Goal: Task Accomplishment & Management: Manage account settings

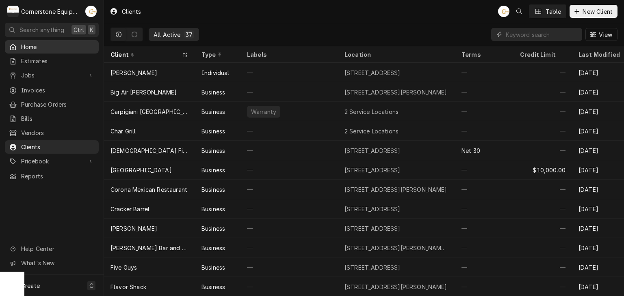
click at [38, 50] on div "Home" at bounding box center [51, 47] width 91 height 10
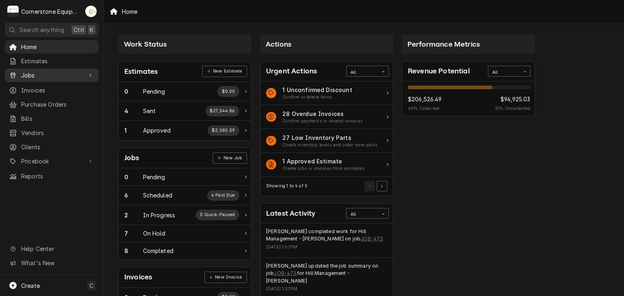
click at [27, 72] on span "Jobs" at bounding box center [51, 75] width 61 height 9
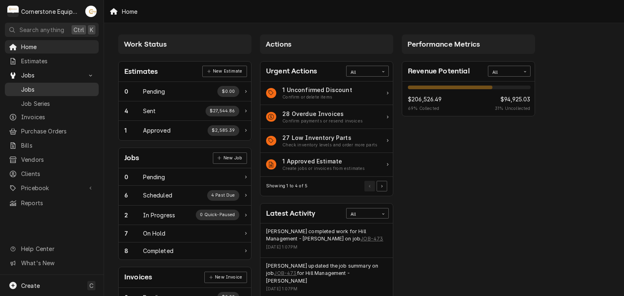
click at [35, 89] on span "Jobs" at bounding box center [57, 89] width 73 height 9
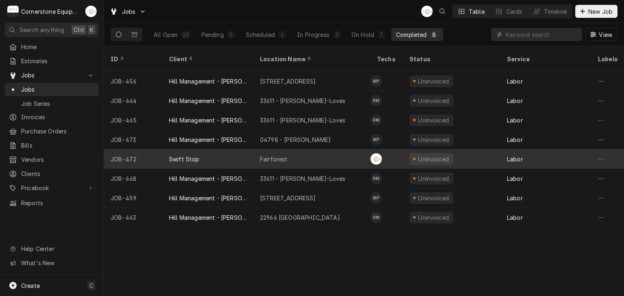
click at [296, 149] on div "Fairforest" at bounding box center [311, 158] width 117 height 19
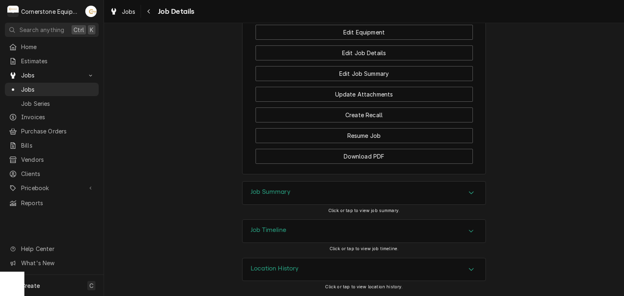
scroll to position [501, 0]
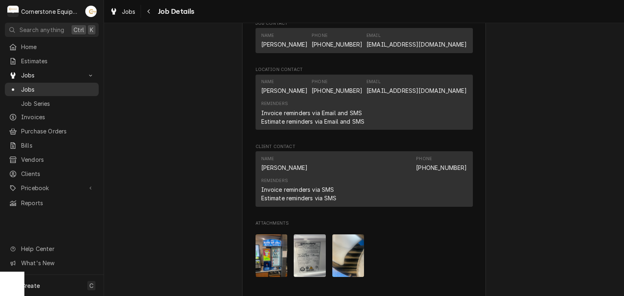
click at [30, 85] on span "Jobs" at bounding box center [57, 89] width 73 height 9
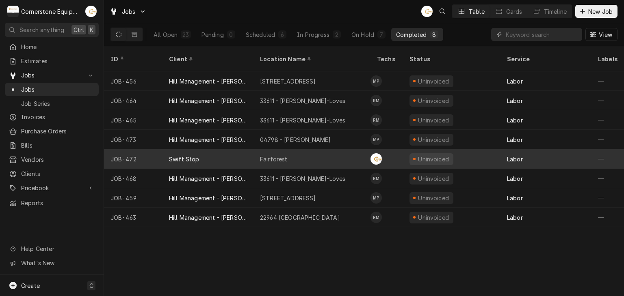
click at [296, 153] on div "Fairforest" at bounding box center [311, 158] width 117 height 19
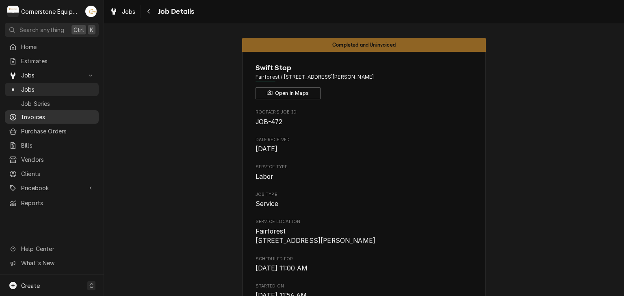
click at [43, 113] on span "Invoices" at bounding box center [57, 117] width 73 height 9
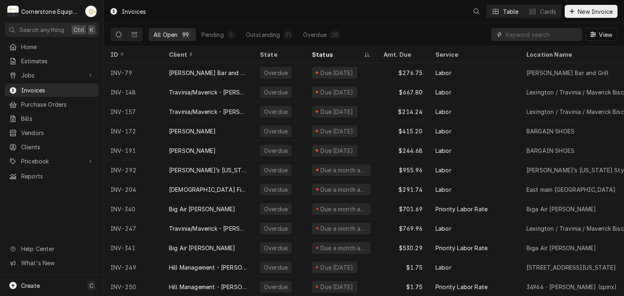
click at [542, 33] on input "Dynamic Content Wrapper" at bounding box center [541, 34] width 72 height 13
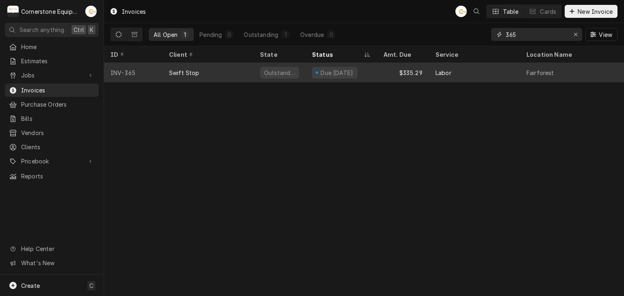
type input "365"
click at [332, 70] on div "Due in 19 days" at bounding box center [336, 73] width 35 height 9
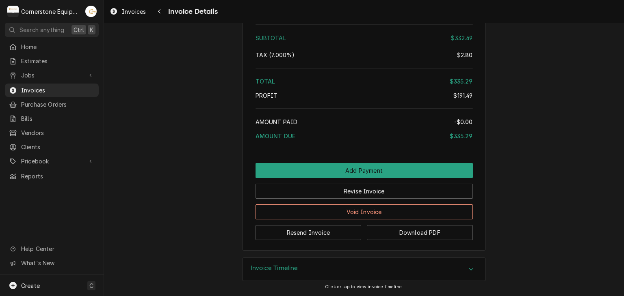
scroll to position [1573, 0]
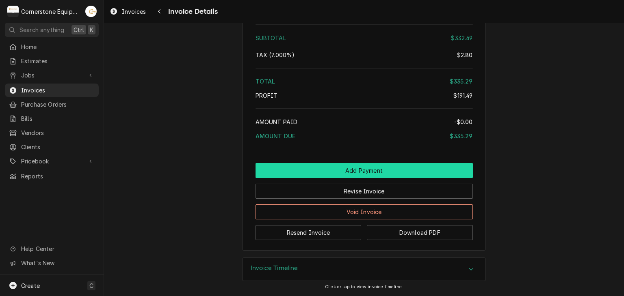
click at [352, 171] on button "Add Payment" at bounding box center [363, 170] width 217 height 15
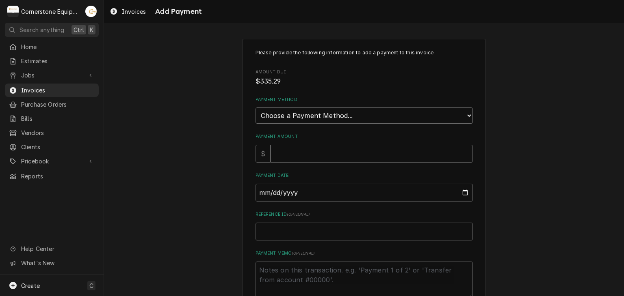
click at [287, 114] on select "Choose a Payment Method... Cash Check Credit/Debit Card ACH/eCheck Other" at bounding box center [363, 116] width 217 height 16
select select "2"
click at [255, 108] on select "Choose a Payment Method... Cash Check Credit/Debit Card ACH/eCheck Other" at bounding box center [363, 116] width 217 height 16
click at [298, 156] on input "Payment Amount" at bounding box center [371, 154] width 202 height 18
type textarea "x"
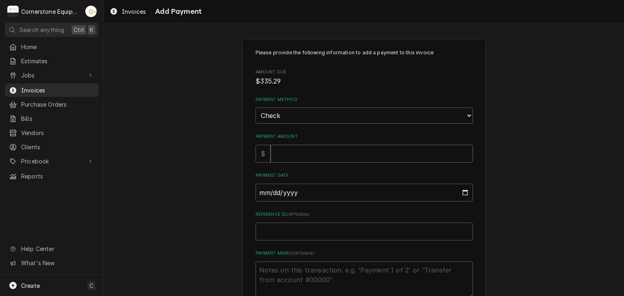
type input "3"
type textarea "x"
type input "33"
type textarea "x"
type input "335"
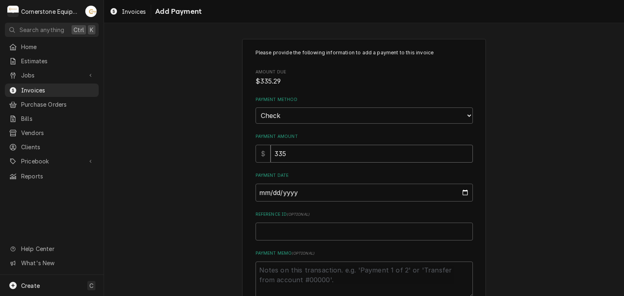
type textarea "x"
type input "335.2"
type textarea "x"
type input "335.29"
click at [257, 190] on input "Payment Date" at bounding box center [363, 193] width 217 height 18
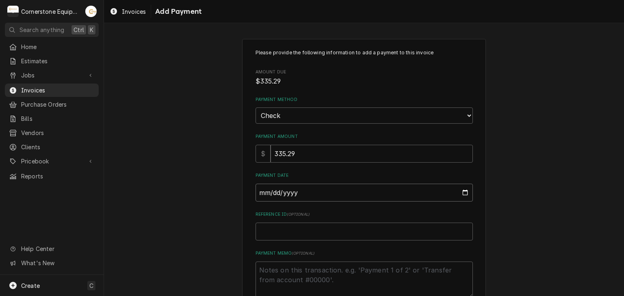
type input "0002-09-24"
type textarea "x"
type input "0020-09-24"
type textarea "x"
type input "0202-09-24"
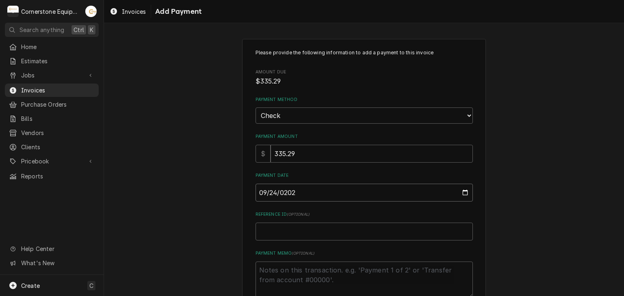
type textarea "x"
type input "2025-09-24"
type textarea "x"
type input "C"
type textarea "x"
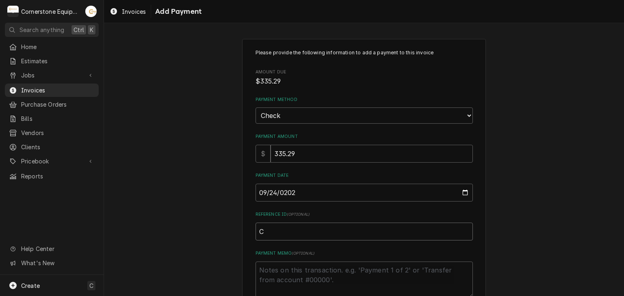
type input "Ch"
type textarea "x"
type input "Che"
type textarea "x"
type input "Chec"
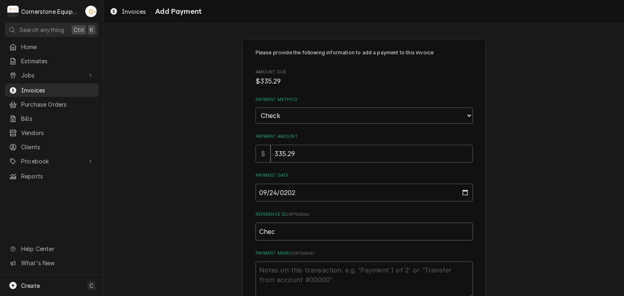
type textarea "x"
type input "Check"
type textarea "x"
type input "Check"
type textarea "x"
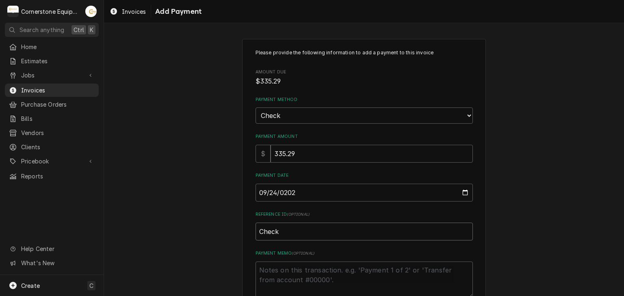
type input "Check #"
type textarea "x"
type input "Check #2"
type textarea "x"
type input "Check #20"
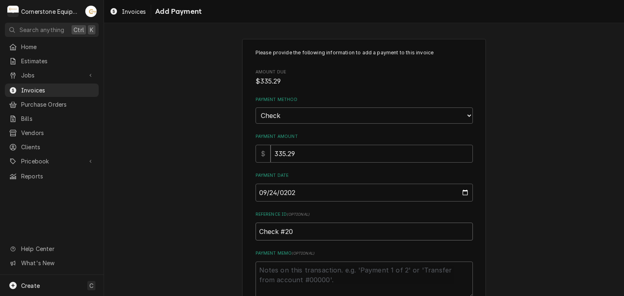
type textarea "x"
type input "Check #207"
type textarea "x"
type input "Check #2071"
type textarea "x"
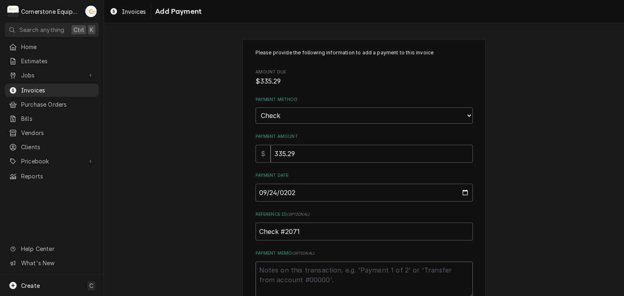
type textarea "P"
type textarea "x"
type textarea "Pa"
type textarea "x"
type textarea "Paid"
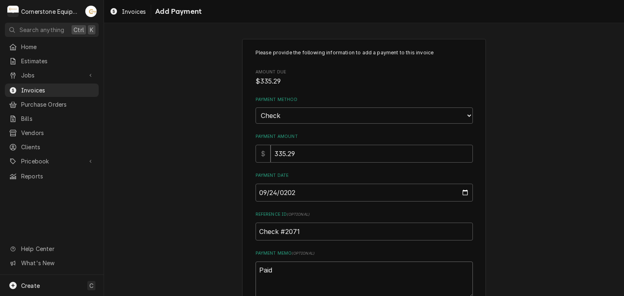
type textarea "x"
type textarea "Paid"
type textarea "x"
type textarea "Paid i"
type textarea "x"
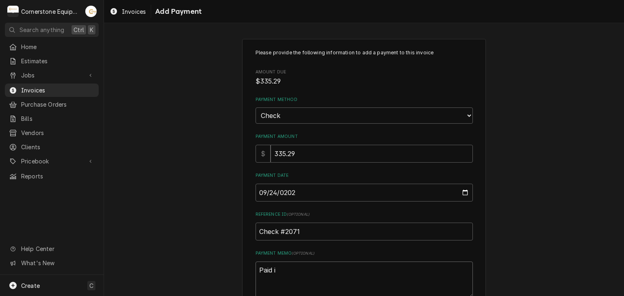
type textarea "Paid in"
type textarea "x"
type textarea "Paid in"
type textarea "x"
type textarea "Paid in f"
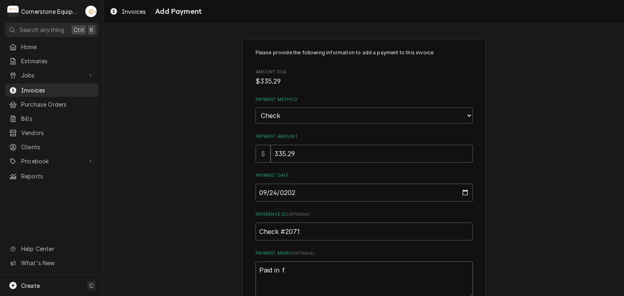
type textarea "x"
type textarea "Paid in fu"
type textarea "x"
type textarea "Paid in ful"
type textarea "x"
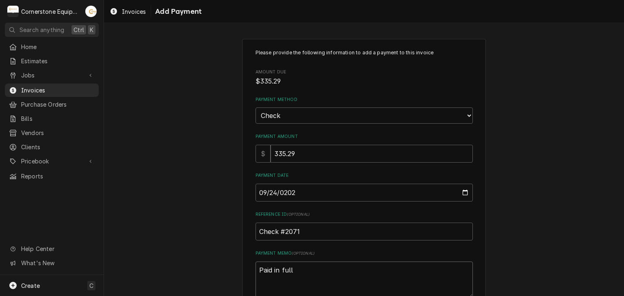
type textarea "Paid in full"
click at [209, 201] on div "Please provide the following information to add a payment to this invoice Amoun…" at bounding box center [364, 190] width 520 height 316
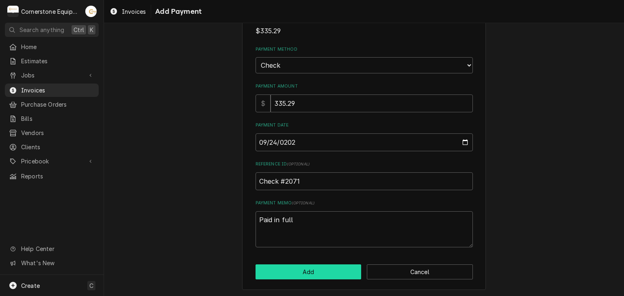
click at [303, 269] on button "Add" at bounding box center [308, 272] width 106 height 15
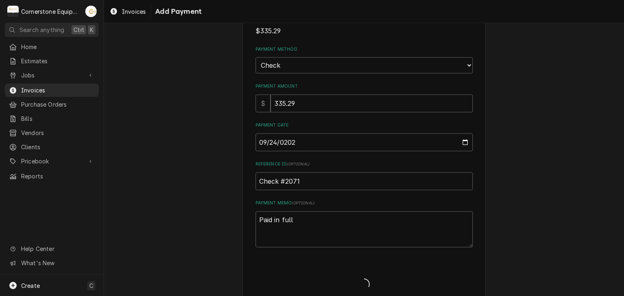
type textarea "x"
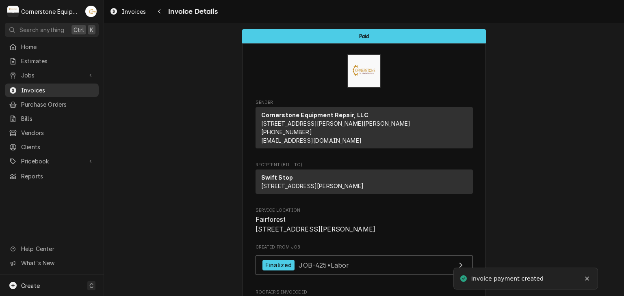
click at [45, 86] on span "Invoices" at bounding box center [57, 90] width 73 height 9
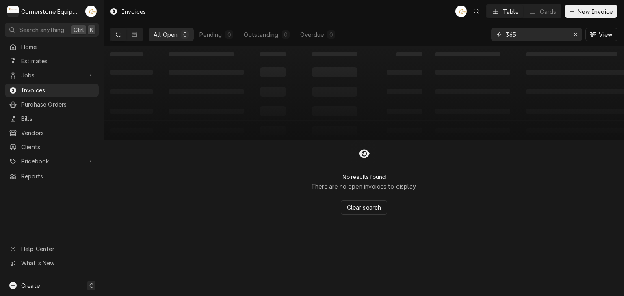
click at [529, 32] on input "365" at bounding box center [535, 34] width 61 height 13
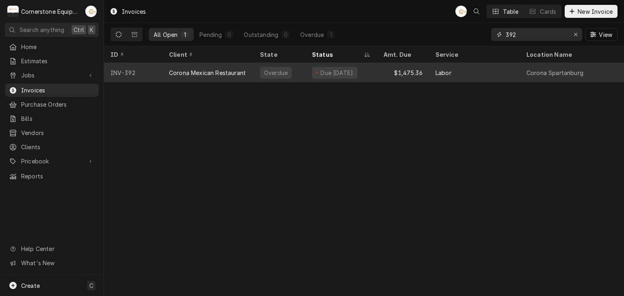
type input "392"
click at [340, 69] on div "Due 4 days ago" at bounding box center [336, 73] width 35 height 9
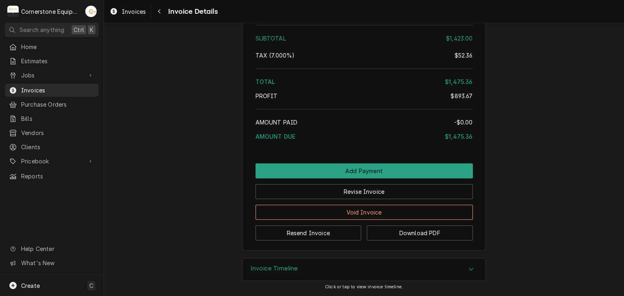
scroll to position [1517, 0]
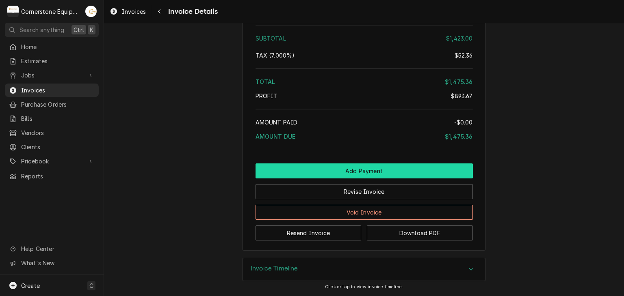
click at [361, 171] on button "Add Payment" at bounding box center [363, 171] width 217 height 15
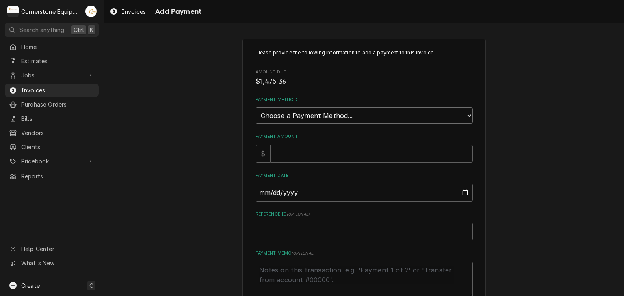
click at [294, 115] on select "Choose a Payment Method... Cash Check Credit/Debit Card ACH/eCheck Other" at bounding box center [363, 116] width 217 height 16
select select "2"
click at [255, 108] on select "Choose a Payment Method... Cash Check Credit/Debit Card ACH/eCheck Other" at bounding box center [363, 116] width 217 height 16
click at [275, 153] on input "Payment Amount" at bounding box center [371, 154] width 202 height 18
type textarea "x"
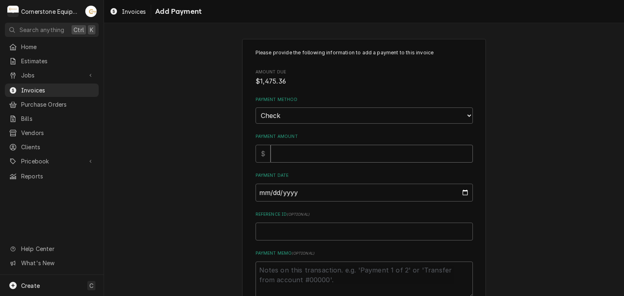
type input "1"
type textarea "x"
type input "14"
type textarea "x"
type input "147"
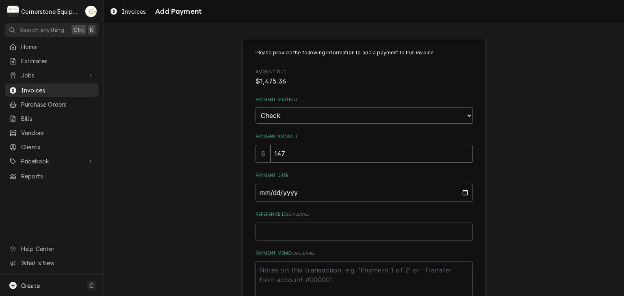
type textarea "x"
type input "1475"
type textarea "x"
type input "1475.3"
type textarea "x"
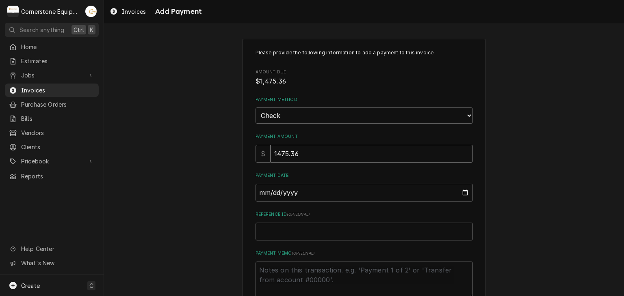
type input "1475.36"
click at [261, 194] on input "Payment Date" at bounding box center [363, 193] width 217 height 18
type input "0002-09-29"
type textarea "x"
type input "0020-09-29"
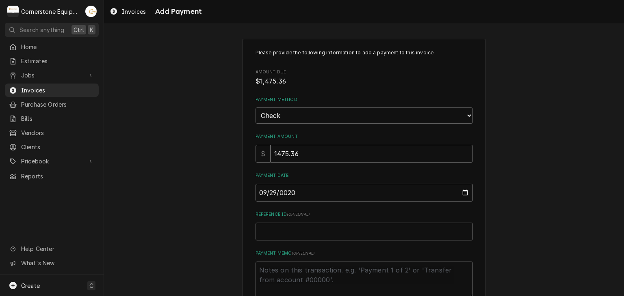
type textarea "x"
type input "0202-09-29"
type textarea "x"
type input "2025-09-29"
type textarea "x"
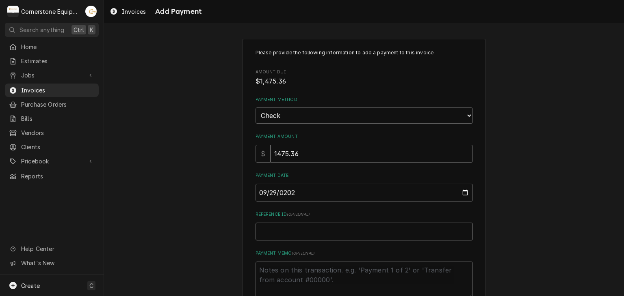
type input "C"
type textarea "x"
type input "Ch"
type textarea "x"
type input "Che"
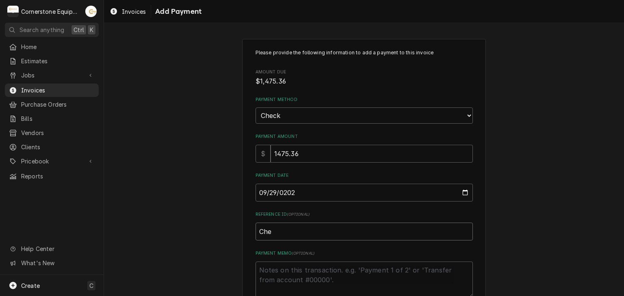
type textarea "x"
type input "Chec"
type textarea "x"
type input "Check"
type textarea "x"
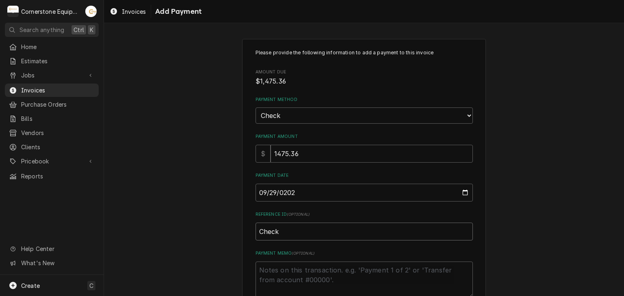
type input "Check"
type textarea "x"
type input "Check #"
type textarea "x"
type input "Check #1"
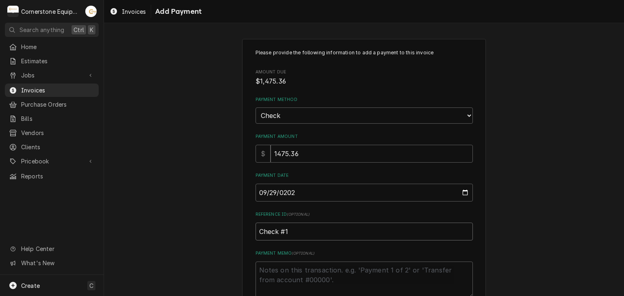
type textarea "x"
type input "Check #17"
type textarea "x"
type input "Check #177"
type textarea "x"
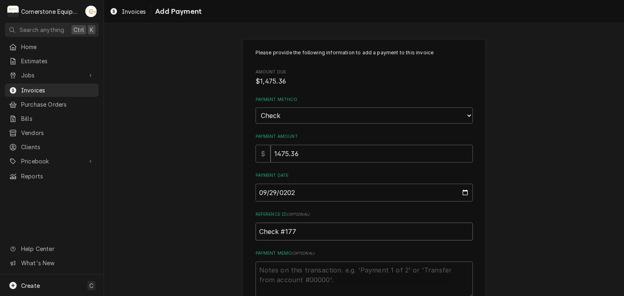
type input "Check #1772"
type textarea "x"
type input "Check #17723"
type textarea "x"
type textarea "P"
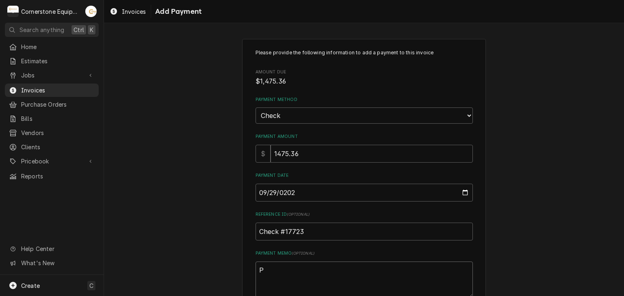
type textarea "x"
type textarea "Pa"
type textarea "x"
type textarea "Pai"
type textarea "x"
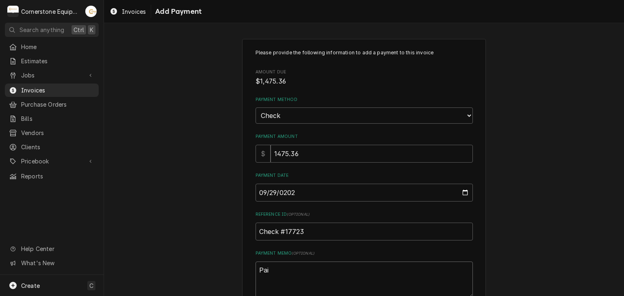
type textarea "Paid"
type textarea "x"
type textarea "Paid"
type textarea "x"
type textarea "Paid i"
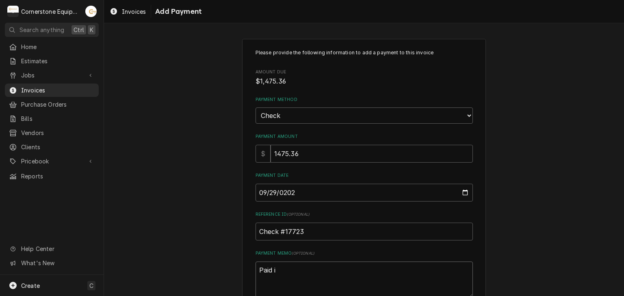
type textarea "x"
type textarea "Paid in"
type textarea "x"
type textarea "Paid in"
type textarea "x"
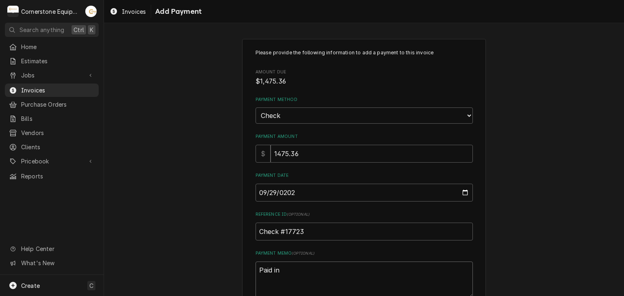
type textarea "Paid in f"
type textarea "x"
type textarea "Paid in fu"
type textarea "x"
type textarea "Paid in ful"
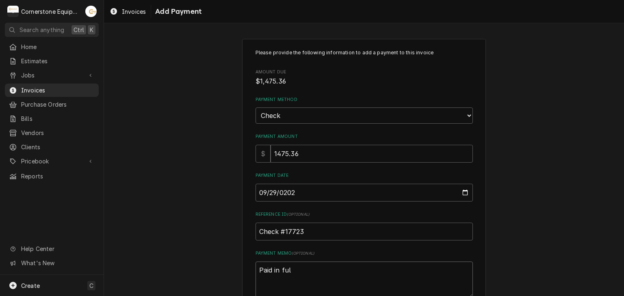
type textarea "x"
type textarea "Paid in full"
click at [194, 223] on div "Please provide the following information to add a payment to this invoice Amoun…" at bounding box center [364, 190] width 520 height 316
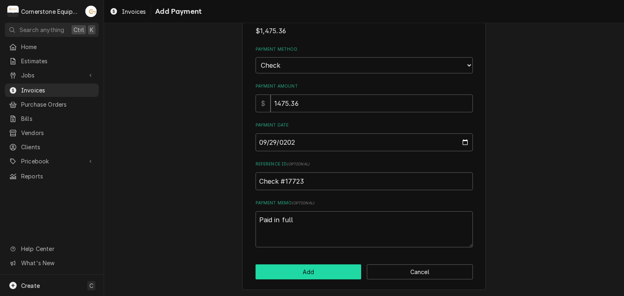
click at [292, 272] on button "Add" at bounding box center [308, 272] width 106 height 15
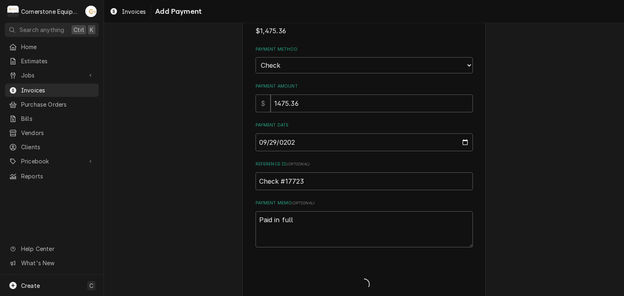
type textarea "x"
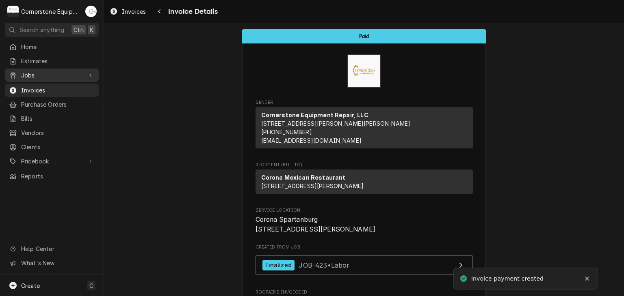
click at [29, 77] on span "Jobs" at bounding box center [51, 75] width 61 height 9
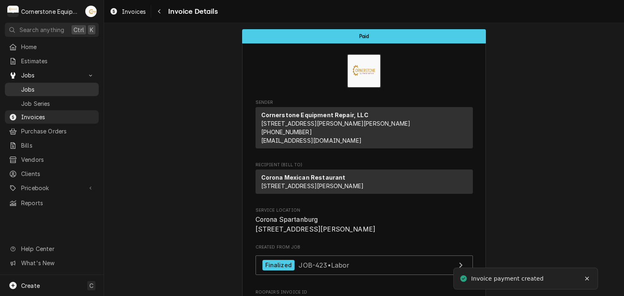
click at [29, 86] on span "Jobs" at bounding box center [57, 89] width 73 height 9
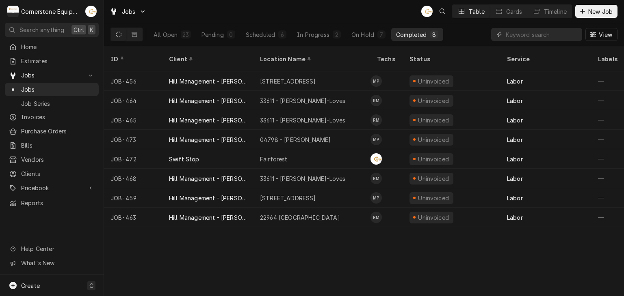
scroll to position [0, 737]
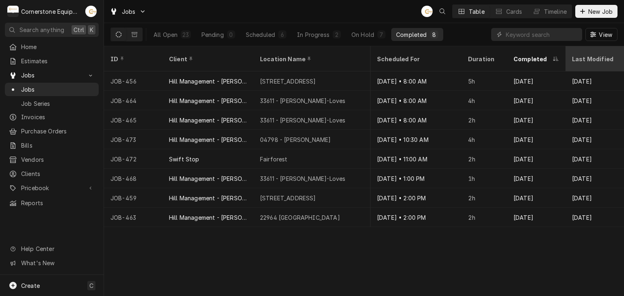
click at [572, 56] on div "Last Modified" at bounding box center [594, 59] width 44 height 9
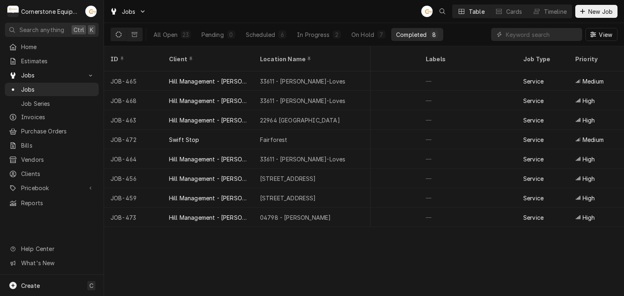
scroll to position [0, 0]
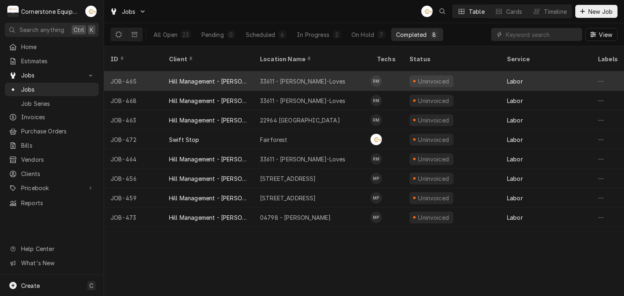
click at [235, 71] on div "Hill Management - [PERSON_NAME]" at bounding box center [207, 80] width 91 height 19
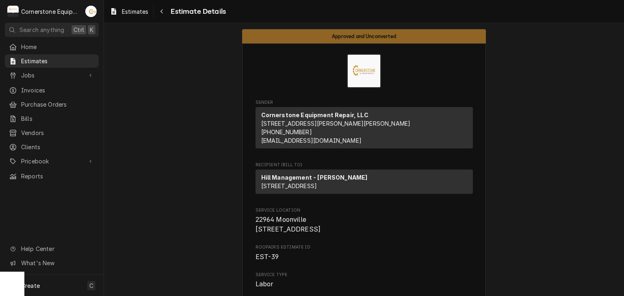
scroll to position [487, 0]
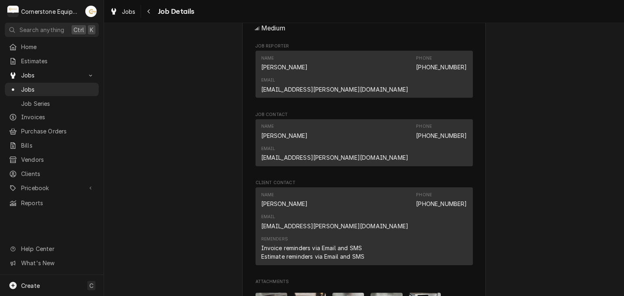
scroll to position [650, 0]
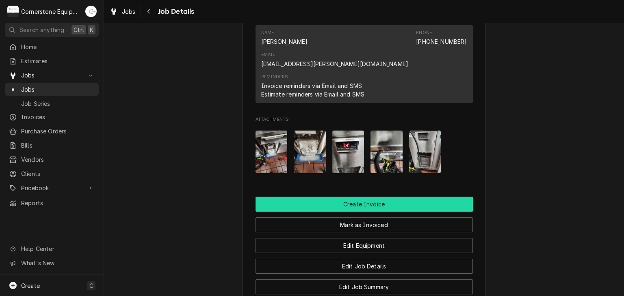
click at [386, 197] on button "Create Invoice" at bounding box center [363, 204] width 217 height 15
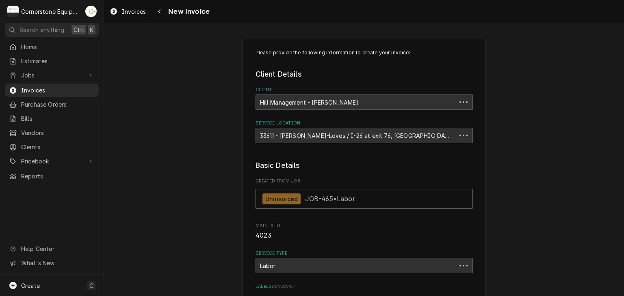
type textarea "x"
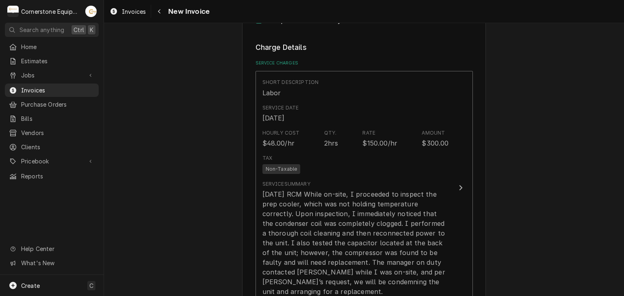
scroll to position [487, 0]
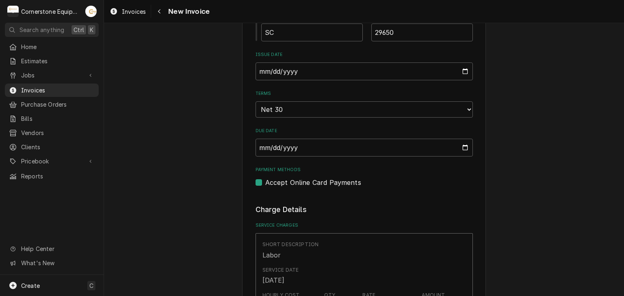
click at [278, 178] on label "Accept Online Card Payments" at bounding box center [313, 183] width 96 height 10
click at [278, 178] on input "Payment Methods" at bounding box center [373, 187] width 217 height 18
checkbox input "false"
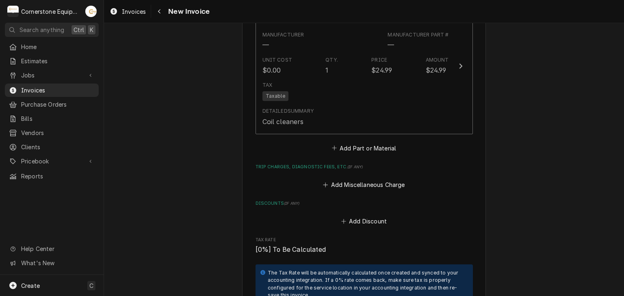
scroll to position [1299, 0]
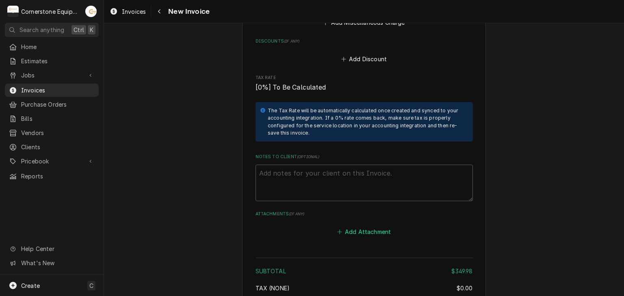
click at [385, 227] on button "Add Attachment" at bounding box center [363, 232] width 57 height 11
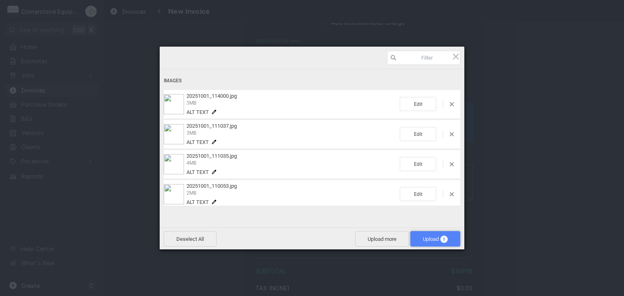
click at [436, 239] on span "Upload 5" at bounding box center [435, 239] width 25 height 6
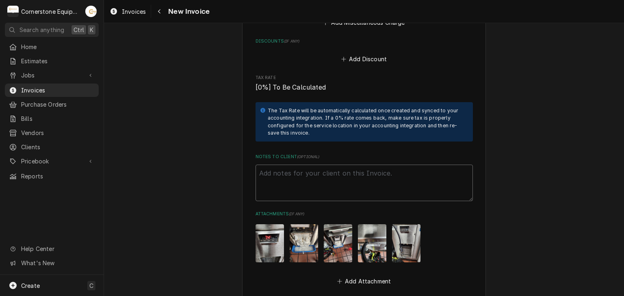
click at [304, 165] on textarea "Notes to Client ( optional )" at bounding box center [363, 183] width 217 height 37
paste textarea "INVOICE APPROVAL AND PAYMENT TERMS All invoices are due upon receipt unless oth…"
type textarea "x"
type textarea "INVOICE APPROVAL AND PAYMENT TERMS All invoices are due upon receipt unless oth…"
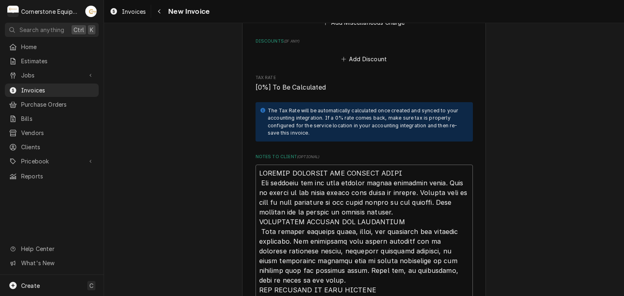
scroll to position [1543, 0]
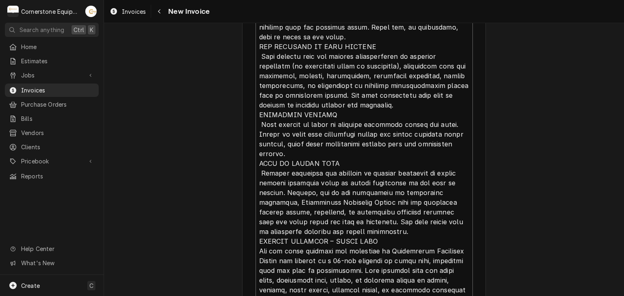
type textarea "x"
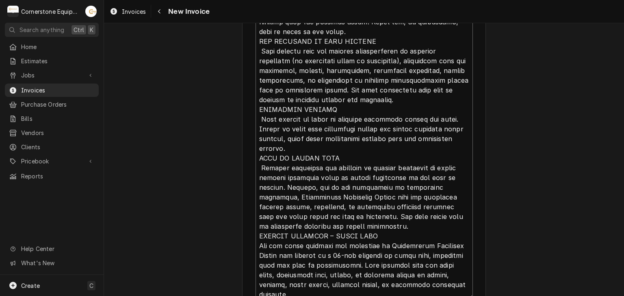
scroll to position [1548, 0]
type textarea "INVOICE APPROVAL AND PAYMENT TERMS All invoices are due upon receipt unless oth…"
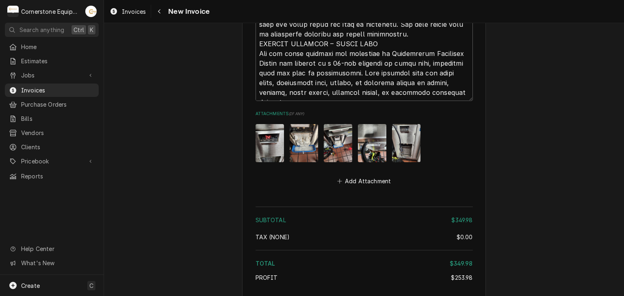
scroll to position [1789, 0]
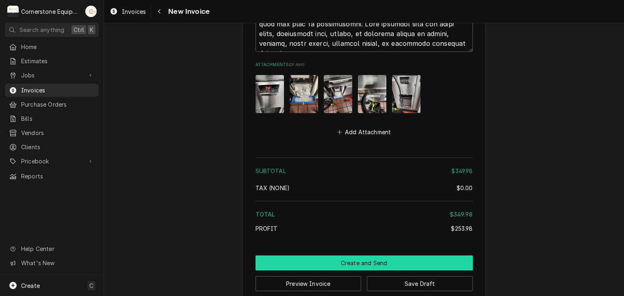
click at [353, 256] on button "Create and Send" at bounding box center [363, 263] width 217 height 15
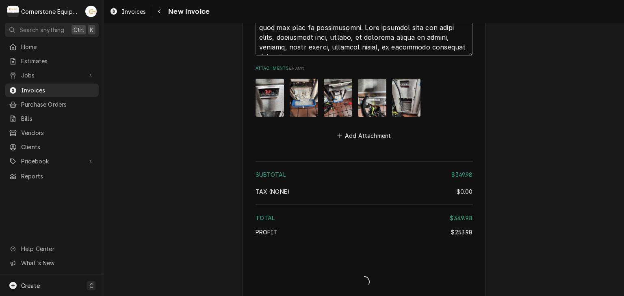
type textarea "x"
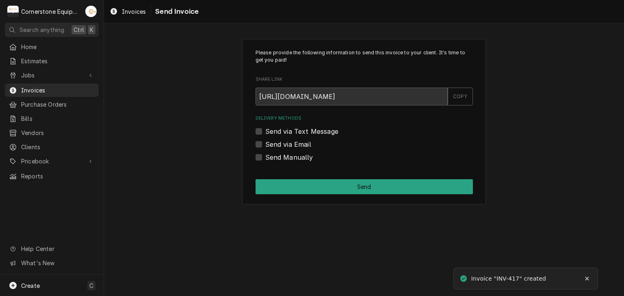
click at [276, 157] on label "Send Manually" at bounding box center [289, 158] width 48 height 10
click at [276, 157] on input "Send Manually" at bounding box center [373, 162] width 217 height 18
checkbox input "true"
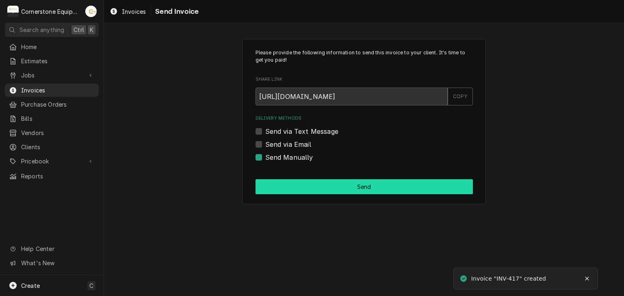
click at [288, 190] on button "Send" at bounding box center [363, 186] width 217 height 15
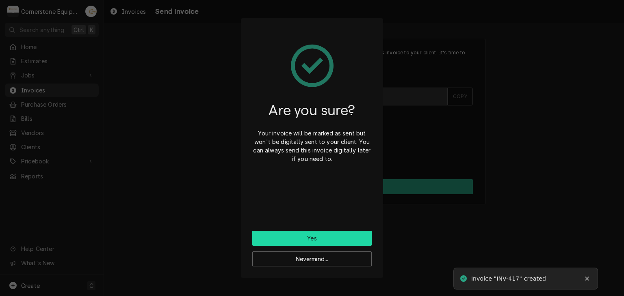
click at [295, 235] on button "Yes" at bounding box center [311, 238] width 119 height 15
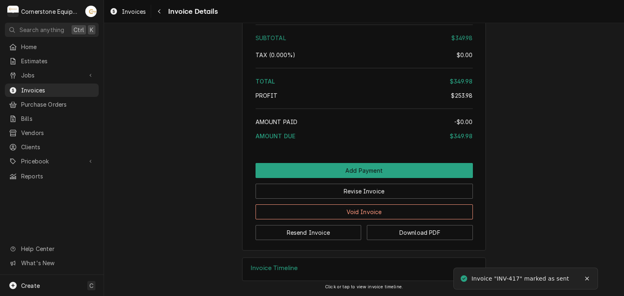
scroll to position [1541, 0]
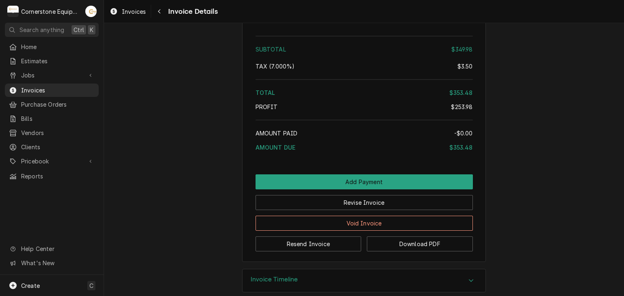
scroll to position [1541, 0]
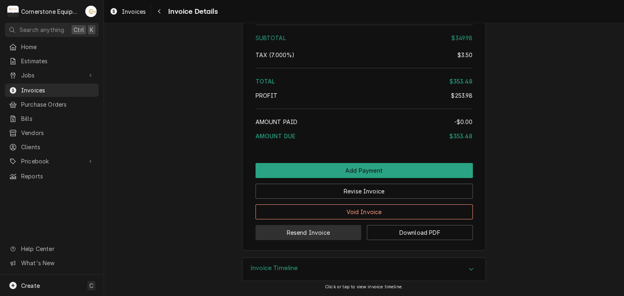
click at [288, 240] on button "Resend Invoice" at bounding box center [308, 232] width 106 height 15
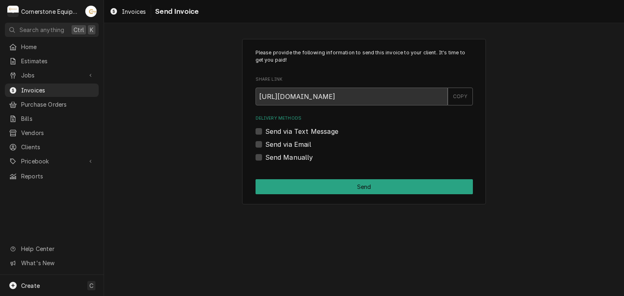
click at [268, 130] on label "Send via Text Message" at bounding box center [301, 132] width 73 height 10
click at [268, 130] on input "Send via Text Message" at bounding box center [373, 136] width 217 height 18
checkbox input "true"
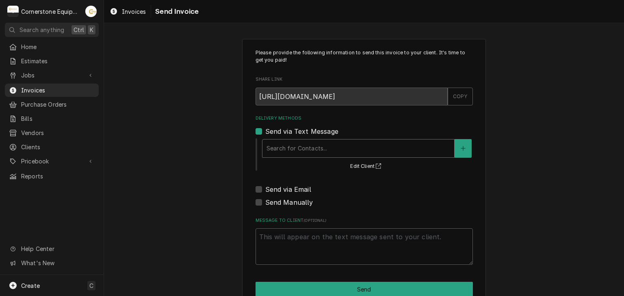
click at [268, 150] on div "Delivery Methods" at bounding box center [357, 148] width 183 height 15
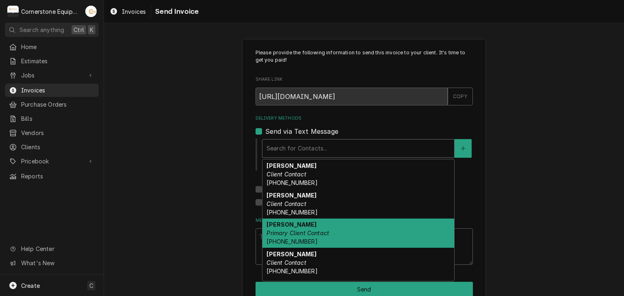
click at [278, 222] on strong "Ashton Vazquez" at bounding box center [291, 224] width 50 height 7
type textarea "x"
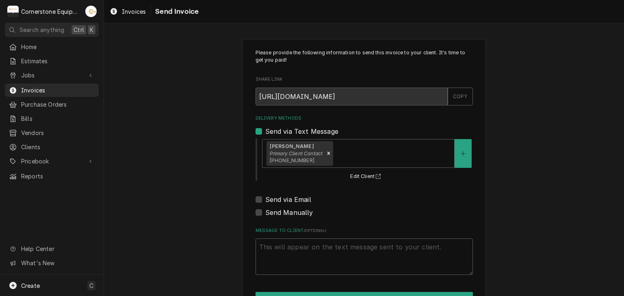
click at [275, 197] on label "Send via Email" at bounding box center [288, 200] width 46 height 10
click at [275, 197] on input "Send via Email" at bounding box center [373, 204] width 217 height 18
checkbox input "true"
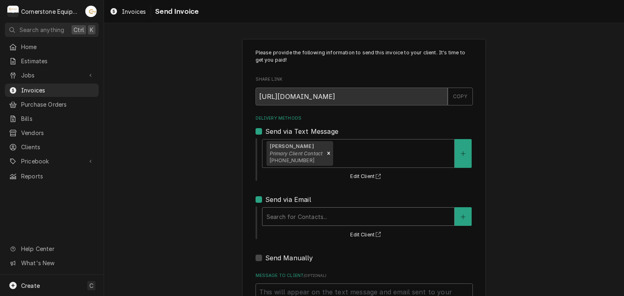
click at [274, 211] on div "Delivery Methods" at bounding box center [357, 216] width 183 height 15
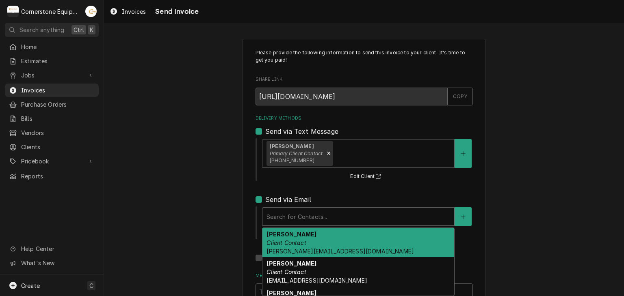
click at [273, 250] on span "amy@masonmcdonalds.com" at bounding box center [339, 251] width 147 height 7
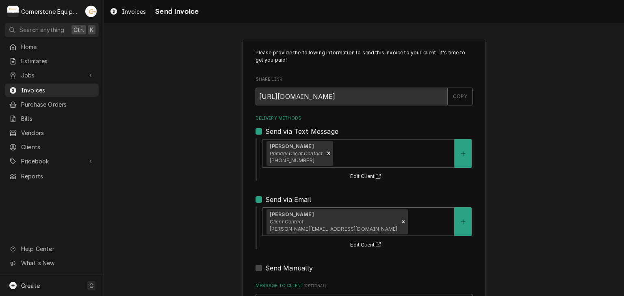
click at [207, 208] on div "Please provide the following information to send this invoice to your client. I…" at bounding box center [364, 206] width 520 height 348
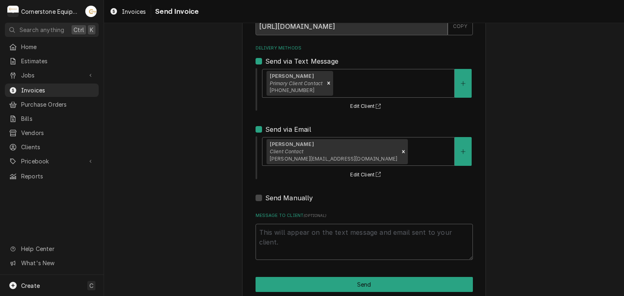
scroll to position [83, 0]
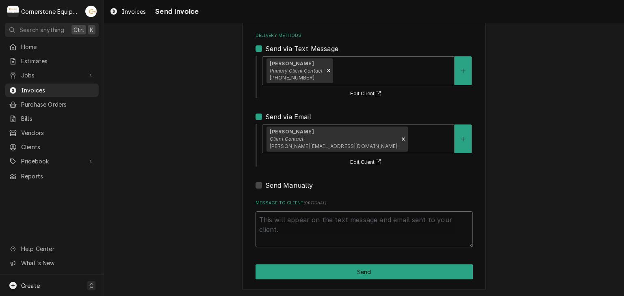
click at [344, 235] on textarea "Message to Client ( optional )" at bounding box center [363, 230] width 217 height 37
type textarea "x"
type textarea "T"
type textarea "x"
type textarea "Th"
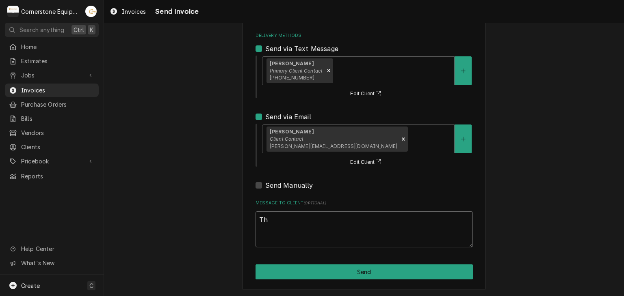
type textarea "x"
type textarea "Tha"
type textarea "x"
type textarea "Thank"
type textarea "x"
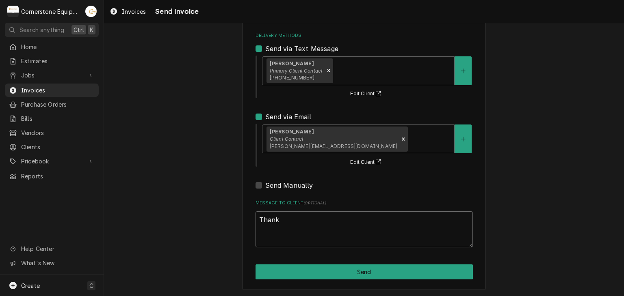
type textarea "Thank"
type textarea "x"
type textarea "Thank yo"
type textarea "x"
type textarea "Thank you"
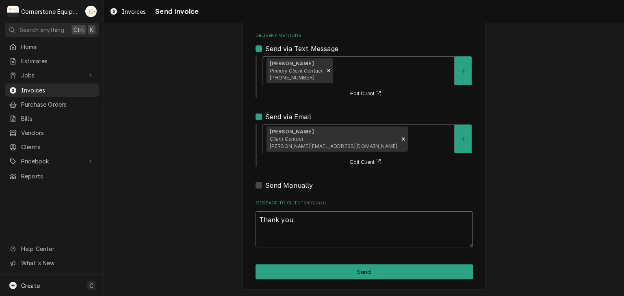
type textarea "x"
type textarea "Thank you fo"
type textarea "x"
type textarea "Thank you for"
type textarea "x"
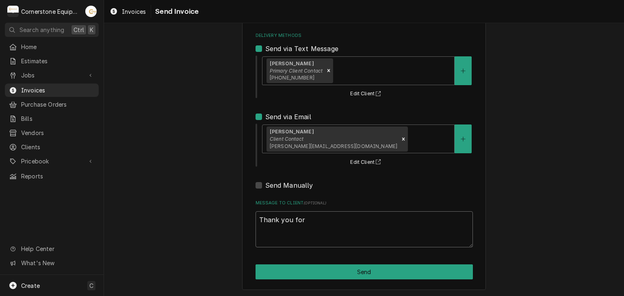
type textarea "Thank you for t"
type textarea "x"
type textarea "Thank you for th"
type textarea "x"
type textarea "Thank you for the"
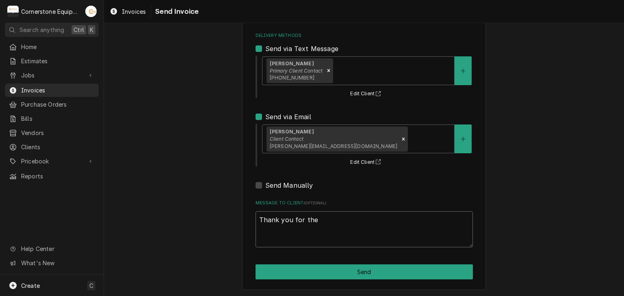
type textarea "x"
type textarea "Thank you for the"
type textarea "x"
type textarea "Thank you for the o"
type textarea "x"
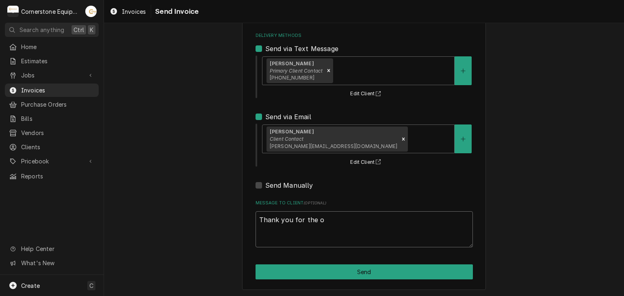
type textarea "Thank you for the op"
type textarea "x"
type textarea "Thank you for the opp"
type textarea "x"
type textarea "Thank you for the oppo"
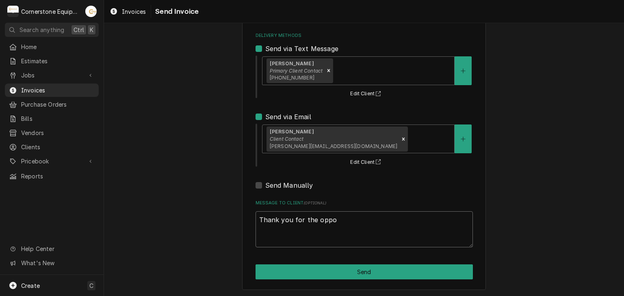
type textarea "x"
type textarea "Thank you for the oppor"
type textarea "x"
type textarea "Thank you for the opport"
type textarea "x"
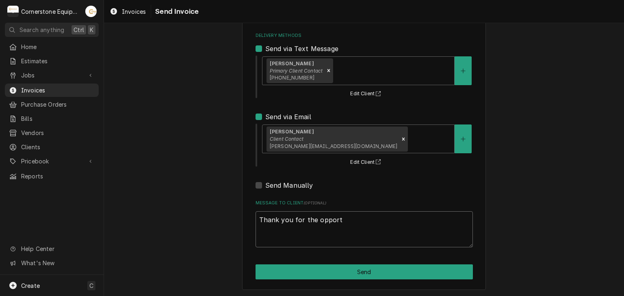
type textarea "Thank you for the opportu"
type textarea "x"
type textarea "Thank you for the opportun"
type textarea "x"
type textarea "Thank you for the opportuni"
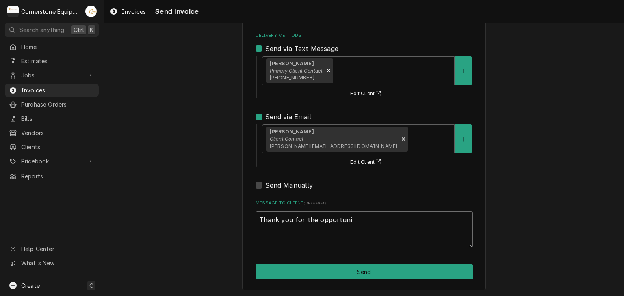
type textarea "x"
type textarea "Thank you for the opportunit"
type textarea "x"
type textarea "Thank you for the opportunity"
type textarea "x"
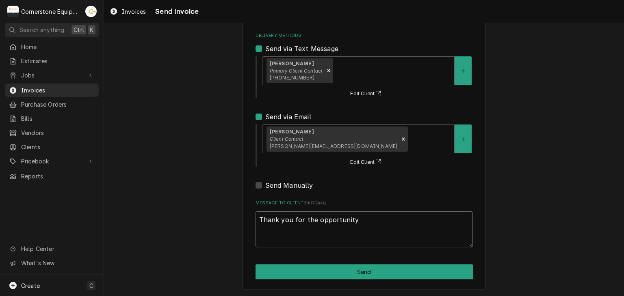
type textarea "Thank you for the opportunity t"
type textarea "x"
type textarea "Thank you for the opportunity to"
type textarea "x"
type textarea "Thank you for the opportunity to"
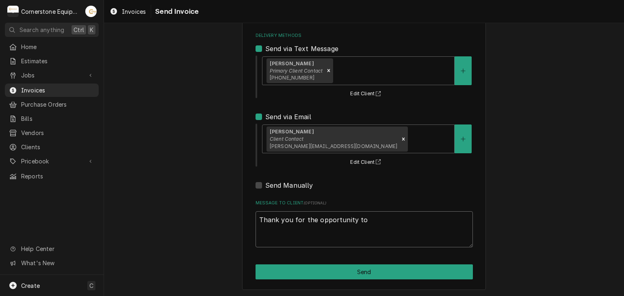
type textarea "x"
type textarea "Thank you for the opportunity to b"
type textarea "x"
type textarea "Thank you for the opportunity to be"
type textarea "x"
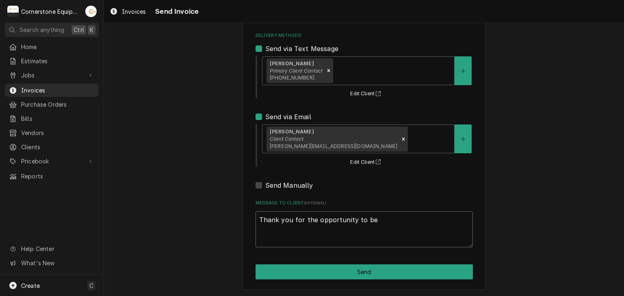
type textarea "Thank you for the opportunity to be"
type textarea "x"
type textarea "Thank you for the opportunity to be o"
type textarea "x"
type textarea "Thank you for the opportunity to be of"
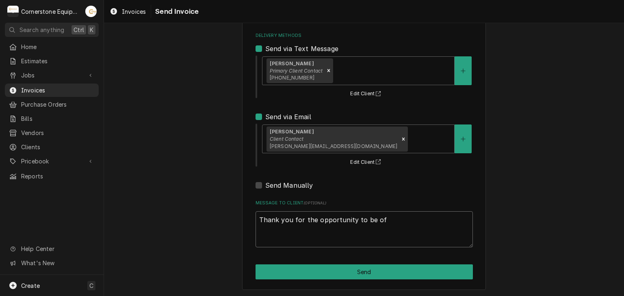
type textarea "x"
type textarea "Thank you for the opportunity to be of"
type textarea "x"
type textarea "Thank you for the opportunity to be of s"
type textarea "x"
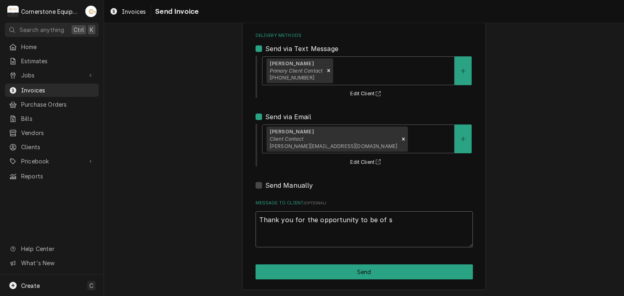
type textarea "Thank you for the opportunity to be of se"
type textarea "x"
type textarea "Thank you for the opportunity to be of ser"
type textarea "x"
type textarea "Thank you for the opportunity to be of serv"
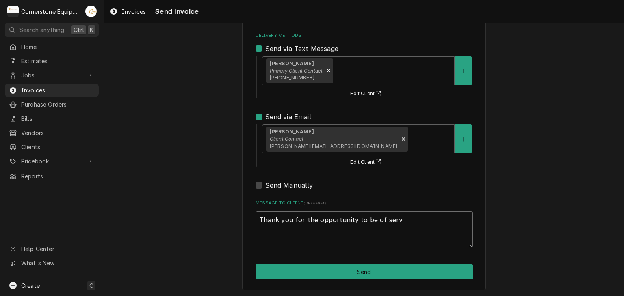
type textarea "x"
type textarea "Thank you for the opportunity to be of servi"
type textarea "x"
type textarea "Thank you for the opportunity to be of servic"
type textarea "x"
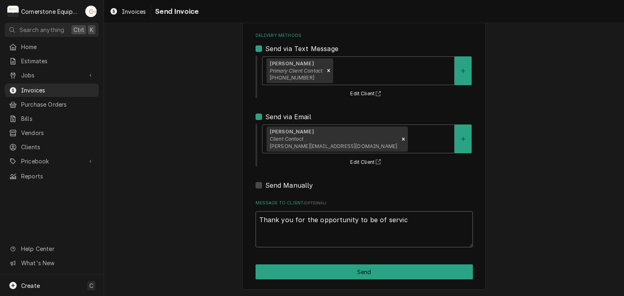
type textarea "Thank you for the opportunity to be of service"
type textarea "x"
click at [344, 235] on textarea "Thank you for the opportunity to be of service!" at bounding box center [363, 230] width 217 height 37
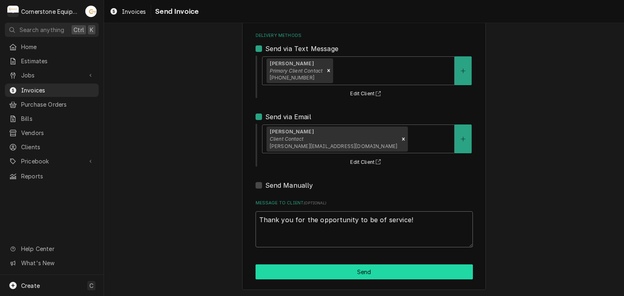
type textarea "Thank you for the opportunity to be of service!"
click at [418, 265] on button "Send" at bounding box center [363, 272] width 217 height 15
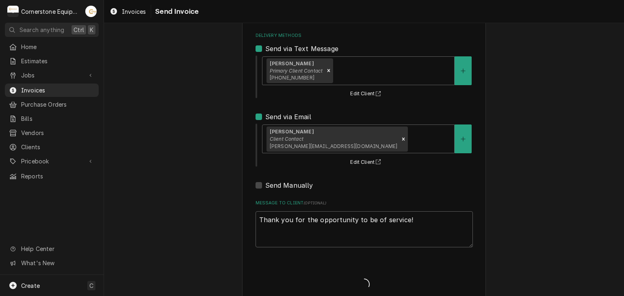
type textarea "x"
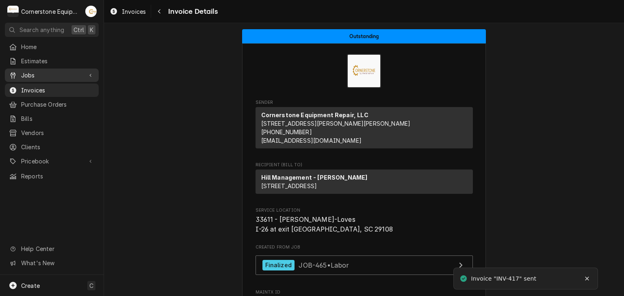
click at [49, 73] on span "Jobs" at bounding box center [51, 75] width 61 height 9
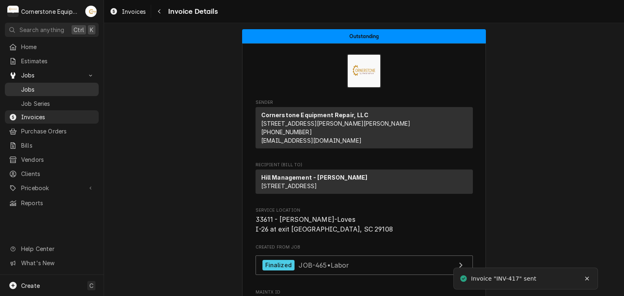
click at [43, 86] on span "Jobs" at bounding box center [57, 89] width 73 height 9
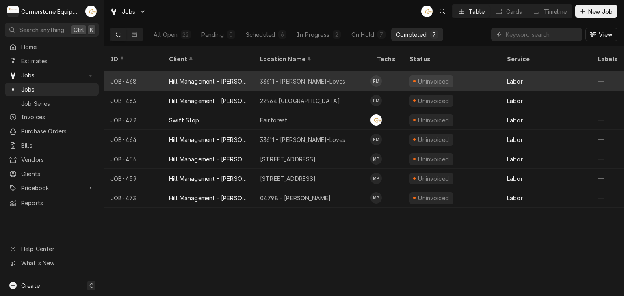
click at [245, 76] on div "Hill Management - [PERSON_NAME]" at bounding box center [207, 80] width 91 height 19
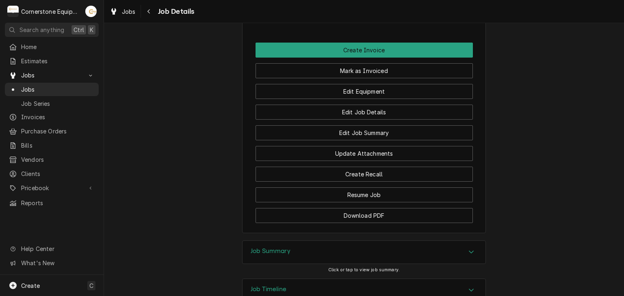
scroll to position [641, 0]
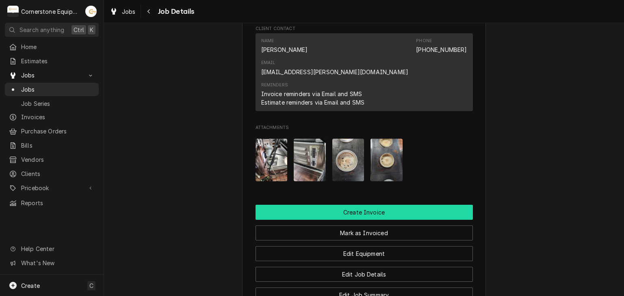
click at [381, 205] on button "Create Invoice" at bounding box center [363, 212] width 217 height 15
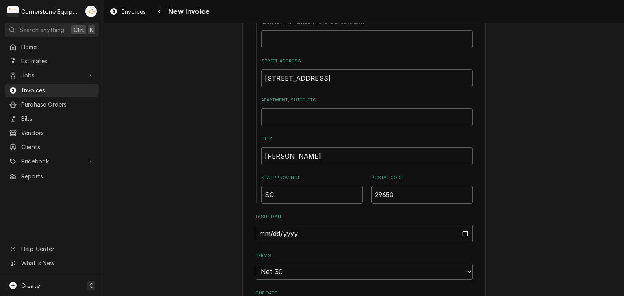
scroll to position [487, 0]
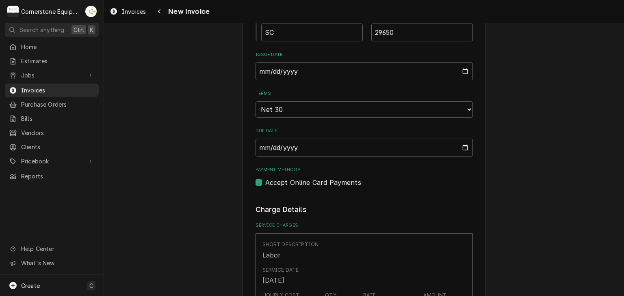
click at [294, 181] on label "Accept Online Card Payments" at bounding box center [313, 183] width 96 height 10
click at [294, 181] on input "Payment Methods" at bounding box center [373, 187] width 217 height 18
checkbox input "false"
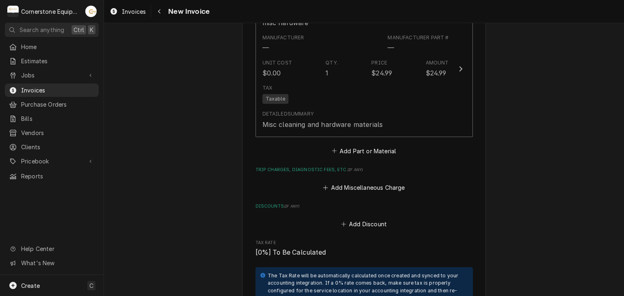
scroll to position [1137, 0]
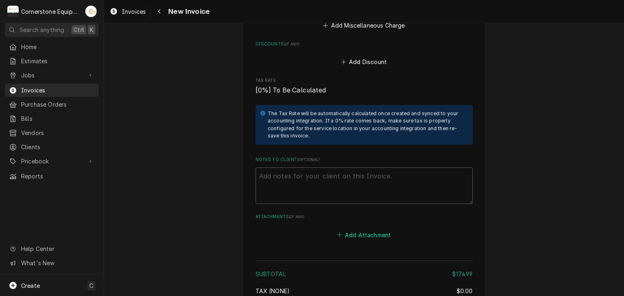
click at [352, 229] on button "Add Attachment" at bounding box center [363, 234] width 57 height 11
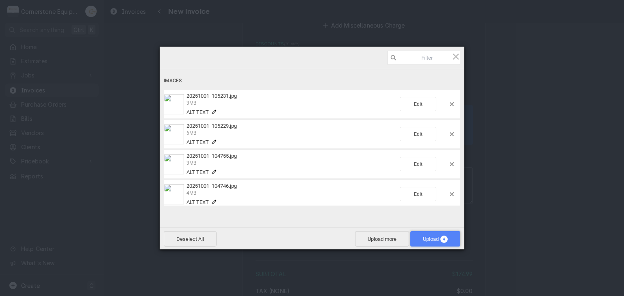
click at [423, 242] on span "Upload 4" at bounding box center [435, 239] width 25 height 6
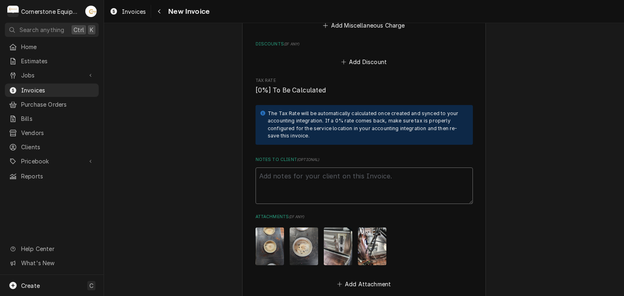
click at [298, 173] on textarea "Notes to Client ( optional )" at bounding box center [363, 186] width 217 height 37
paste textarea "INVOICE APPROVAL AND PAYMENT TERMS All invoices are due upon receipt unless oth…"
type textarea "x"
type textarea "INVOICE APPROVAL AND PAYMENT TERMS All invoices are due upon receipt unless oth…"
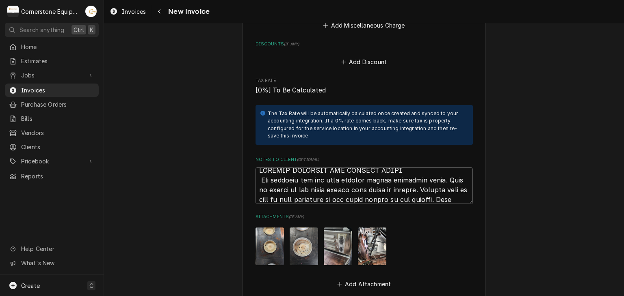
scroll to position [1383, 0]
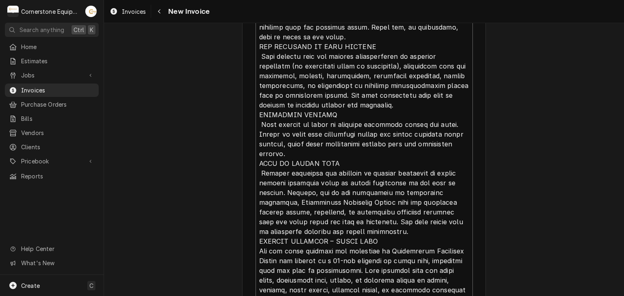
type textarea "x"
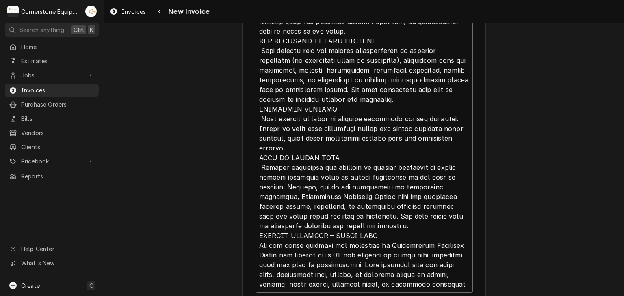
type textarea "INVOICE APPROVAL AND PAYMENT TERMS All invoices are due upon receipt unless oth…"
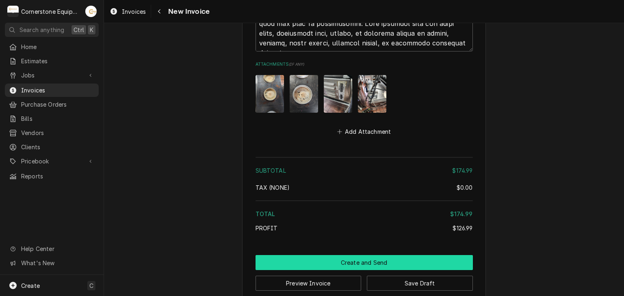
click at [378, 255] on button "Create and Send" at bounding box center [363, 262] width 217 height 15
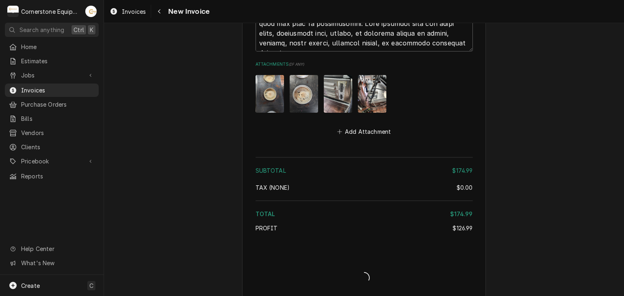
scroll to position [1626, 0]
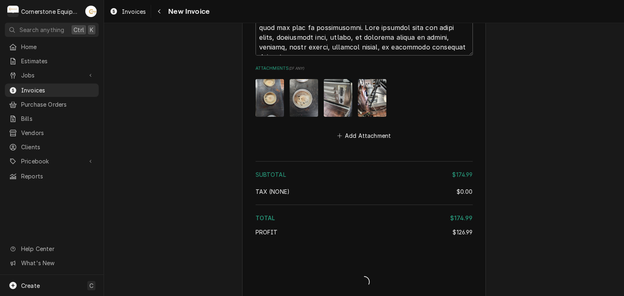
type textarea "x"
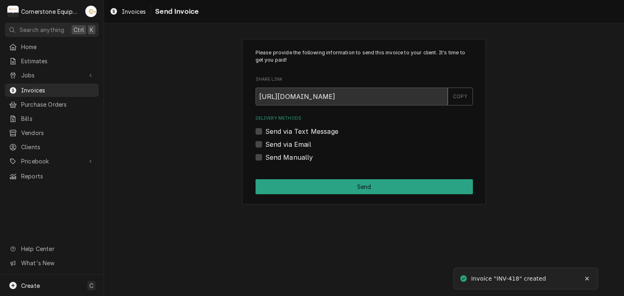
click at [298, 160] on label "Send Manually" at bounding box center [289, 158] width 48 height 10
click at [298, 160] on input "Send Manually" at bounding box center [373, 162] width 217 height 18
checkbox input "true"
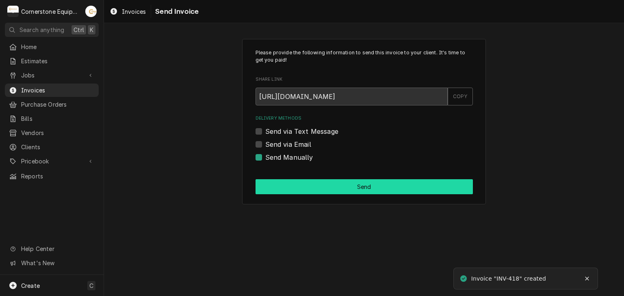
click at [302, 188] on button "Send" at bounding box center [363, 186] width 217 height 15
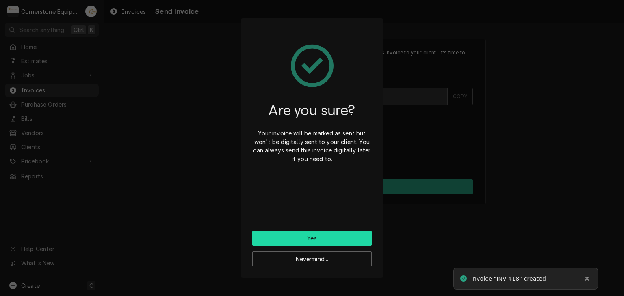
click at [316, 233] on button "Yes" at bounding box center [311, 238] width 119 height 15
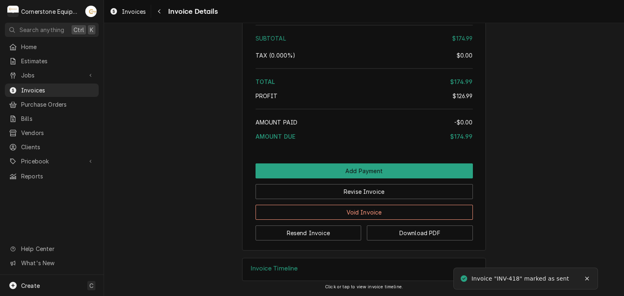
scroll to position [1411, 0]
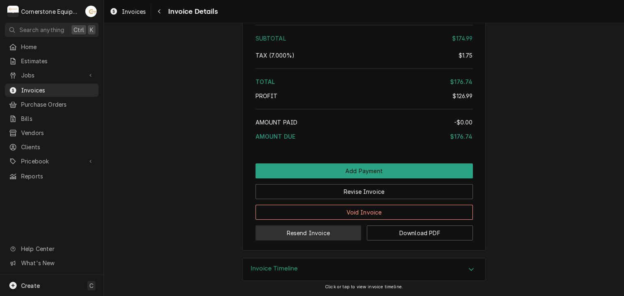
click at [322, 229] on button "Resend Invoice" at bounding box center [308, 233] width 106 height 15
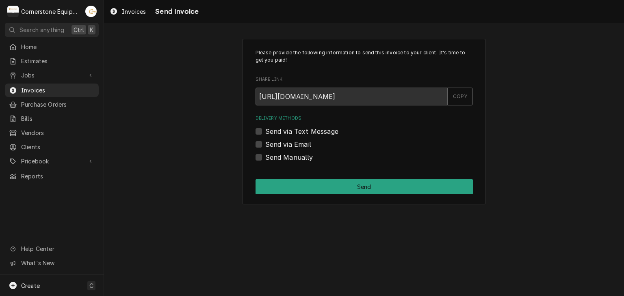
click at [270, 131] on label "Send via Text Message" at bounding box center [301, 132] width 73 height 10
click at [270, 131] on input "Send via Text Message" at bounding box center [373, 136] width 217 height 18
checkbox input "true"
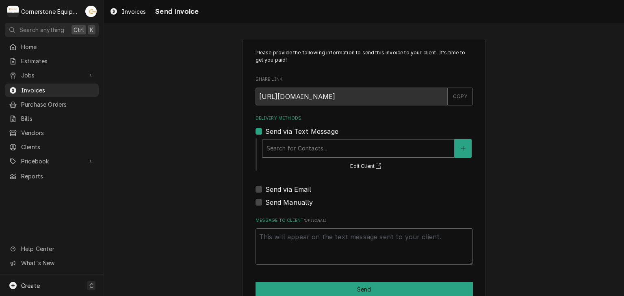
click at [268, 143] on div "Delivery Methods" at bounding box center [357, 148] width 183 height 15
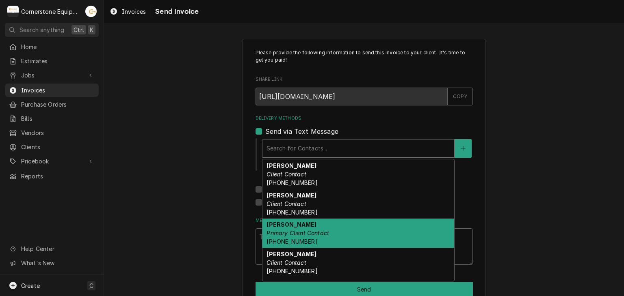
click at [295, 231] on em "Primary Client Contact" at bounding box center [297, 233] width 63 height 7
type textarea "x"
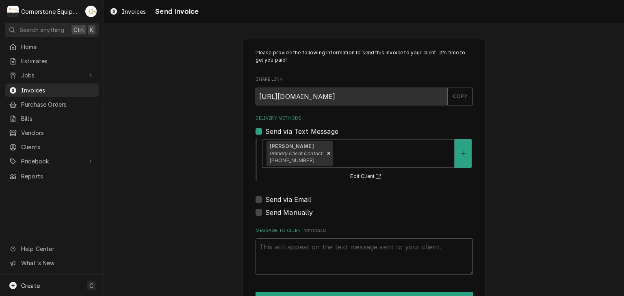
click at [289, 202] on label "Send via Email" at bounding box center [288, 200] width 46 height 10
click at [289, 202] on input "Send via Email" at bounding box center [373, 204] width 217 height 18
checkbox input "true"
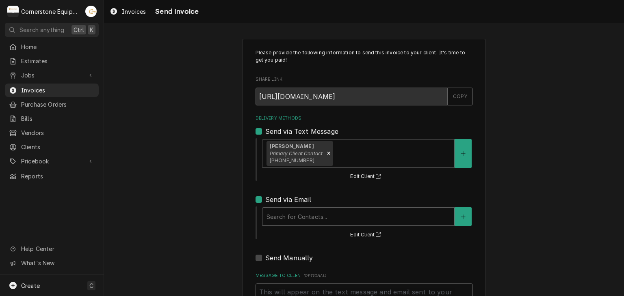
click at [288, 210] on div "Delivery Methods" at bounding box center [357, 216] width 183 height 15
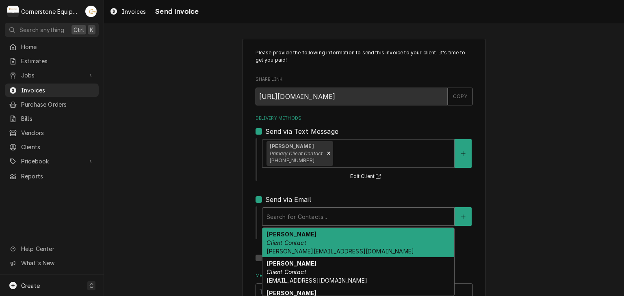
click at [287, 236] on strong "Amy Moore" at bounding box center [291, 234] width 50 height 7
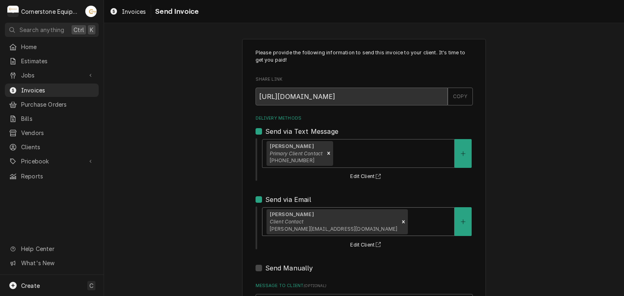
click at [231, 218] on div "Please provide the following information to send this invoice to your client. I…" at bounding box center [364, 206] width 520 height 348
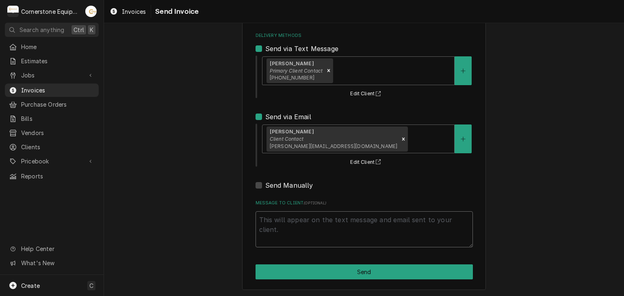
click at [289, 222] on textarea "Message to Client ( optional )" at bounding box center [363, 230] width 217 height 37
type textarea "x"
type textarea "T"
type textarea "x"
type textarea "Th"
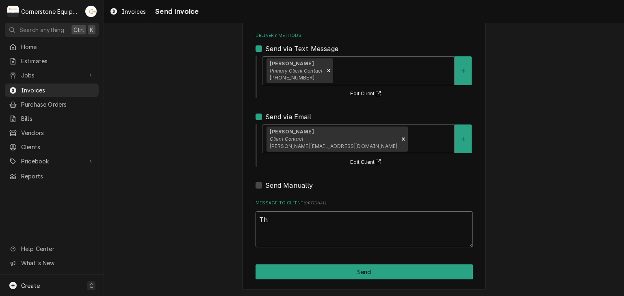
type textarea "x"
type textarea "Tha"
type textarea "x"
type textarea "Than"
type textarea "x"
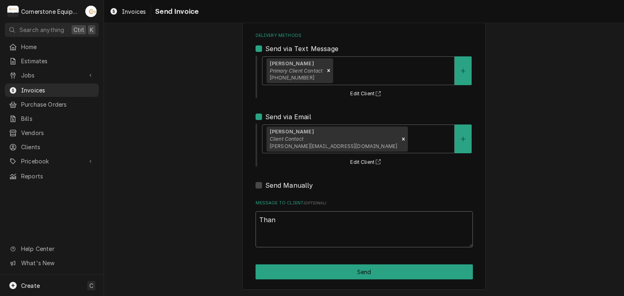
type textarea "Thank"
type textarea "x"
type textarea "Thank"
type textarea "x"
type textarea "Thank y"
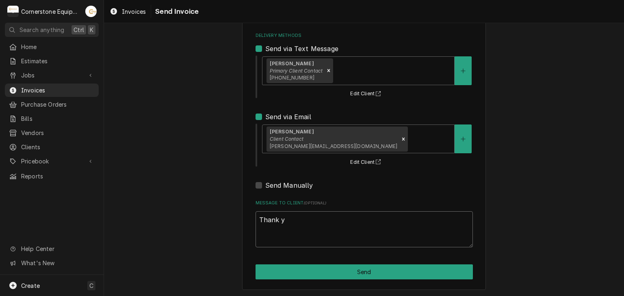
type textarea "x"
type textarea "Thank yo"
type textarea "x"
type textarea "Thank you"
type textarea "x"
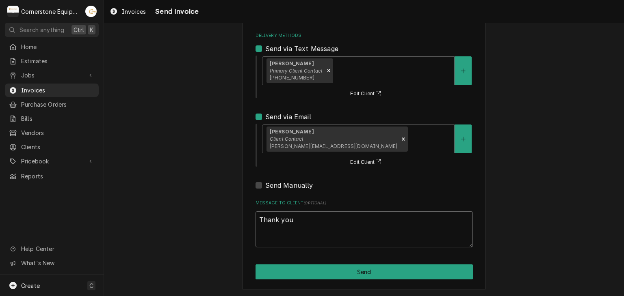
type textarea "Thank you f"
type textarea "x"
type textarea "Thank you fo"
type textarea "x"
type textarea "Thank you for"
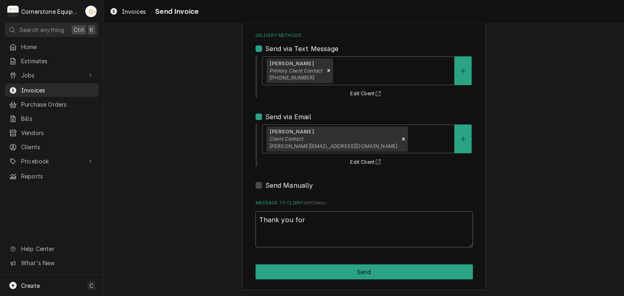
type textarea "x"
type textarea "Thank you for"
type textarea "x"
type textarea "Thank you for t"
type textarea "x"
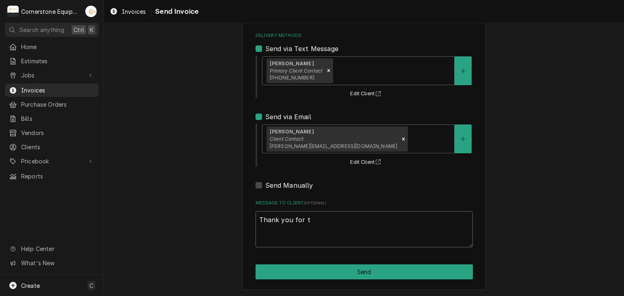
type textarea "Thank you for th"
type textarea "x"
type textarea "Thank you for the"
type textarea "x"
type textarea "Thank you for the"
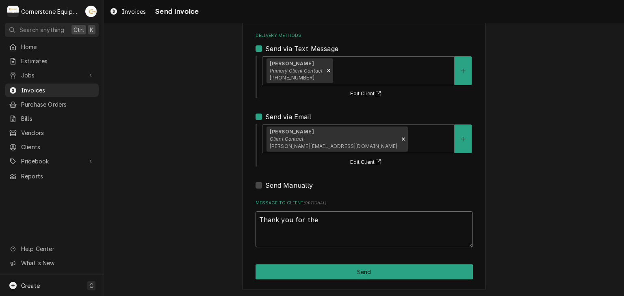
type textarea "x"
type textarea "Thank you for the o"
type textarea "x"
type textarea "Thank you for the op"
type textarea "x"
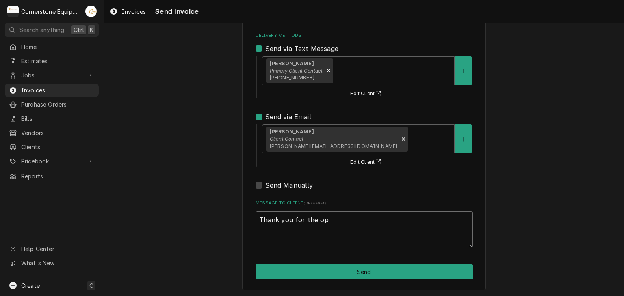
type textarea "Thank you for the opp"
type textarea "x"
type textarea "Thank you for the oppo"
type textarea "x"
type textarea "Thank you for the oppor"
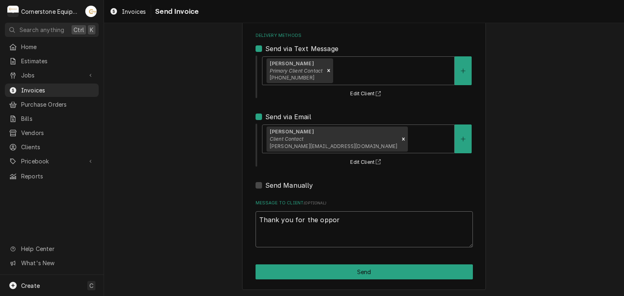
type textarea "x"
type textarea "Thank you for the opport"
type textarea "x"
type textarea "Thank you for the opportu"
type textarea "x"
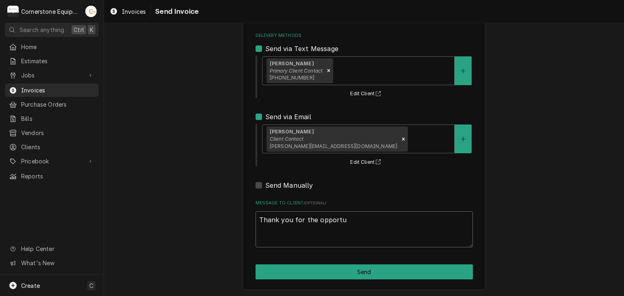
type textarea "Thank you for the opportun"
type textarea "x"
type textarea "Thank you for the opportuni"
type textarea "x"
type textarea "Thank you for the opportunit"
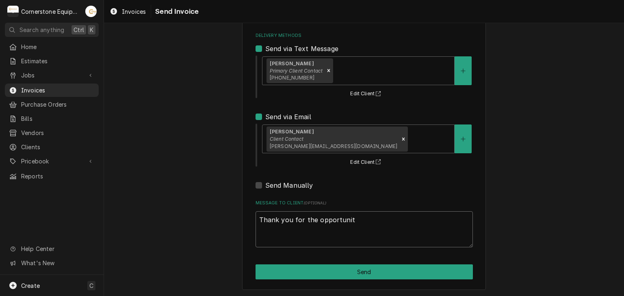
type textarea "x"
type textarea "Thank you for the opportunity"
type textarea "x"
type textarea "Thank you for the opportunity"
type textarea "x"
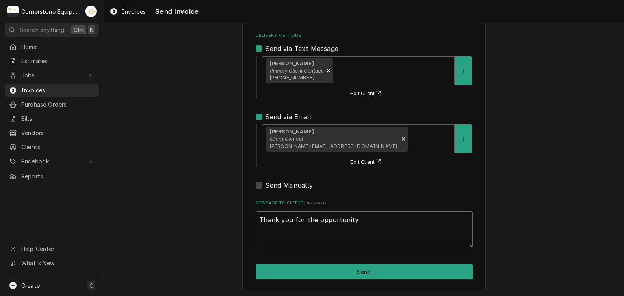
type textarea "Thank you for the opportunity t"
type textarea "x"
type textarea "Thank you for the opportunity to"
type textarea "x"
type textarea "Thank you for the opportunity to"
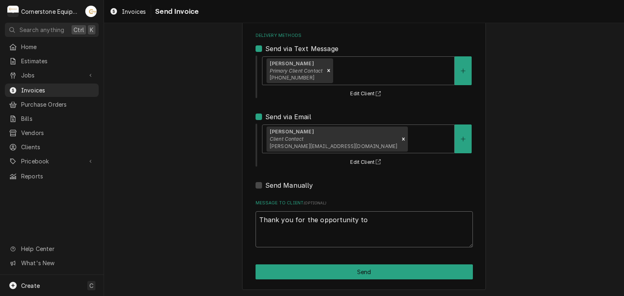
type textarea "x"
type textarea "Thank you for the opportunity to b"
type textarea "x"
type textarea "Thank you for the opportunity to be"
type textarea "x"
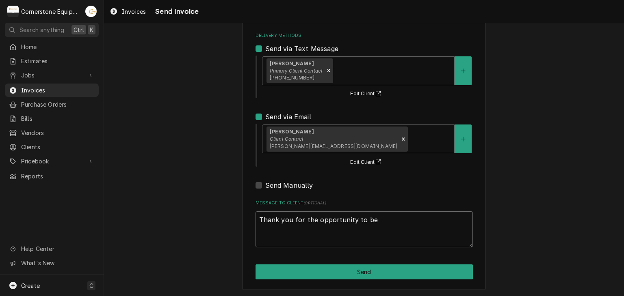
type textarea "Thank you for the opportunity to be"
type textarea "x"
type textarea "Thank you for the opportunity to be o"
type textarea "x"
type textarea "Thank you for the opportunity to be of"
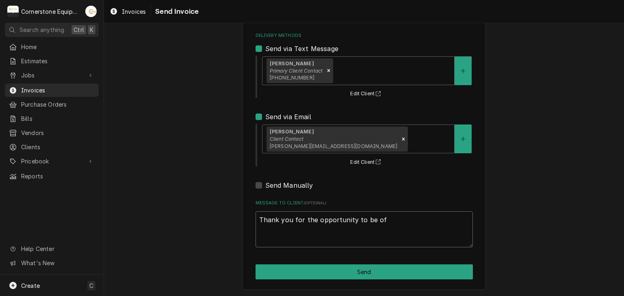
type textarea "x"
type textarea "Thank you for the opportunity to be of"
type textarea "x"
type textarea "Thank you for the opportunity to be of s"
type textarea "x"
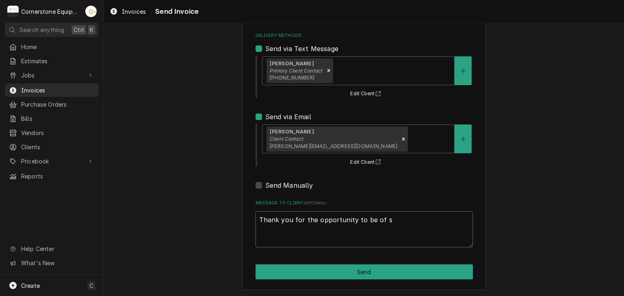
type textarea "Thank you for the opportunity to be of se"
type textarea "x"
type textarea "Thank you for the opportunity to be of ser"
type textarea "x"
type textarea "Thank you for the opportunity to be of serv"
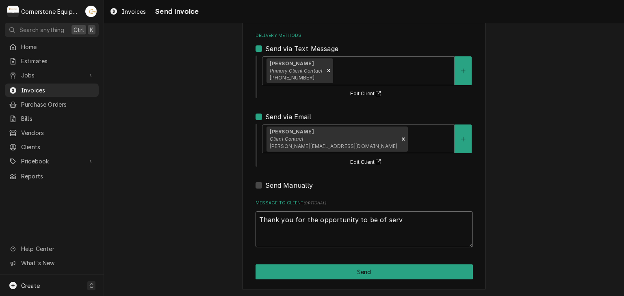
type textarea "x"
type textarea "Thank you for the opportunity to be of servi"
type textarea "x"
type textarea "Thank you for the opportunity to be of servic"
type textarea "x"
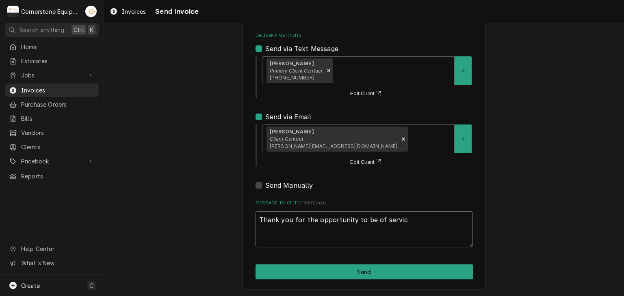
type textarea "Thank you for the opportunity to be of service"
type textarea "x"
click at [289, 222] on textarea "Thank you for the opportunity to be of service!" at bounding box center [363, 230] width 217 height 37
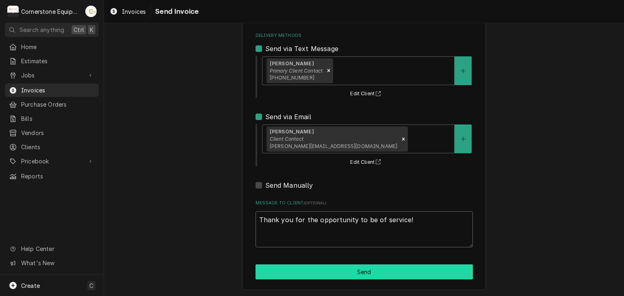
type textarea "Thank you for the opportunity to be of service!"
click at [332, 267] on button "Send" at bounding box center [363, 272] width 217 height 15
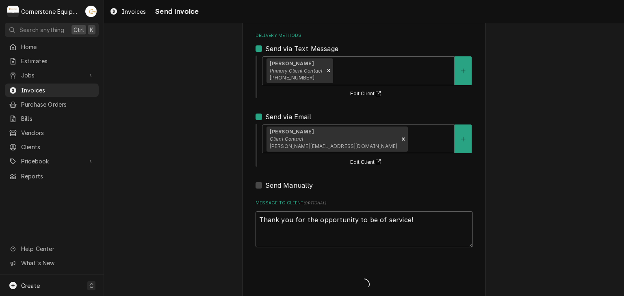
type textarea "x"
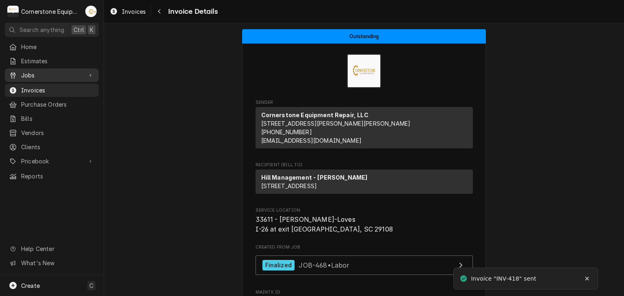
click at [24, 75] on span "Jobs" at bounding box center [51, 75] width 61 height 9
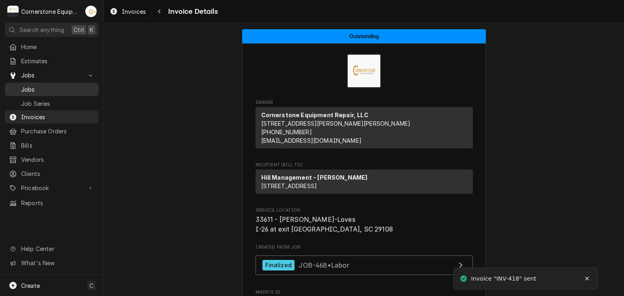
click at [27, 88] on span "Jobs" at bounding box center [57, 89] width 73 height 9
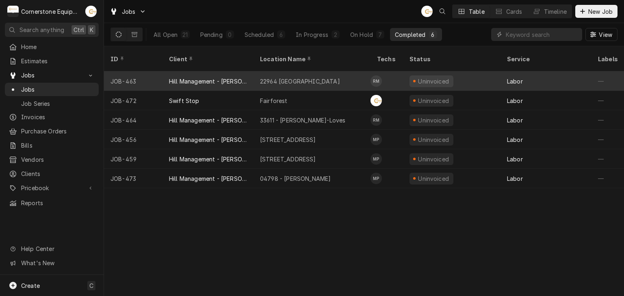
click at [268, 77] on div "22964 [GEOGRAPHIC_DATA]" at bounding box center [300, 81] width 80 height 9
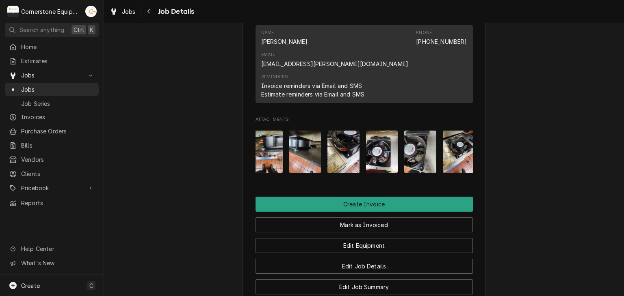
scroll to position [0, 51]
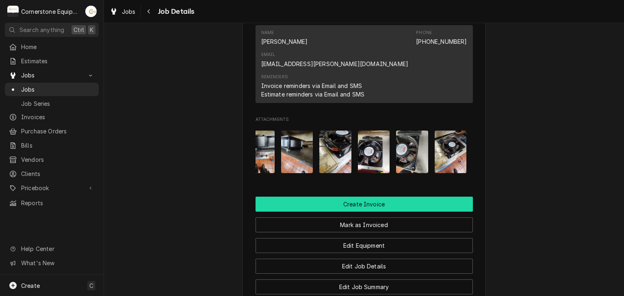
click at [337, 197] on button "Create Invoice" at bounding box center [363, 204] width 217 height 15
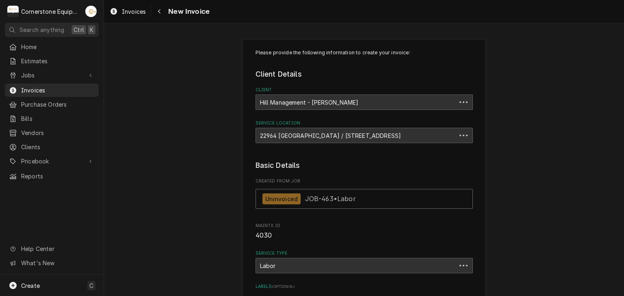
type textarea "x"
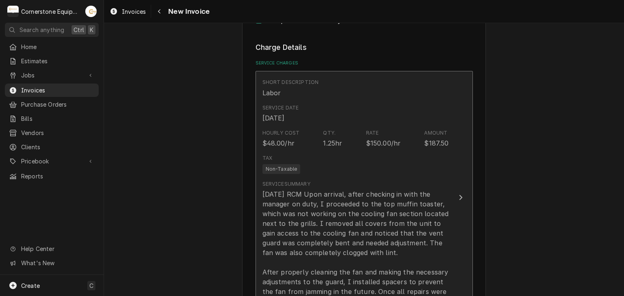
scroll to position [487, 0]
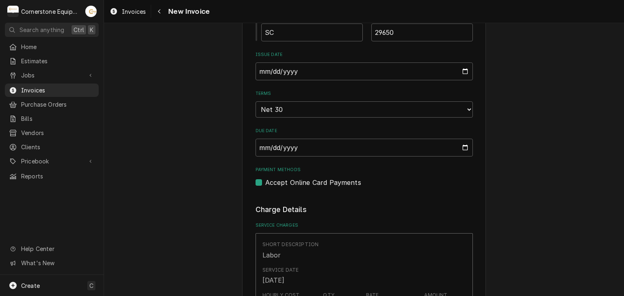
click at [281, 182] on label "Accept Online Card Payments" at bounding box center [313, 183] width 96 height 10
click at [281, 182] on input "Payment Methods" at bounding box center [373, 187] width 217 height 18
checkbox input "false"
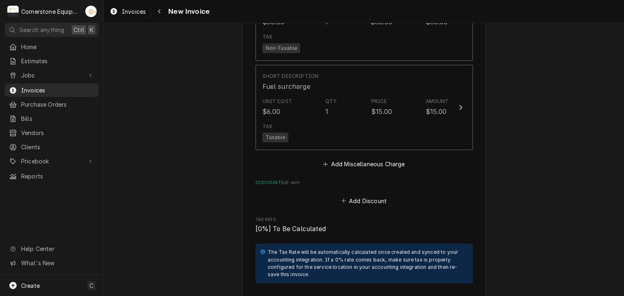
scroll to position [1218, 0]
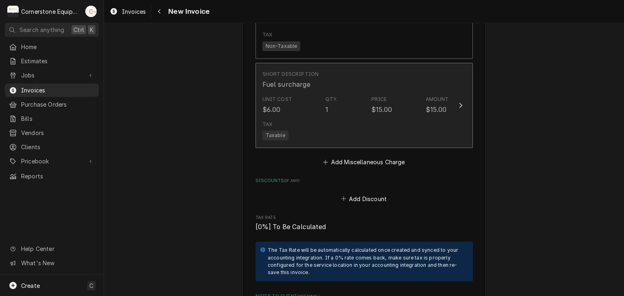
click at [384, 89] on div "Short Description Fuel surcharge" at bounding box center [355, 79] width 186 height 25
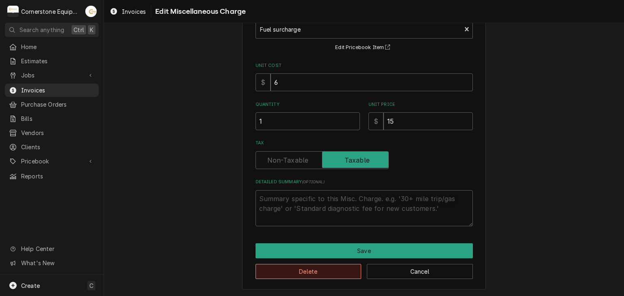
click at [307, 273] on button "Delete" at bounding box center [308, 271] width 106 height 15
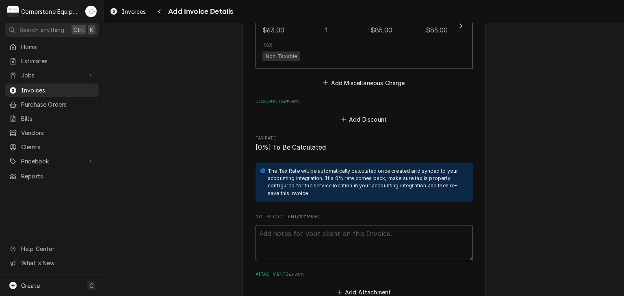
scroll to position [1370, 0]
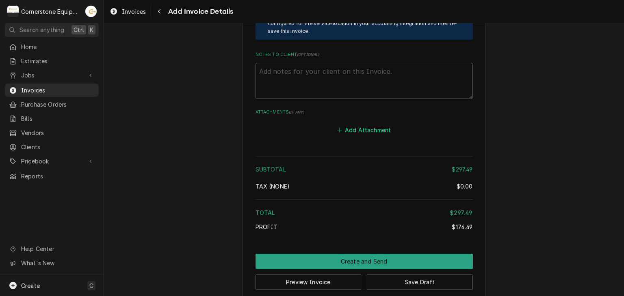
click at [361, 132] on button "Add Attachment" at bounding box center [363, 130] width 57 height 11
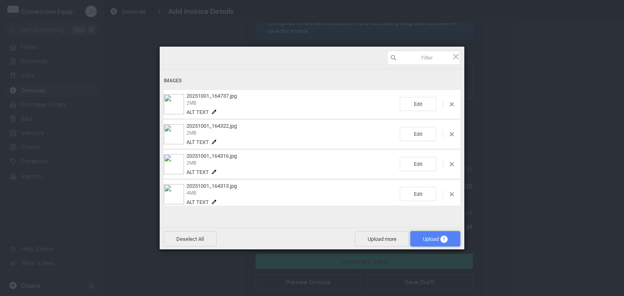
click at [443, 243] on span "Upload 7" at bounding box center [435, 238] width 50 height 15
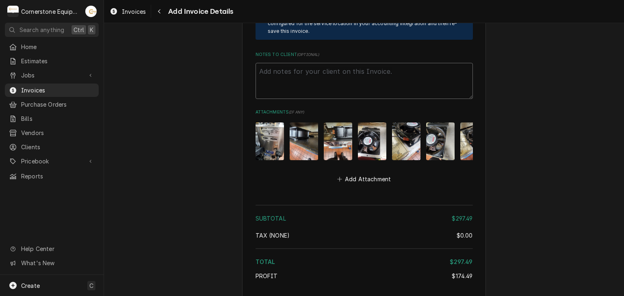
click at [322, 77] on textarea "Notes to Client ( optional )" at bounding box center [363, 81] width 217 height 37
paste textarea "INVOICE APPROVAL AND PAYMENT TERMS All invoices are due upon receipt unless oth…"
type textarea "x"
type textarea "INVOICE APPROVAL AND PAYMENT TERMS All invoices are due upon receipt unless oth…"
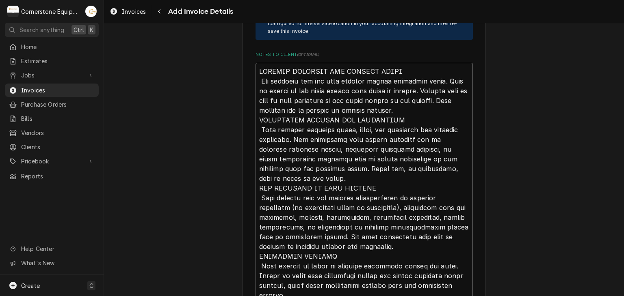
scroll to position [1521, 0]
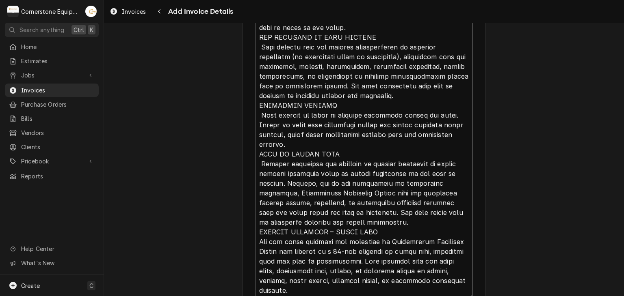
type textarea "x"
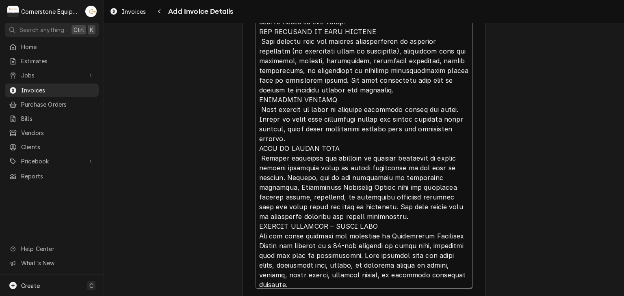
scroll to position [0, 0]
type textarea "INVOICE APPROVAL AND PAYMENT TERMS All invoices are due upon receipt unless oth…"
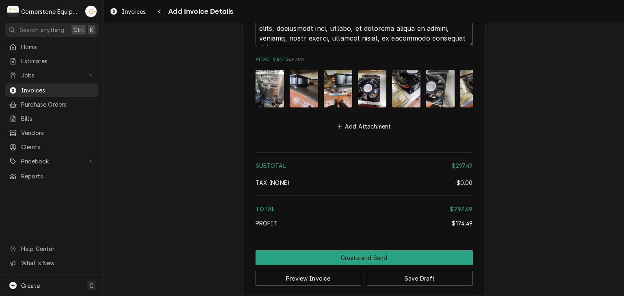
scroll to position [1775, 0]
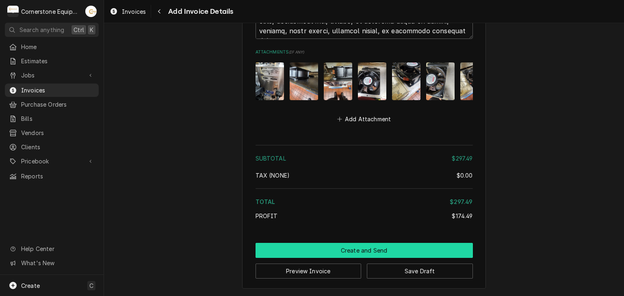
click at [342, 245] on button "Create and Send" at bounding box center [363, 250] width 217 height 15
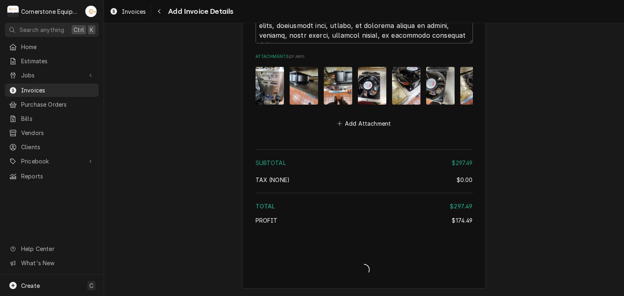
scroll to position [1770, 0]
type textarea "x"
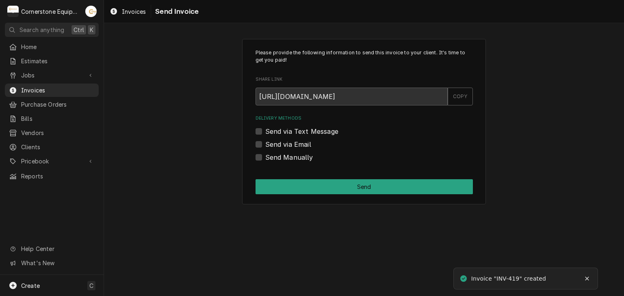
click at [305, 151] on div "Delivery Methods Send via Text Message Send via Email Send Manually" at bounding box center [363, 138] width 217 height 47
click at [305, 159] on label "Send Manually" at bounding box center [289, 158] width 48 height 10
click at [305, 159] on input "Send Manually" at bounding box center [373, 162] width 217 height 18
checkbox input "true"
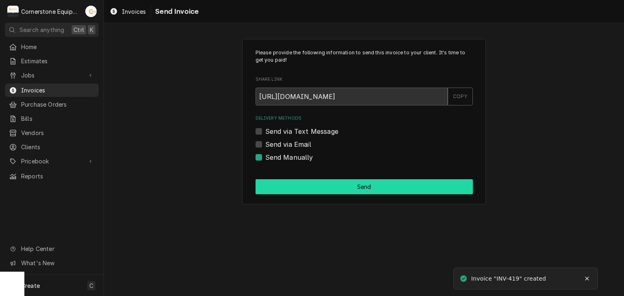
click at [335, 187] on button "Send" at bounding box center [363, 186] width 217 height 15
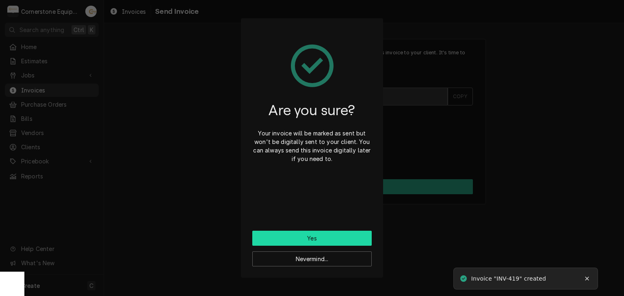
click at [317, 234] on button "Yes" at bounding box center [311, 238] width 119 height 15
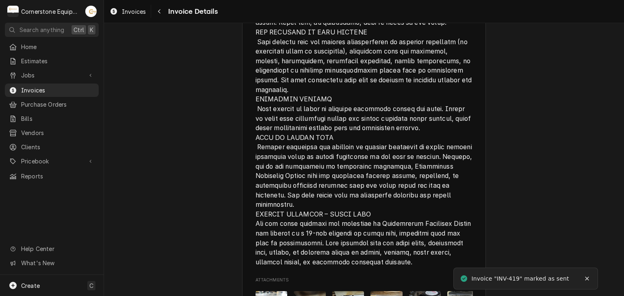
scroll to position [1521, 0]
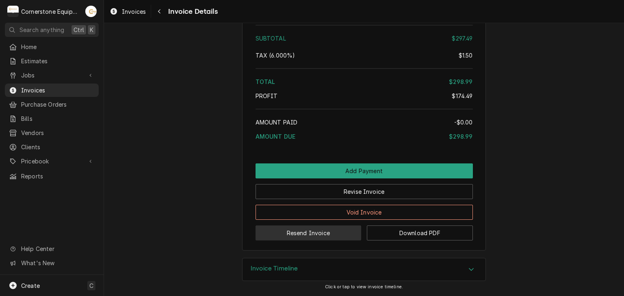
click at [332, 233] on button "Resend Invoice" at bounding box center [308, 233] width 106 height 15
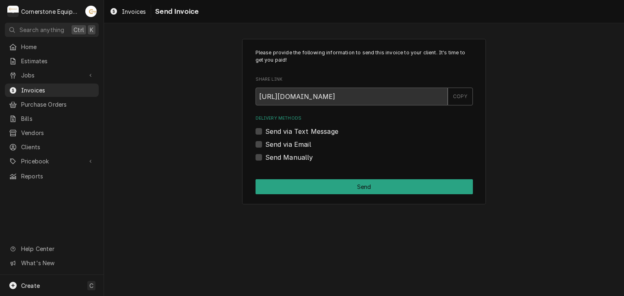
click at [269, 132] on label "Send via Text Message" at bounding box center [301, 132] width 73 height 10
click at [269, 132] on input "Send via Text Message" at bounding box center [373, 136] width 217 height 18
checkbox input "true"
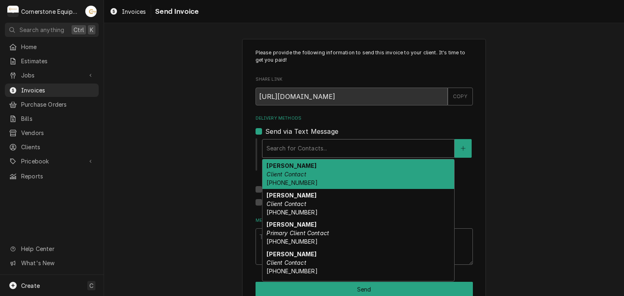
click at [271, 144] on div "Delivery Methods" at bounding box center [357, 148] width 183 height 15
click at [274, 164] on strong "Amy Moore" at bounding box center [291, 165] width 50 height 7
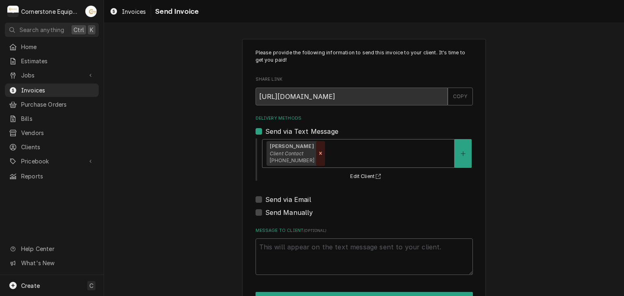
click at [319, 151] on icon "Remove [object Object]" at bounding box center [320, 154] width 6 height 6
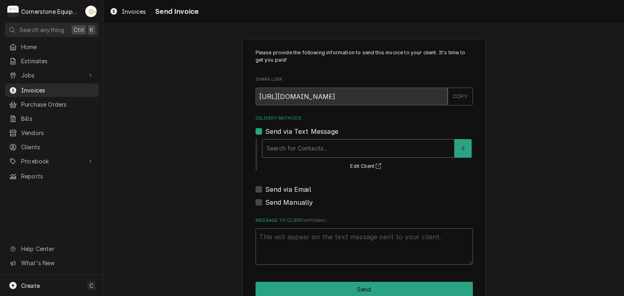
click at [303, 143] on div "Delivery Methods" at bounding box center [357, 148] width 183 height 15
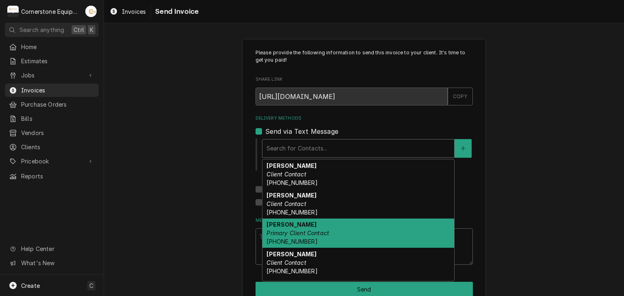
click at [281, 232] on em "Primary Client Contact" at bounding box center [297, 233] width 63 height 7
type textarea "x"
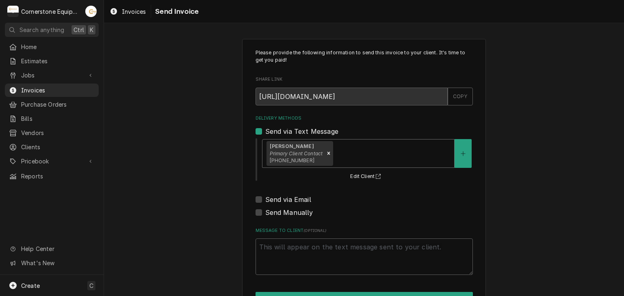
click at [279, 196] on label "Send via Email" at bounding box center [288, 200] width 46 height 10
click at [279, 196] on input "Send via Email" at bounding box center [373, 204] width 217 height 18
checkbox input "true"
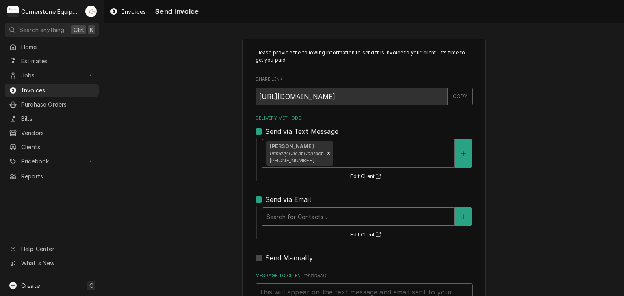
click at [280, 213] on div "Delivery Methods" at bounding box center [357, 216] width 183 height 15
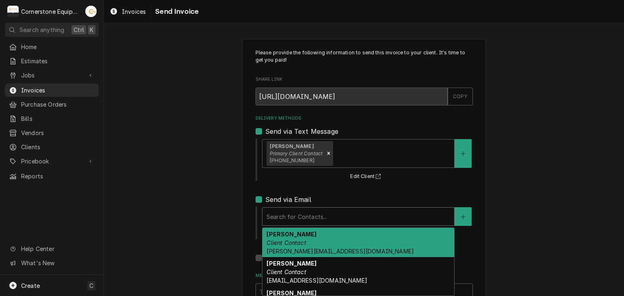
click at [281, 240] on em "Client Contact" at bounding box center [285, 243] width 39 height 7
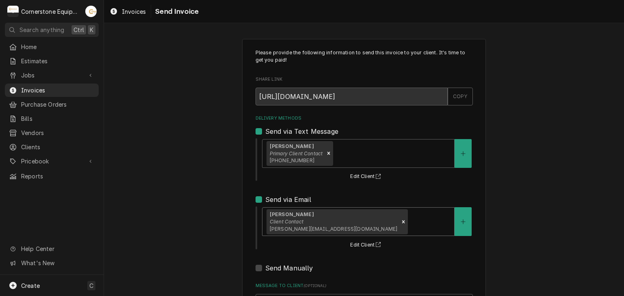
click at [218, 220] on div "Please provide the following information to send this invoice to your client. I…" at bounding box center [364, 206] width 520 height 348
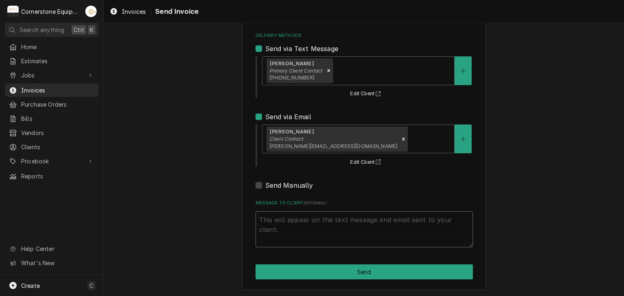
click at [336, 230] on textarea "Message to Client ( optional )" at bounding box center [363, 230] width 217 height 37
type textarea "x"
type textarea "T"
type textarea "x"
type textarea "Th"
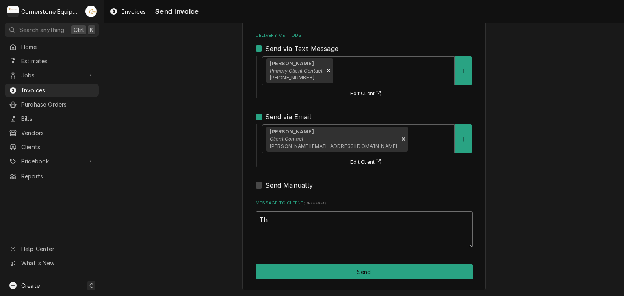
type textarea "x"
type textarea "Tha"
type textarea "x"
type textarea "Than"
type textarea "x"
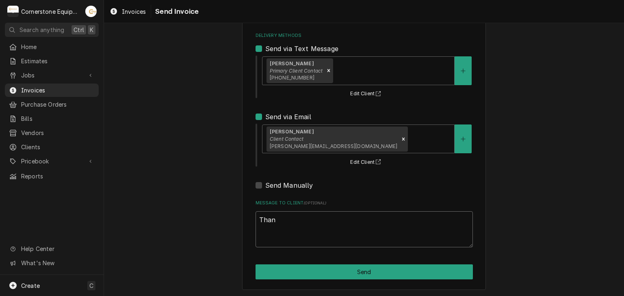
type textarea "Thank"
type textarea "x"
type textarea "Thank"
type textarea "x"
type textarea "Thank y"
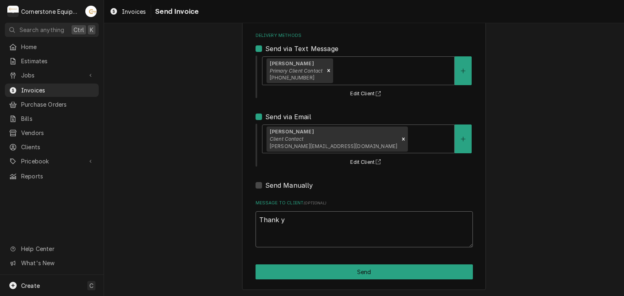
type textarea "x"
type textarea "Thank yo"
type textarea "x"
type textarea "Thank you"
type textarea "x"
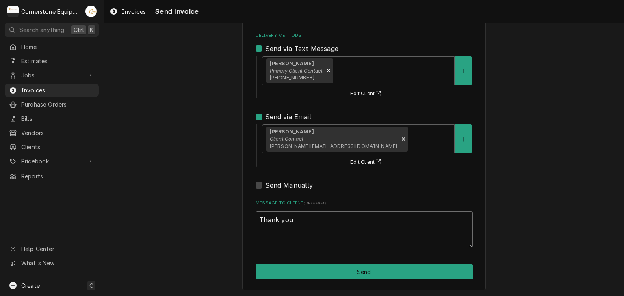
type textarea "Thank you"
type textarea "x"
type textarea "Thank you f"
type textarea "x"
type textarea "Thank you fo"
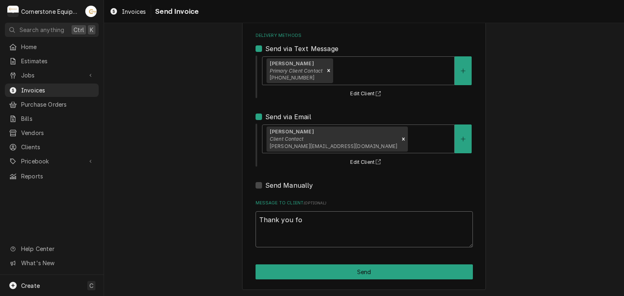
type textarea "x"
type textarea "Thank you for"
type textarea "x"
type textarea "Thank you for"
type textarea "x"
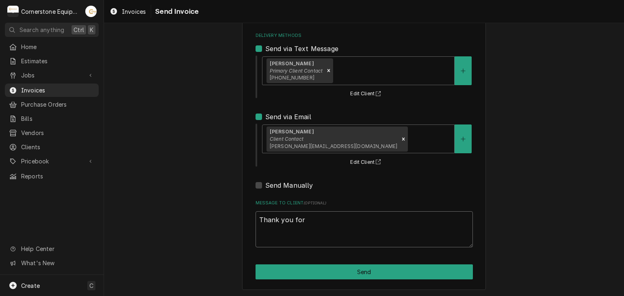
type textarea "Thank you for t"
type textarea "x"
type textarea "Thank you for th"
type textarea "x"
type textarea "Thank you for the"
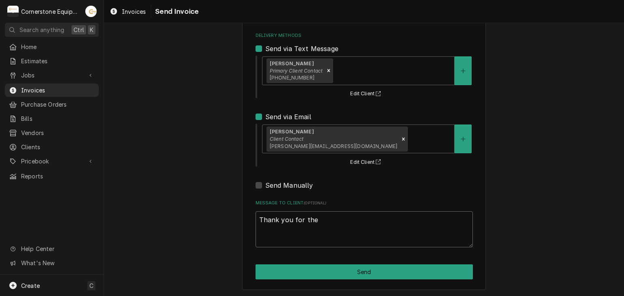
type textarea "x"
type textarea "Thank you for the"
type textarea "x"
type textarea "Thank you for the o"
type textarea "x"
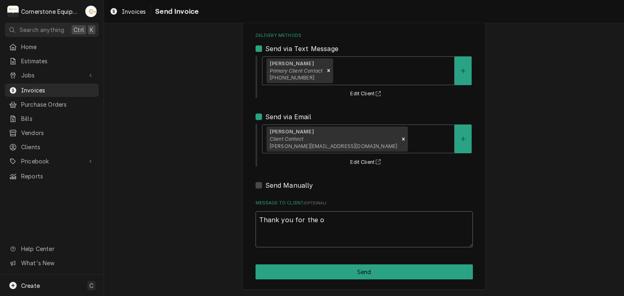
type textarea "Thank you for the op"
type textarea "x"
type textarea "Thank you for the opp"
type textarea "x"
type textarea "Thank you for the oppo"
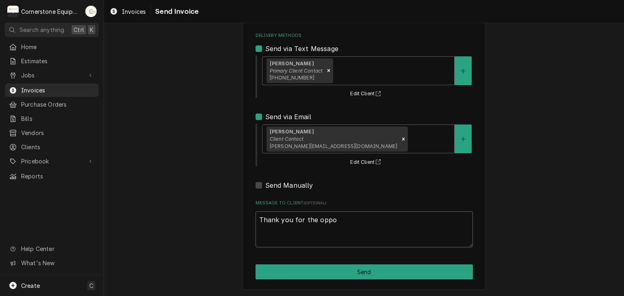
type textarea "x"
type textarea "Thank you for the oppor"
type textarea "x"
type textarea "Thank you for the opport"
type textarea "x"
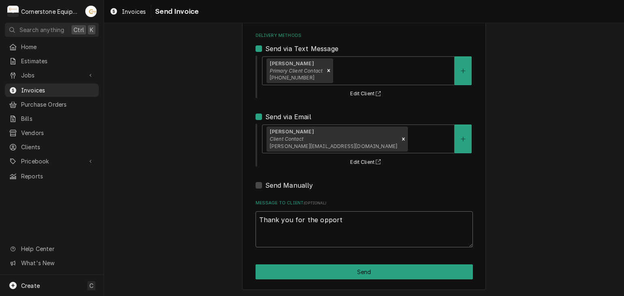
type textarea "Thank you for the opportu"
type textarea "x"
type textarea "Thank you for the opportun"
type textarea "x"
type textarea "Thank you for the opportuni"
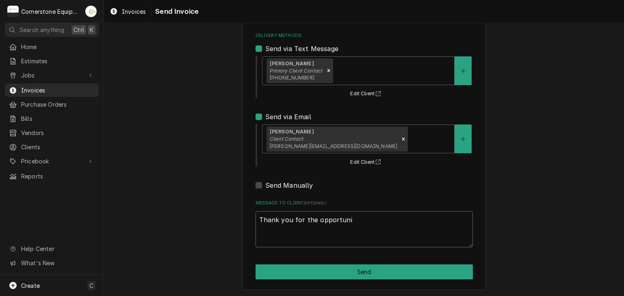
type textarea "x"
type textarea "Thank you for the opportunit"
type textarea "x"
type textarea "Thank you for the opportunity"
type textarea "x"
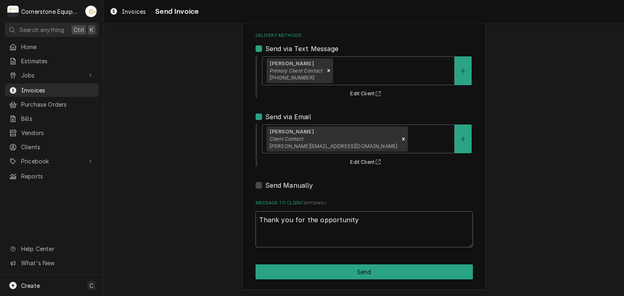
type textarea "Thank you for the opportunity t"
type textarea "x"
type textarea "Thank you for the opportunity to"
type textarea "x"
type textarea "Thank you for the opportunity to"
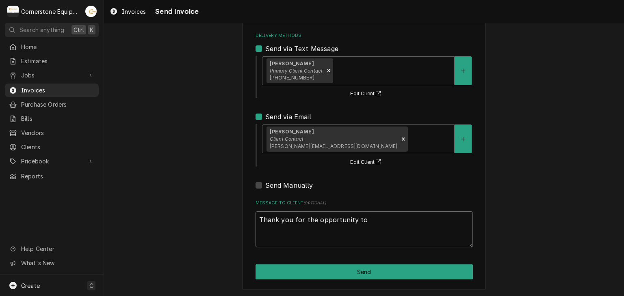
type textarea "x"
type textarea "Thank you for the opportunity to b"
type textarea "x"
type textarea "Thank you for the opportunity to be"
type textarea "x"
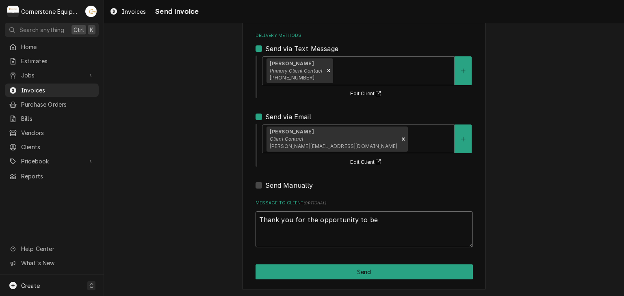
type textarea "Thank you for the opportunity to be"
type textarea "x"
type textarea "Thank you for the opportunity to be o"
type textarea "x"
type textarea "Thank you for the opportunity to be of"
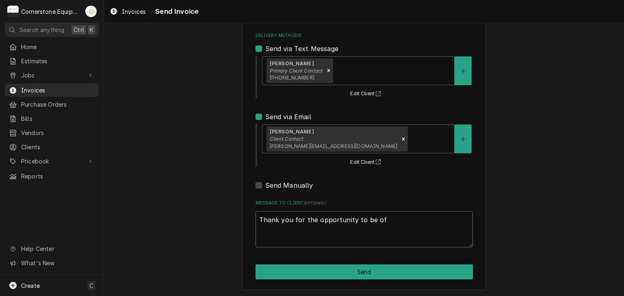
type textarea "x"
type textarea "Thank you for the opportunity to be of"
type textarea "x"
type textarea "Thank you for the opportunity to be of s"
type textarea "x"
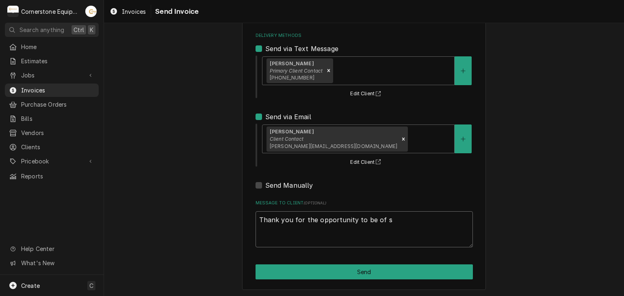
type textarea "Thank you for the opportunity to be of se"
type textarea "x"
type textarea "Thank you for the opportunity to be of ser"
type textarea "x"
type textarea "Thank you for the opportunity to be of serv"
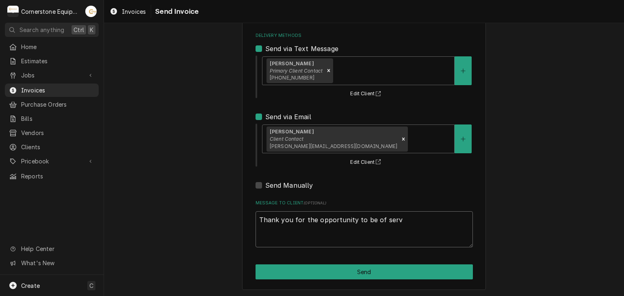
type textarea "x"
type textarea "Thank you for the opportunity to be of servi"
type textarea "x"
type textarea "Thank you for the opportunity to be of servic"
type textarea "x"
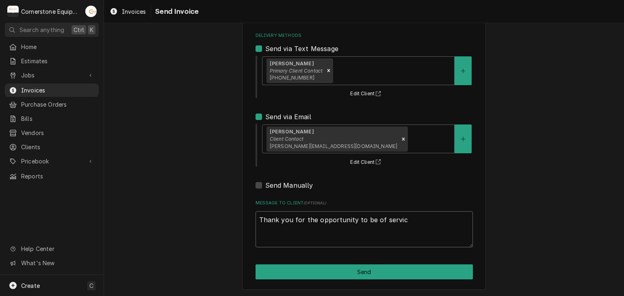
type textarea "Thank you for the opportunity to be of service"
type textarea "x"
click at [336, 230] on textarea "Thank you for the opportunity to be of service!" at bounding box center [363, 230] width 217 height 37
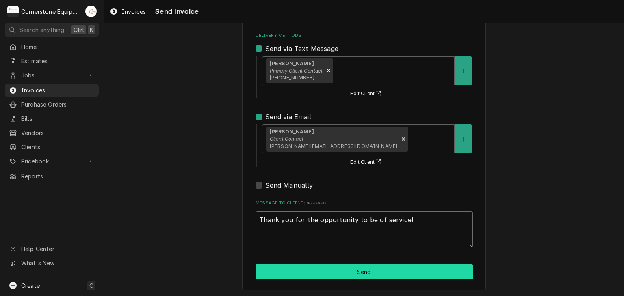
type textarea "Thank you for the opportunity to be of service!"
click at [330, 267] on button "Send" at bounding box center [363, 272] width 217 height 15
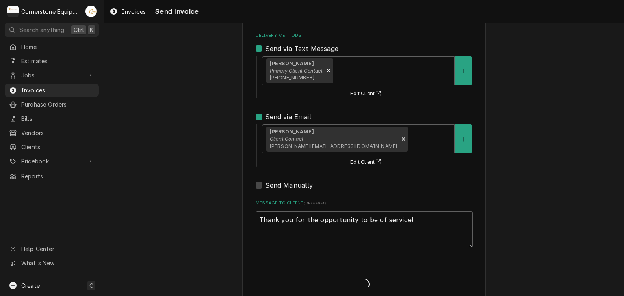
type textarea "x"
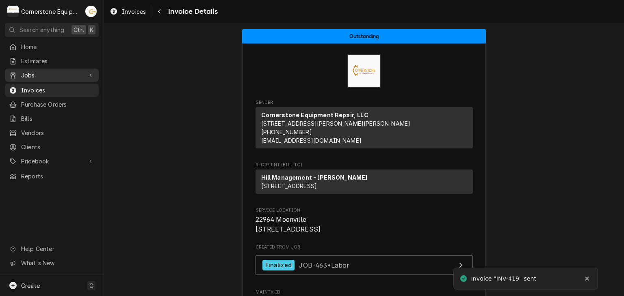
click at [16, 73] on div "Dynamic Content Wrapper" at bounding box center [13, 75] width 8 height 8
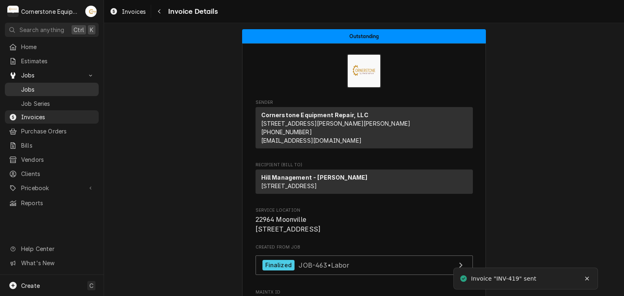
click at [25, 85] on span "Jobs" at bounding box center [57, 89] width 73 height 9
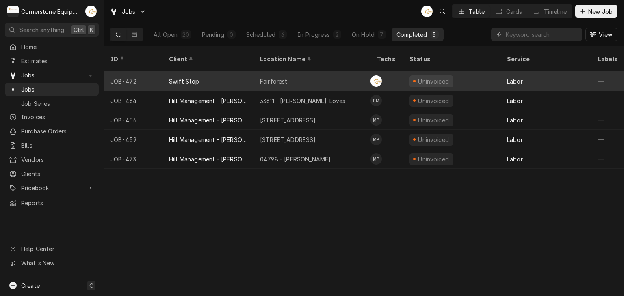
click at [209, 71] on div "Swift Stop" at bounding box center [207, 80] width 91 height 19
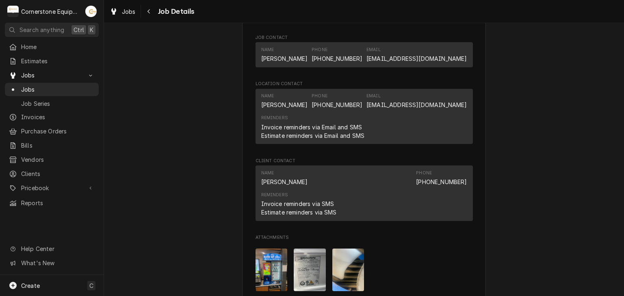
scroll to position [650, 0]
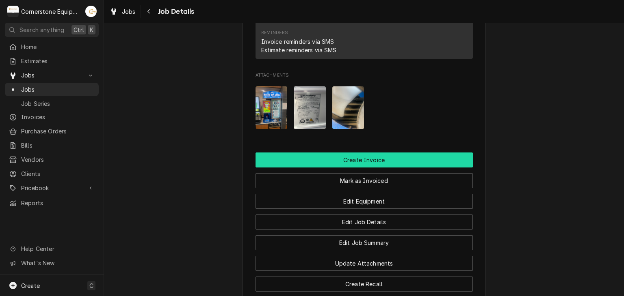
click at [412, 166] on button "Create Invoice" at bounding box center [363, 160] width 217 height 15
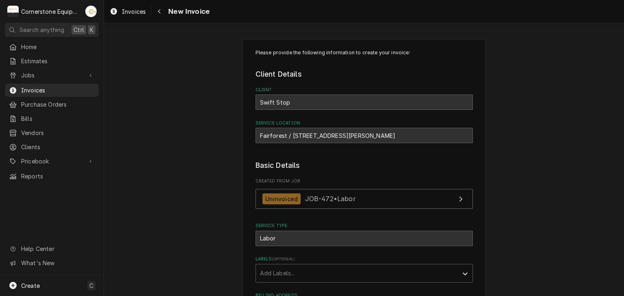
click at [551, 177] on div "Please provide the following information to create your invoice: Client Details…" at bounding box center [364, 263] width 520 height 462
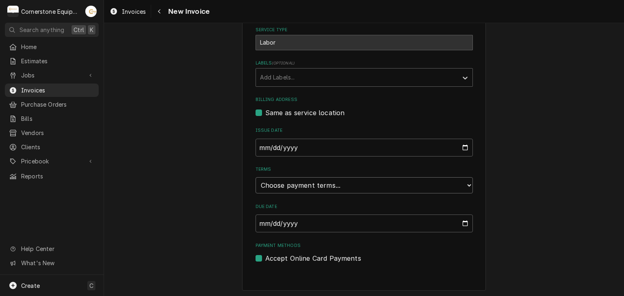
click at [303, 181] on select "Choose payment terms... Same Day Net 7 Net 14 Net 21 Net 30 Net 45 Net 60 Net 90" at bounding box center [363, 185] width 217 height 16
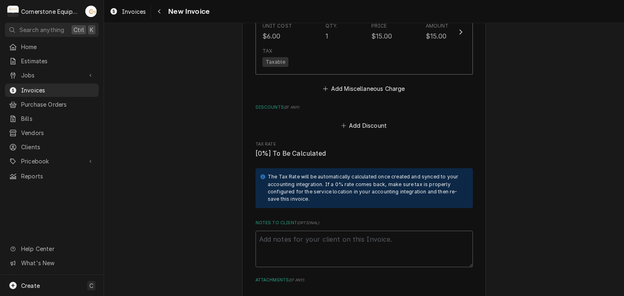
scroll to position [1170, 0]
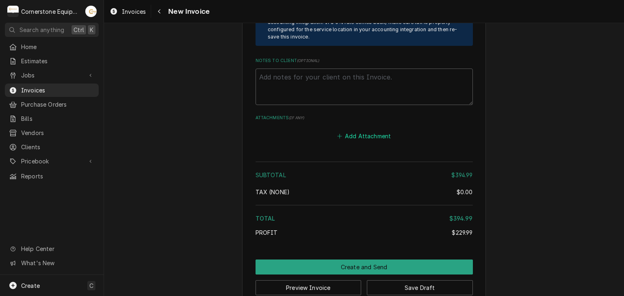
click at [366, 136] on button "Add Attachment" at bounding box center [363, 135] width 57 height 11
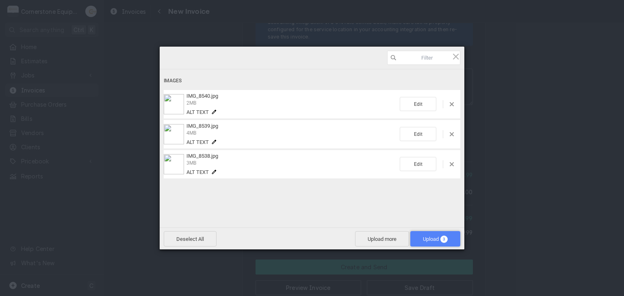
click at [433, 244] on span "Upload 3" at bounding box center [435, 238] width 50 height 15
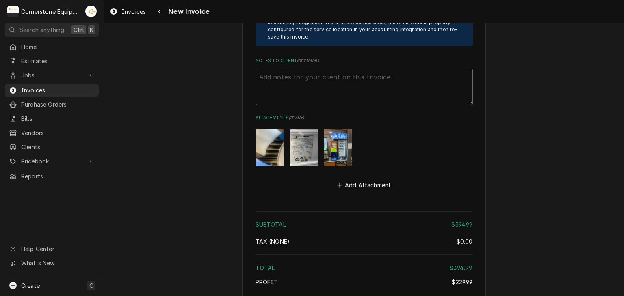
click at [319, 78] on textarea "Notes to Client ( optional )" at bounding box center [363, 87] width 217 height 37
paste textarea "INVOICE APPROVAL AND PAYMENT TERMS All invoices are due upon receipt unless oth…"
type textarea "x"
type textarea "INVOICE APPROVAL AND PAYMENT TERMS All invoices are due upon receipt unless oth…"
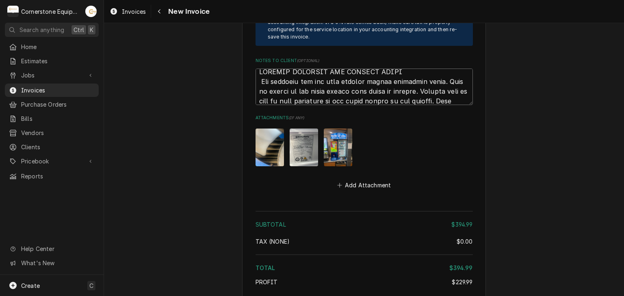
scroll to position [1327, 0]
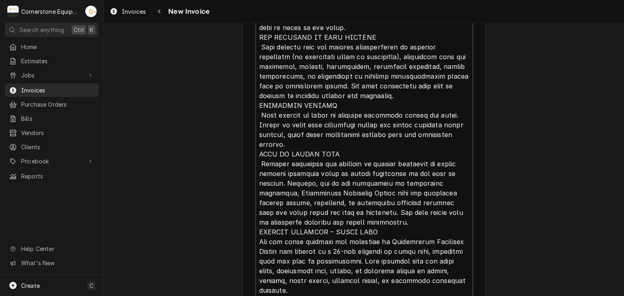
type textarea "x"
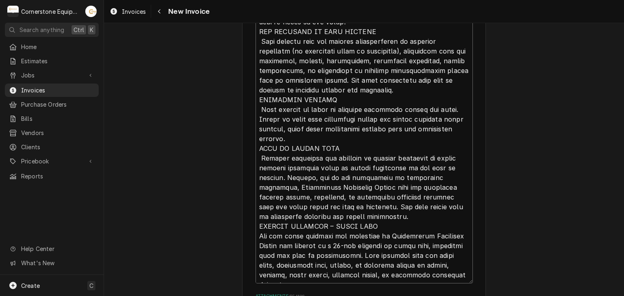
type textarea "INVOICE APPROVAL AND PAYMENT TERMS All invoices are due upon receipt unless oth…"
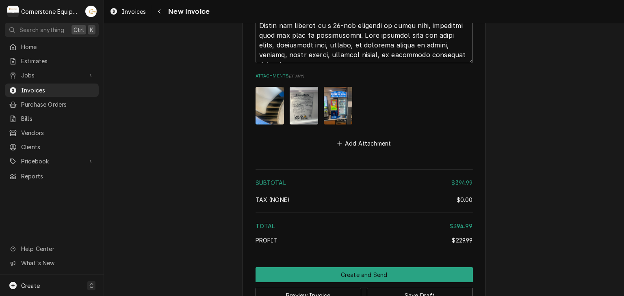
scroll to position [1575, 0]
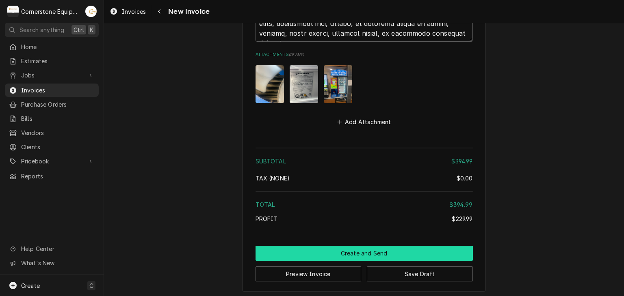
click at [384, 253] on button "Create and Send" at bounding box center [363, 253] width 217 height 15
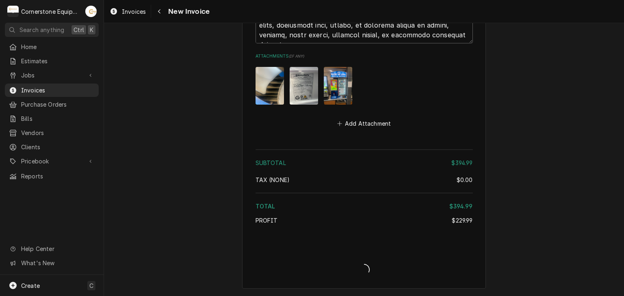
scroll to position [1570, 0]
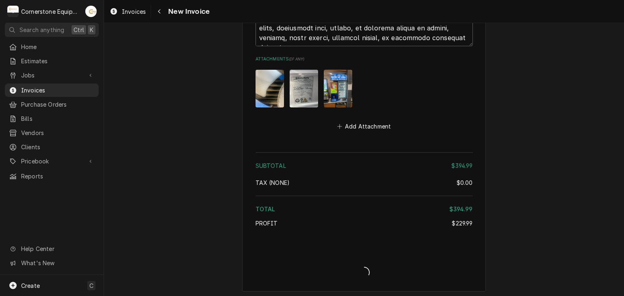
type textarea "x"
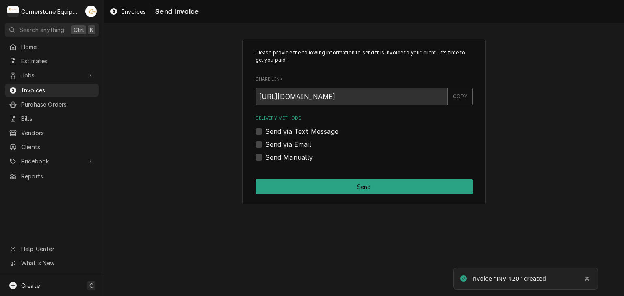
click at [268, 156] on label "Send Manually" at bounding box center [289, 158] width 48 height 10
click at [268, 156] on input "Send Manually" at bounding box center [373, 162] width 217 height 18
checkbox input "true"
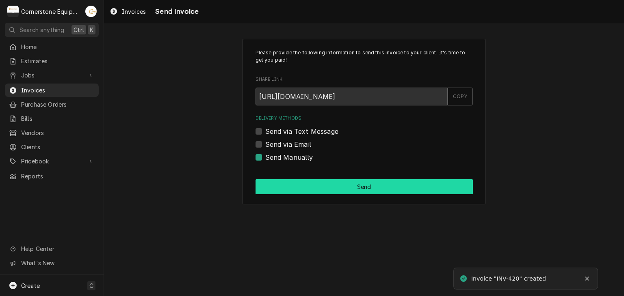
click at [272, 190] on button "Send" at bounding box center [363, 186] width 217 height 15
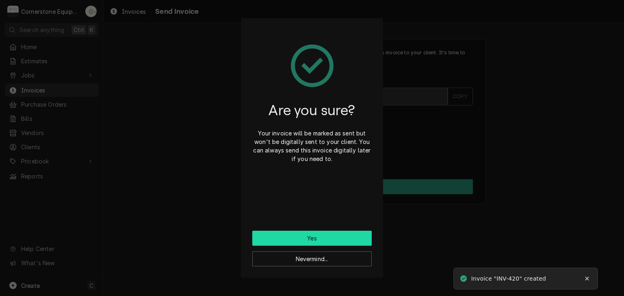
click at [274, 239] on button "Yes" at bounding box center [311, 238] width 119 height 15
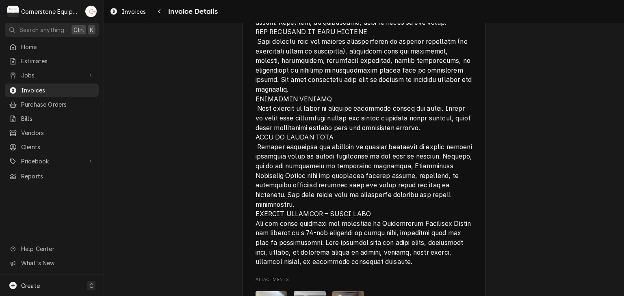
scroll to position [1513, 0]
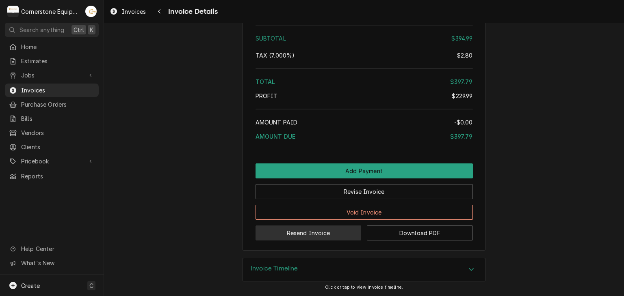
click at [313, 234] on button "Resend Invoice" at bounding box center [308, 233] width 106 height 15
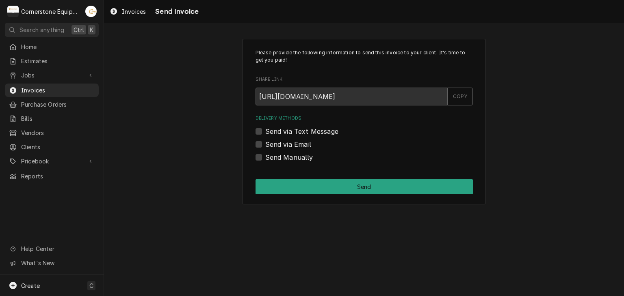
click at [281, 132] on label "Send via Text Message" at bounding box center [301, 132] width 73 height 10
click at [281, 132] on input "Send via Text Message" at bounding box center [373, 136] width 217 height 18
checkbox input "true"
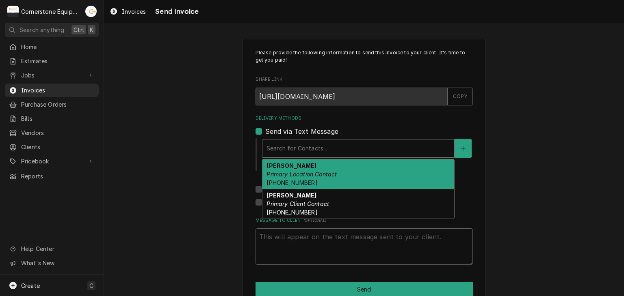
click at [280, 142] on div "Delivery Methods" at bounding box center [357, 148] width 183 height 15
click at [286, 171] on em "Primary Location Contact" at bounding box center [301, 174] width 70 height 7
type textarea "x"
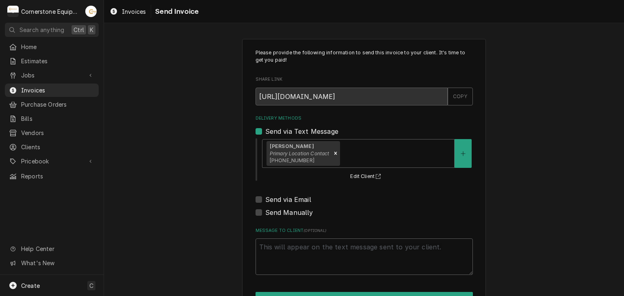
click at [286, 201] on label "Send via Email" at bounding box center [288, 200] width 46 height 10
click at [286, 201] on input "Send via Email" at bounding box center [373, 204] width 217 height 18
checkbox input "true"
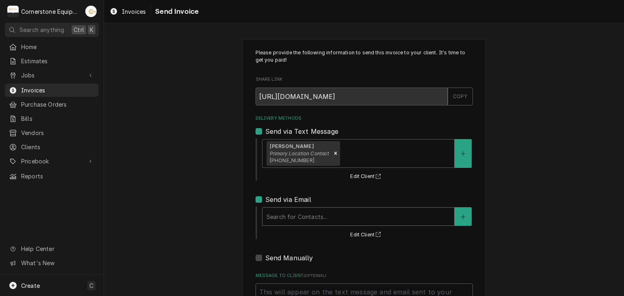
click at [285, 220] on div "Delivery Methods" at bounding box center [357, 216] width 183 height 15
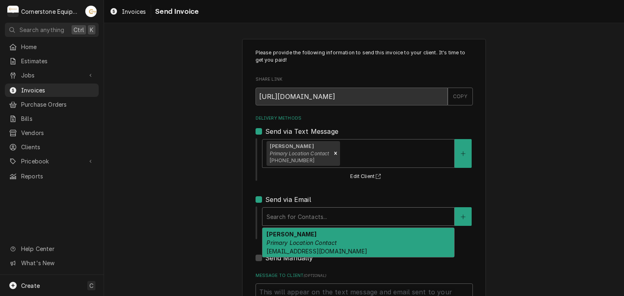
click at [286, 244] on em "Primary Location Contact" at bounding box center [301, 243] width 70 height 7
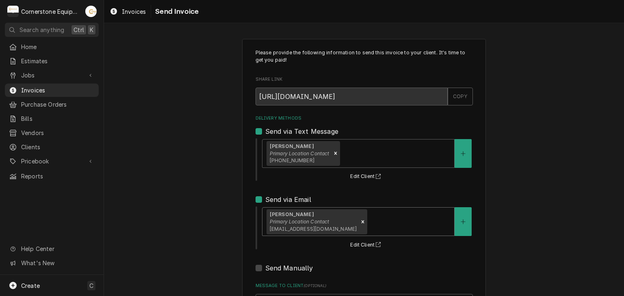
click at [227, 234] on div "Please provide the following information to send this invoice to your client. I…" at bounding box center [364, 206] width 520 height 348
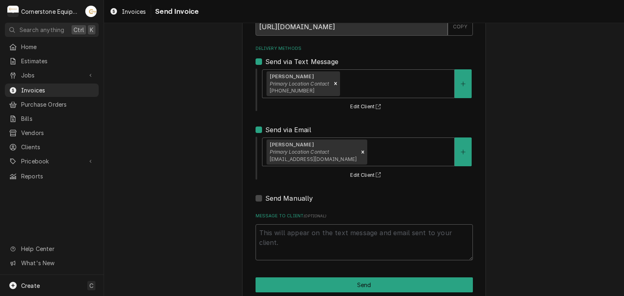
scroll to position [83, 0]
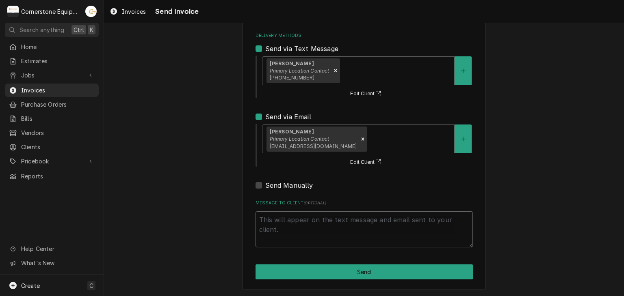
click at [343, 228] on textarea "Message to Client ( optional )" at bounding box center [363, 230] width 217 height 37
type textarea "x"
type textarea "T"
type textarea "x"
type textarea "Th"
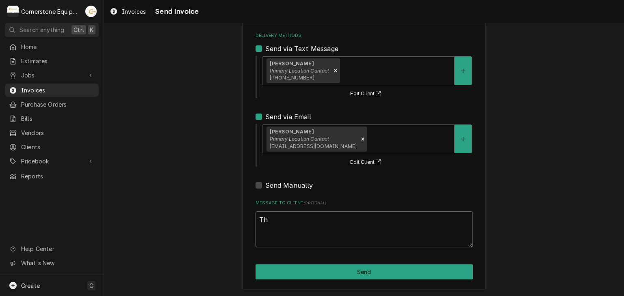
type textarea "x"
type textarea "Tha"
type textarea "x"
type textarea "Than"
type textarea "x"
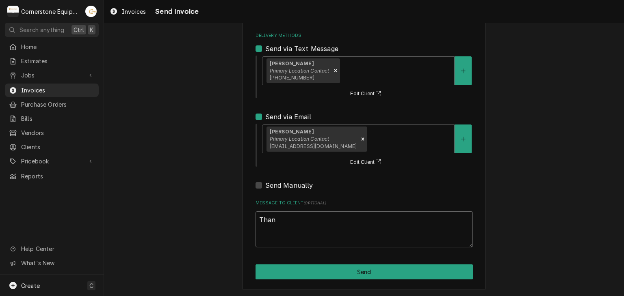
type textarea "Thank"
type textarea "x"
type textarea "Thank"
type textarea "x"
type textarea "Thank y"
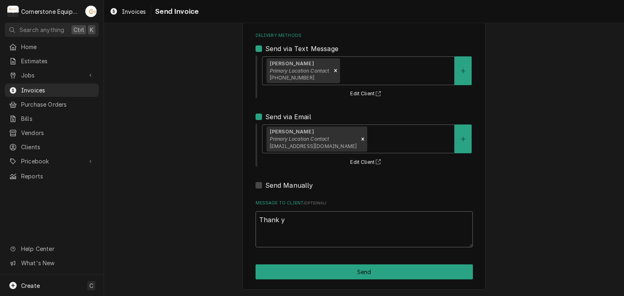
type textarea "x"
type textarea "Thank yo"
type textarea "x"
type textarea "Thank you"
type textarea "x"
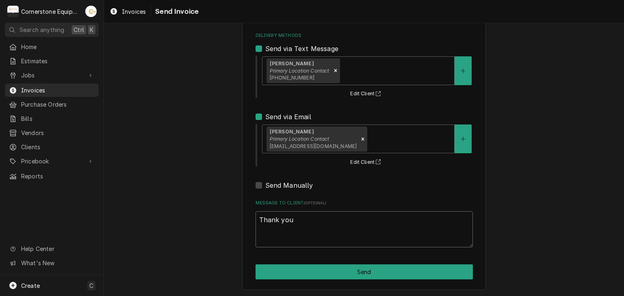
type textarea "Thank you"
type textarea "x"
type textarea "Thank you f"
type textarea "x"
type textarea "Thank you fo"
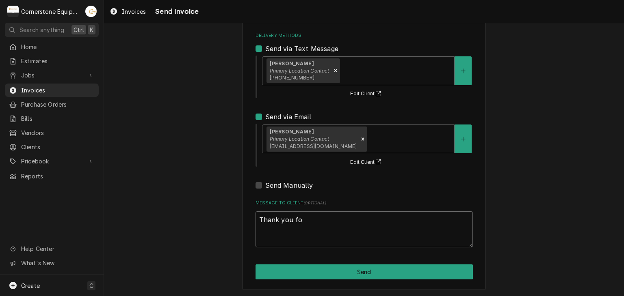
type textarea "x"
type textarea "Thank you for"
type textarea "x"
type textarea "Thank you for"
type textarea "x"
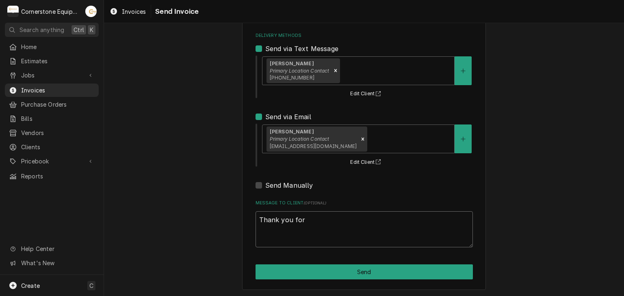
type textarea "Thank you for t"
type textarea "x"
type textarea "Thank you for th"
type textarea "x"
type textarea "Thank you for the"
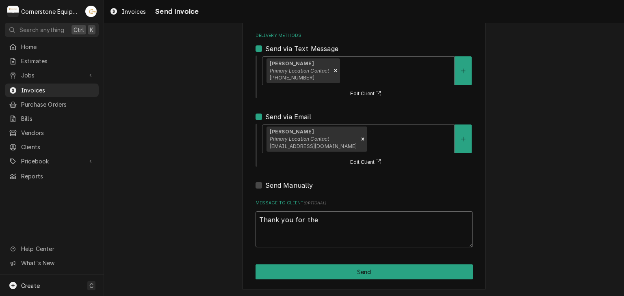
type textarea "x"
type textarea "Thank you for the"
type textarea "x"
type textarea "Thank you for the o"
type textarea "x"
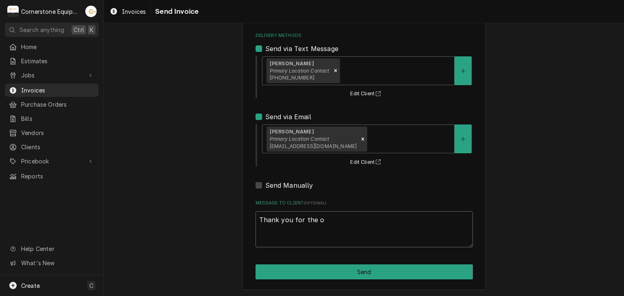
type textarea "Thank you for the op"
type textarea "x"
type textarea "Thank you for the opp"
type textarea "x"
type textarea "Thank you for the oppo"
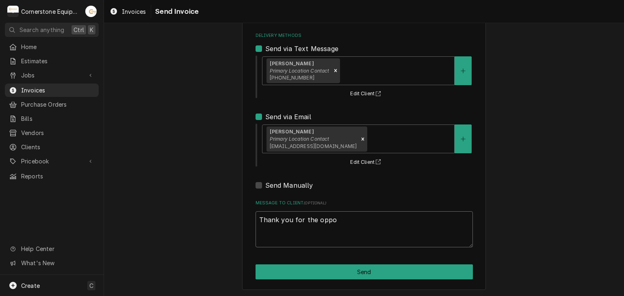
type textarea "x"
type textarea "Thank you for the oppor"
type textarea "x"
type textarea "Thank you for the opportu"
type textarea "x"
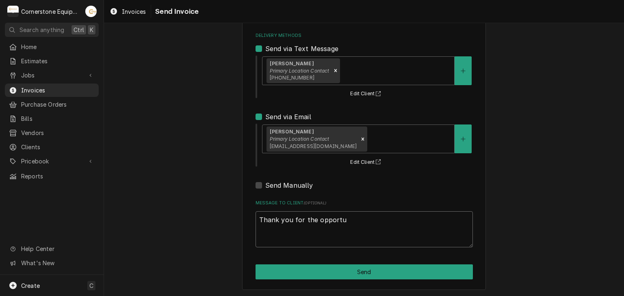
type textarea "Thank you for the opportun"
type textarea "x"
type textarea "Thank you for the opportuni"
type textarea "x"
type textarea "Thank you for the opportunit"
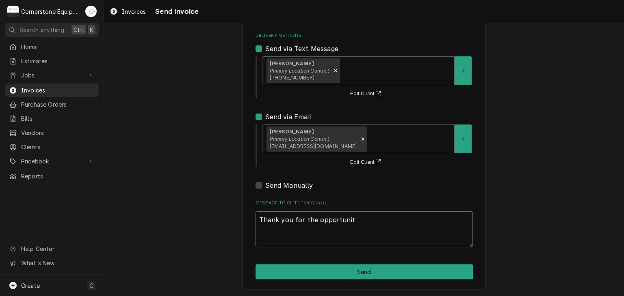
type textarea "x"
type textarea "Thank you for the opportunity"
type textarea "x"
type textarea "Thank you for the opportunity"
type textarea "x"
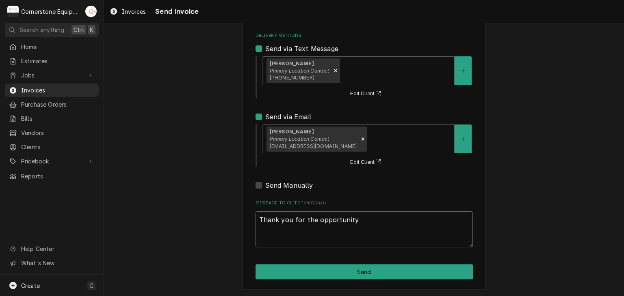
type textarea "Thank you for the opportunity t"
type textarea "x"
type textarea "Thank you for the opportunity to"
type textarea "x"
type textarea "Thank you for the opportunity to"
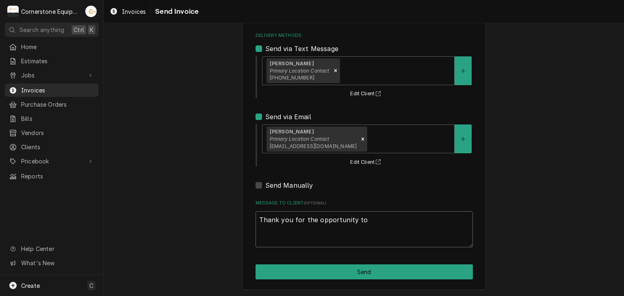
type textarea "x"
type textarea "Thank you for the opportunity to b"
type textarea "x"
type textarea "Thank you for the opportunity to be"
type textarea "x"
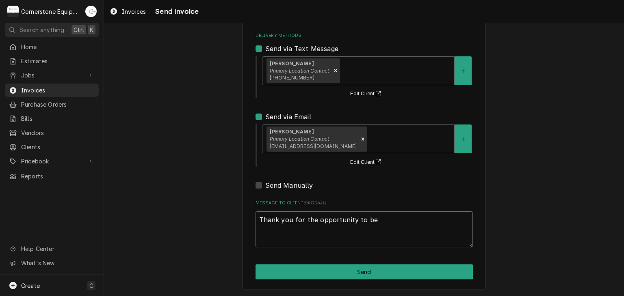
type textarea "Thank you for the opportunity to be"
type textarea "x"
type textarea "Thank you for the opportunity to be of"
type textarea "x"
type textarea "Thank you for the opportunity to be of"
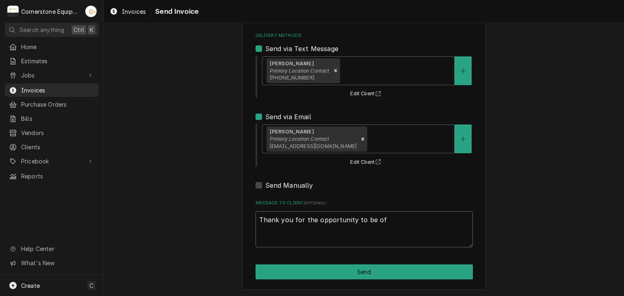
type textarea "x"
type textarea "Thank you for the opportunity to be of s"
type textarea "x"
type textarea "Thank you for the opportunity to be of se"
type textarea "x"
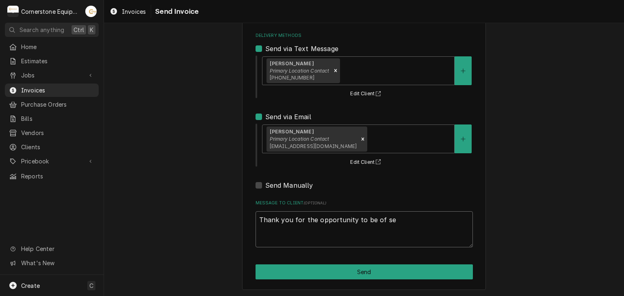
type textarea "Thank you for the opportunity to be of ser"
type textarea "x"
type textarea "Thank you for the opportunity to be of serv"
type textarea "x"
type textarea "Thank you for the opportunity to be of servi"
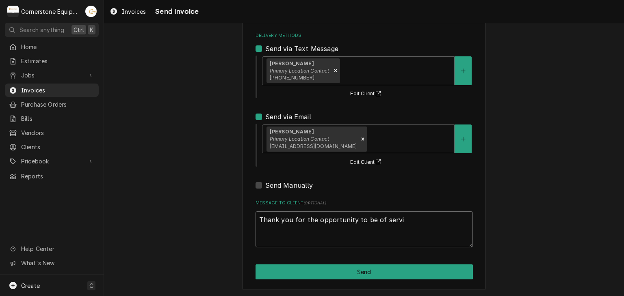
type textarea "x"
type textarea "Thank you for the opportunity to be of servic"
type textarea "x"
type textarea "Thank you for the opportunity to be of service"
type textarea "x"
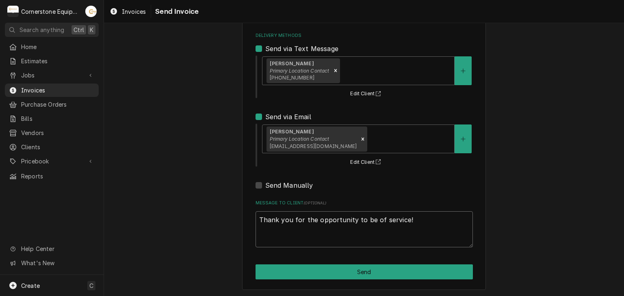
click at [344, 228] on textarea "Thank you for the opportunity to be of service!" at bounding box center [363, 230] width 217 height 37
type textarea "Thank you for the opportunity to be of service!"
click at [351, 263] on div "Please provide the following information to send this invoice to your client. I…" at bounding box center [364, 123] width 244 height 334
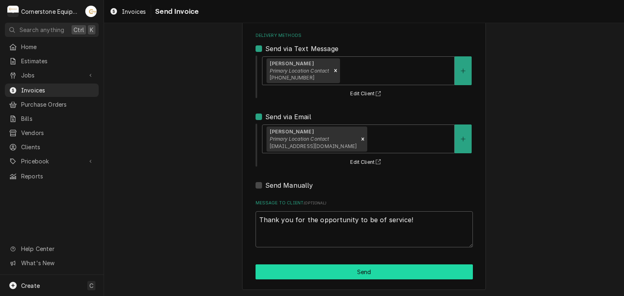
click at [351, 267] on button "Send" at bounding box center [363, 272] width 217 height 15
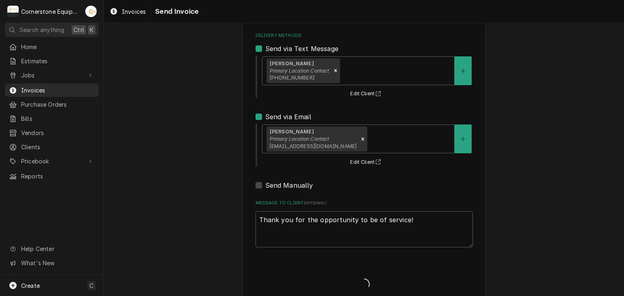
type textarea "x"
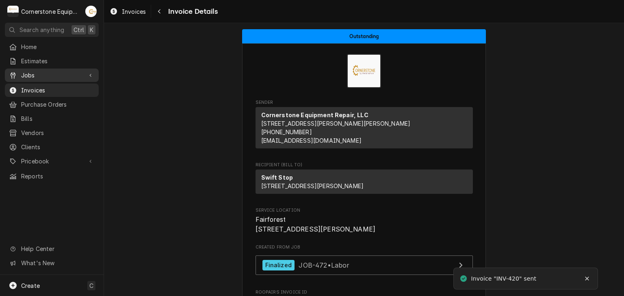
click at [37, 74] on span "Jobs" at bounding box center [51, 75] width 61 height 9
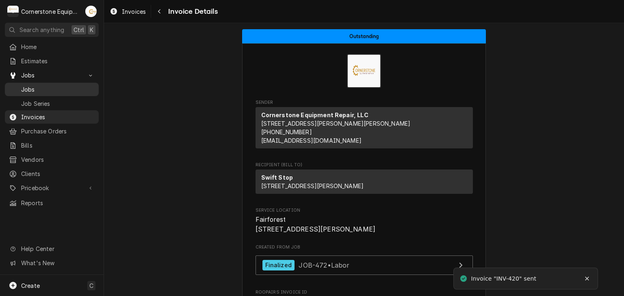
click at [35, 85] on span "Jobs" at bounding box center [57, 89] width 73 height 9
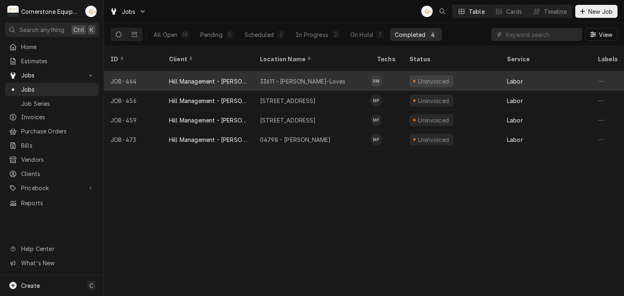
click at [175, 77] on div "Hill Management - [PERSON_NAME]" at bounding box center [208, 81] width 78 height 9
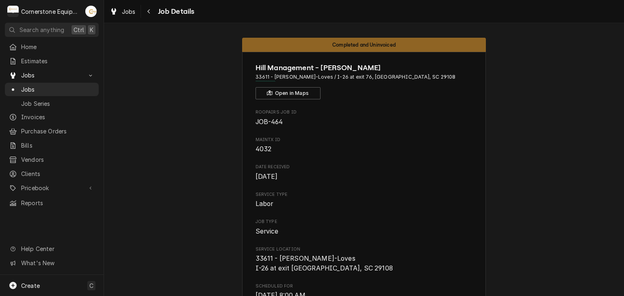
scroll to position [325, 0]
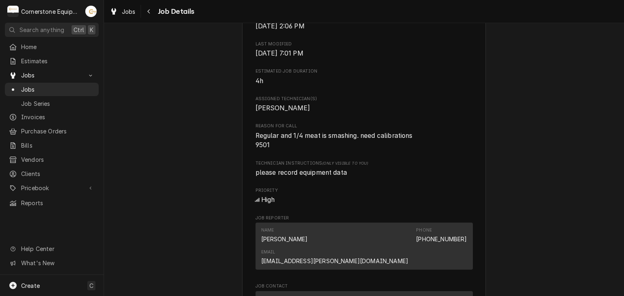
click at [533, 114] on div "Completed and Uninvoiced Hill Management - [PERSON_NAME] 33611 - [PERSON_NAME]-…" at bounding box center [364, 218] width 520 height 1023
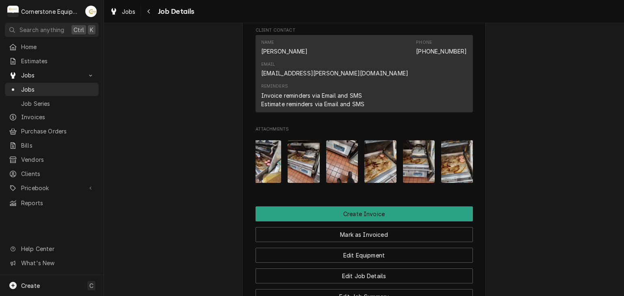
scroll to position [0, 89]
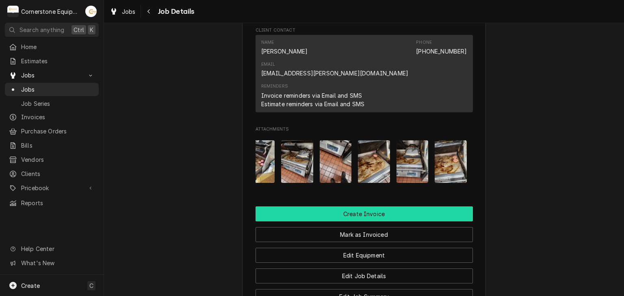
click at [370, 207] on button "Create Invoice" at bounding box center [363, 214] width 217 height 15
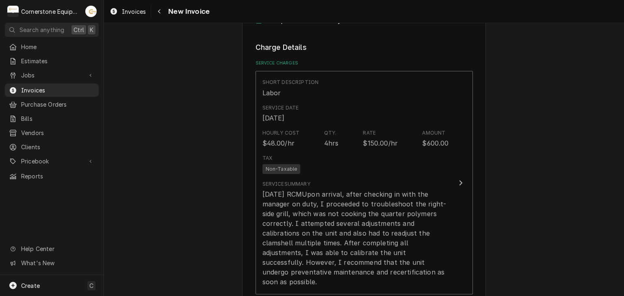
scroll to position [487, 0]
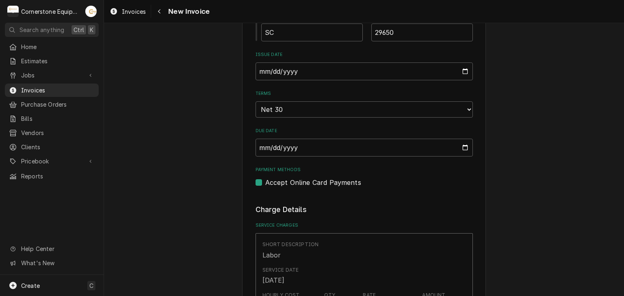
click at [282, 179] on label "Accept Online Card Payments" at bounding box center [313, 183] width 96 height 10
click at [282, 179] on input "Payment Methods" at bounding box center [373, 187] width 217 height 18
checkbox input "false"
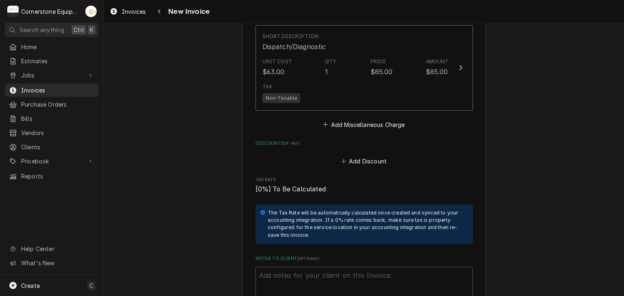
scroll to position [1299, 0]
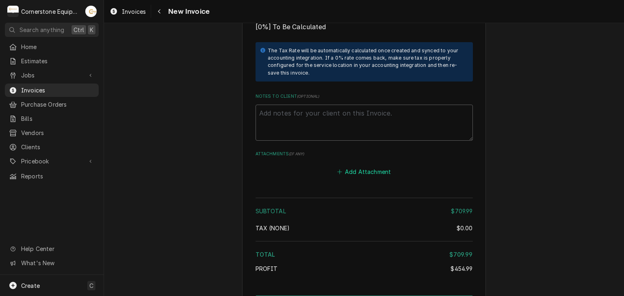
click at [339, 169] on icon "Attachments" at bounding box center [339, 172] width 5 height 6
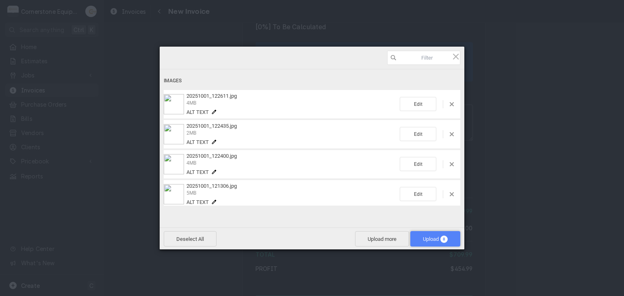
click at [423, 239] on span "Upload 8" at bounding box center [435, 239] width 25 height 6
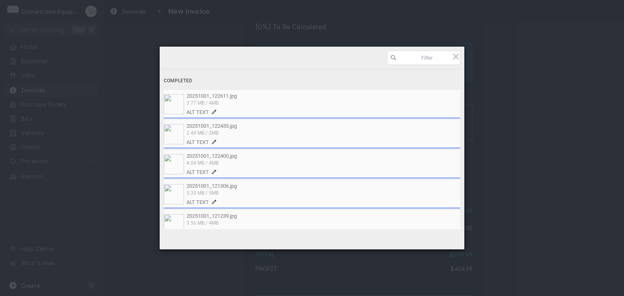
scroll to position [119, 0]
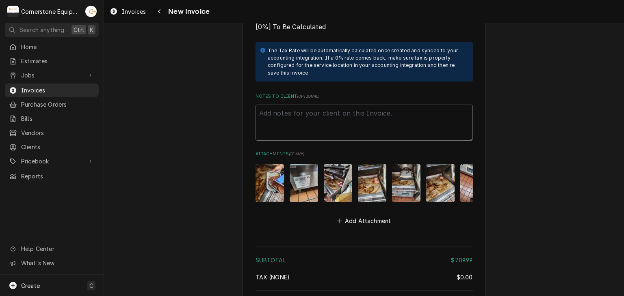
click at [340, 112] on textarea "Notes to Client ( optional )" at bounding box center [363, 123] width 217 height 37
paste textarea "INVOICE APPROVAL AND PAYMENT TERMS All invoices are due upon receipt unless oth…"
type textarea "x"
type textarea "INVOICE APPROVAL AND PAYMENT TERMS All invoices are due upon receipt unless oth…"
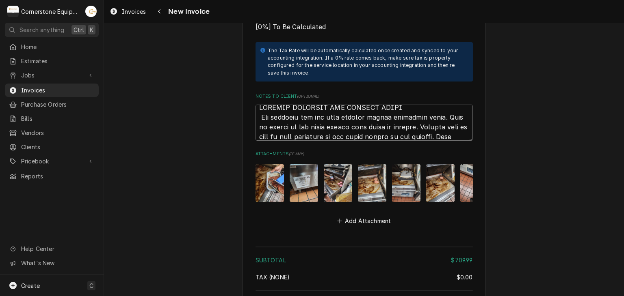
scroll to position [1482, 0]
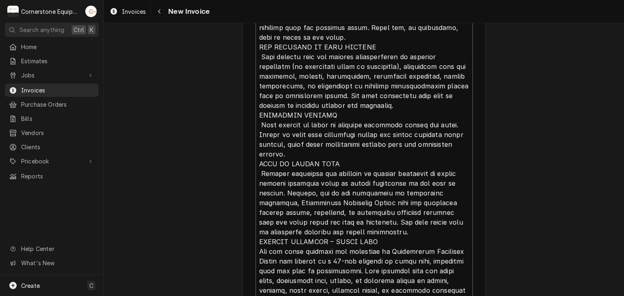
type textarea "x"
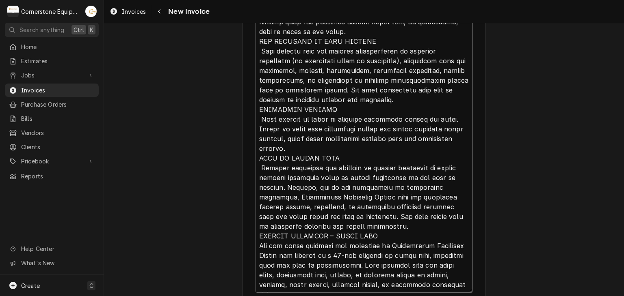
type textarea "INVOICE APPROVAL AND PAYMENT TERMS All invoices are due upon receipt unless oth…"
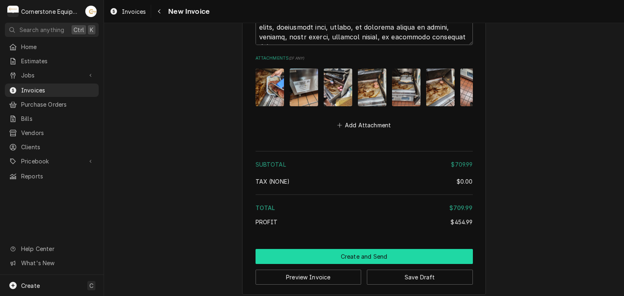
click at [323, 257] on button "Create and Send" at bounding box center [363, 256] width 217 height 15
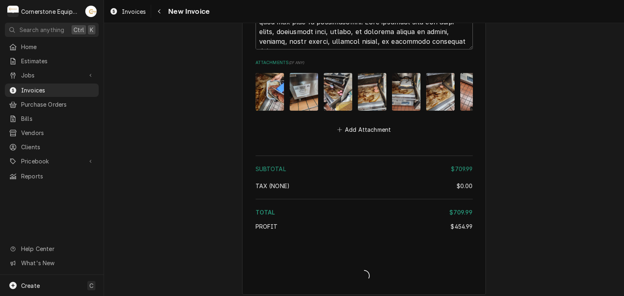
type textarea "x"
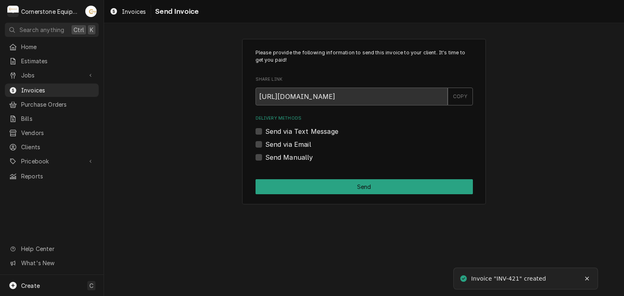
click at [291, 158] on label "Send Manually" at bounding box center [289, 158] width 48 height 10
click at [291, 158] on input "Send Manually" at bounding box center [373, 162] width 217 height 18
checkbox input "true"
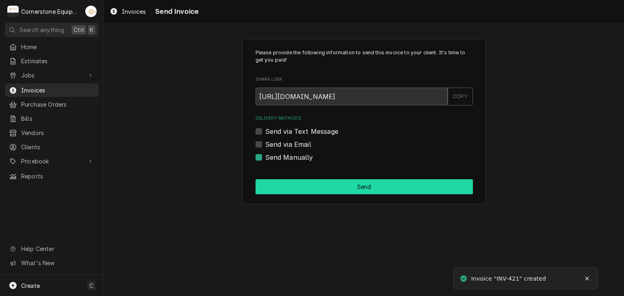
click at [297, 181] on button "Send" at bounding box center [363, 186] width 217 height 15
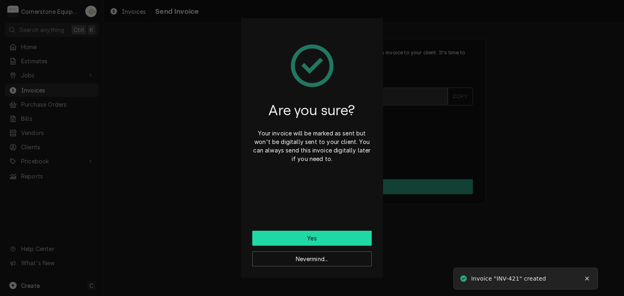
click at [309, 240] on button "Yes" at bounding box center [311, 238] width 119 height 15
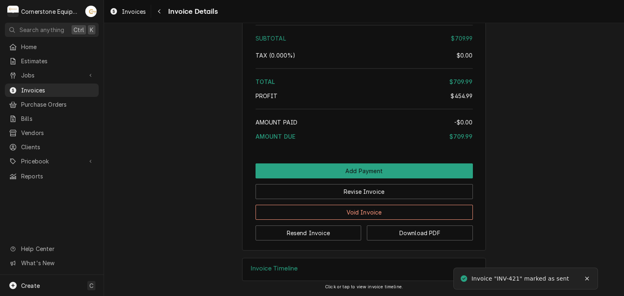
scroll to position [1487, 0]
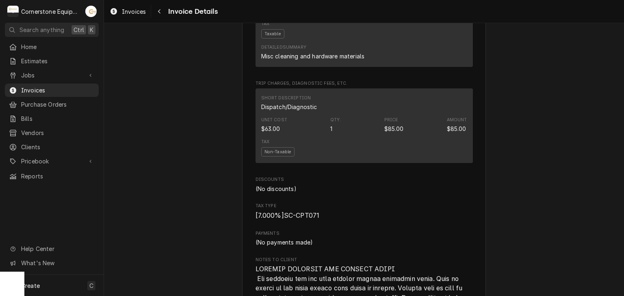
scroll to position [1487, 0]
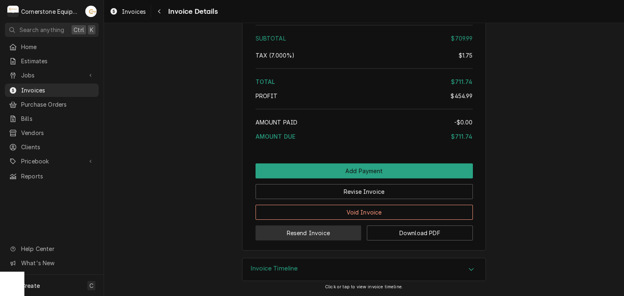
click at [305, 232] on button "Resend Invoice" at bounding box center [308, 233] width 106 height 15
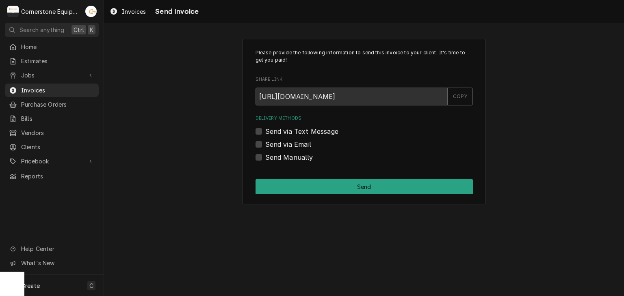
click at [274, 132] on label "Send via Text Message" at bounding box center [301, 132] width 73 height 10
click at [274, 132] on input "Send via Text Message" at bounding box center [373, 136] width 217 height 18
checkbox input "true"
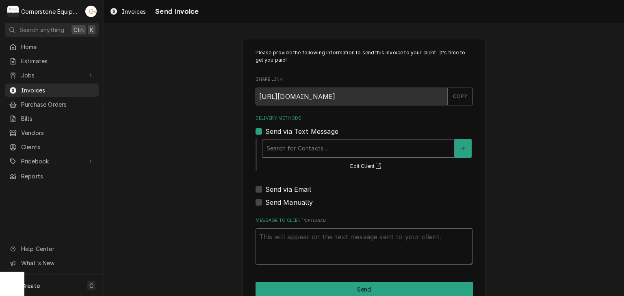
click at [272, 145] on div "Delivery Methods" at bounding box center [357, 148] width 183 height 15
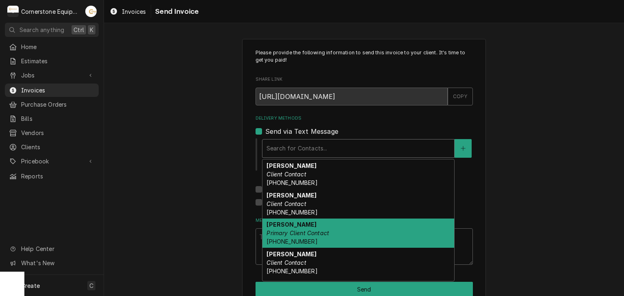
click at [279, 236] on div "Ashton Vazquez Primary Client Contact (346) 249-1763" at bounding box center [358, 234] width 192 height 30
type textarea "x"
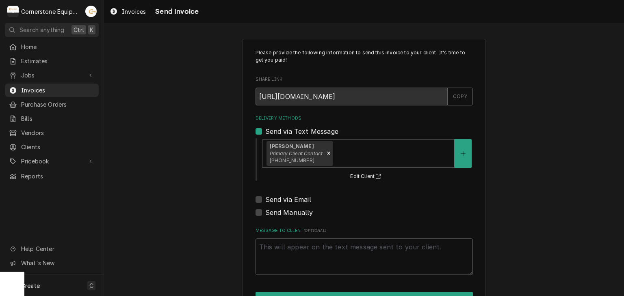
click at [279, 199] on label "Send via Email" at bounding box center [288, 200] width 46 height 10
click at [279, 199] on input "Send via Email" at bounding box center [373, 204] width 217 height 18
checkbox input "true"
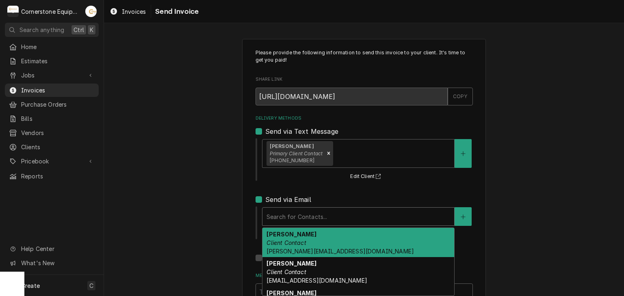
click at [280, 212] on div "Delivery Methods" at bounding box center [357, 216] width 183 height 15
click at [281, 240] on em "Client Contact" at bounding box center [285, 243] width 39 height 7
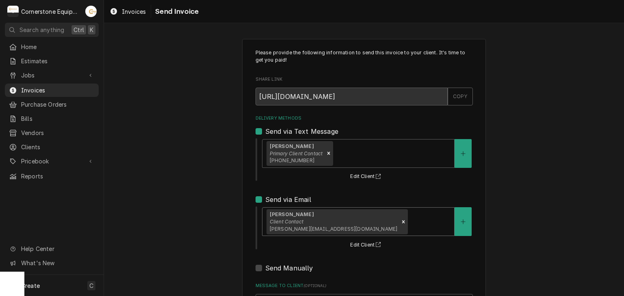
click at [220, 220] on div "Please provide the following information to send this invoice to your client. I…" at bounding box center [364, 206] width 520 height 348
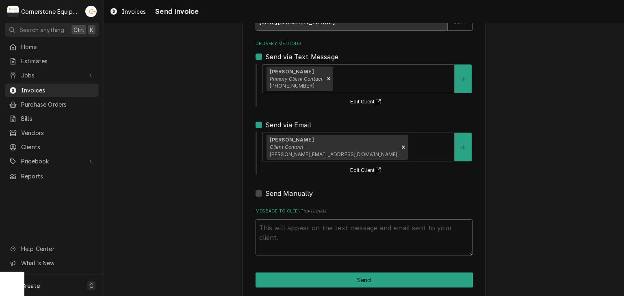
scroll to position [83, 0]
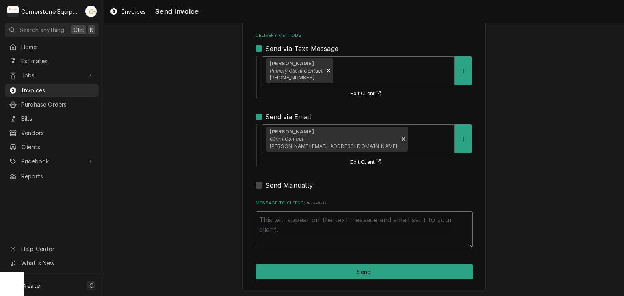
click at [337, 226] on textarea "Message to Client ( optional )" at bounding box center [363, 230] width 217 height 37
type textarea "x"
type textarea "T"
type textarea "x"
type textarea "Th"
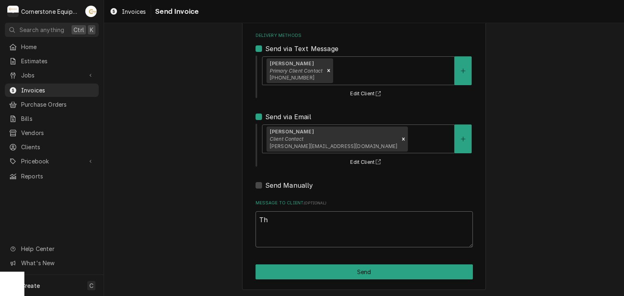
type textarea "x"
type textarea "Tha"
type textarea "x"
type textarea "Than"
type textarea "x"
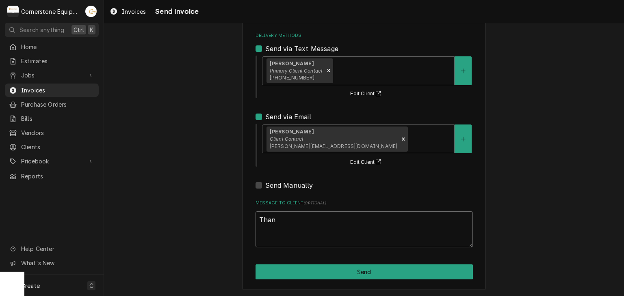
type textarea "Thank"
type textarea "x"
type textarea "Thank"
type textarea "x"
type textarea "Thank y"
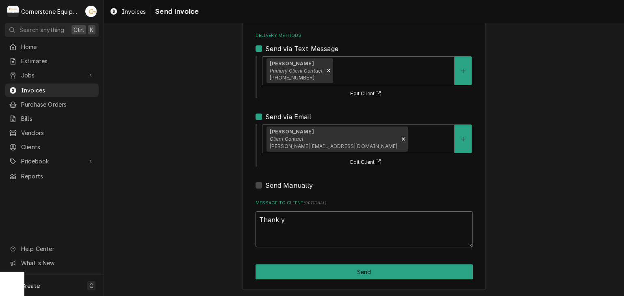
type textarea "x"
type textarea "Thank yo"
type textarea "x"
type textarea "Thank you"
type textarea "x"
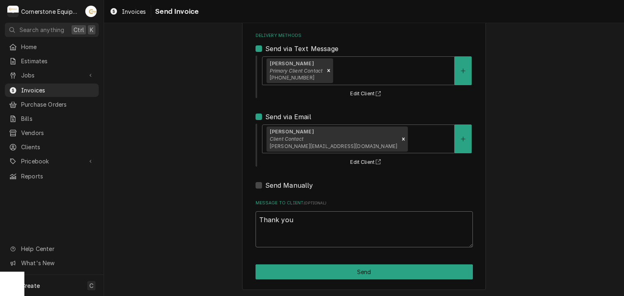
type textarea "Thank you"
type textarea "x"
type textarea "Thank you f"
type textarea "x"
type textarea "Thank you fo"
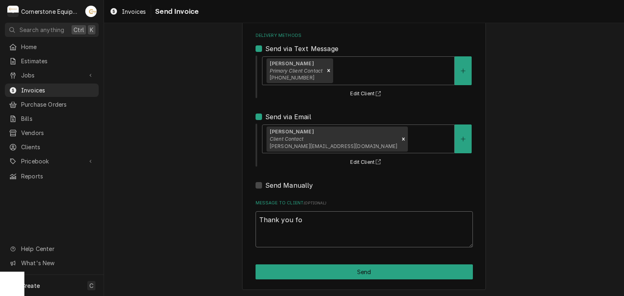
type textarea "x"
type textarea "Thank you for"
type textarea "x"
type textarea "Thank you for"
type textarea "x"
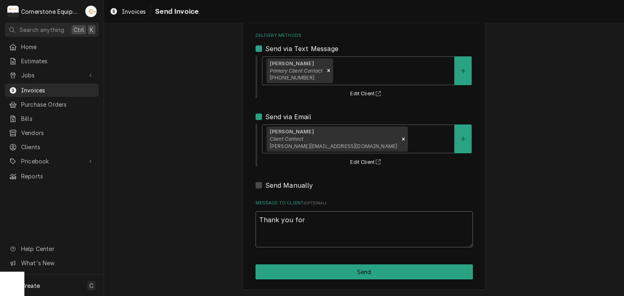
type textarea "Thank you for t"
type textarea "x"
type textarea "Thank you for th"
type textarea "x"
type textarea "Thank you for the"
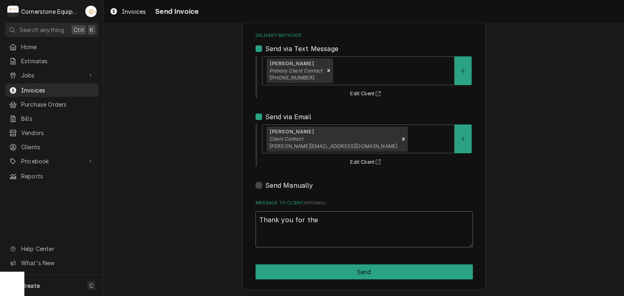
type textarea "x"
type textarea "Thank you for the"
type textarea "x"
type textarea "Thank you for the o"
type textarea "x"
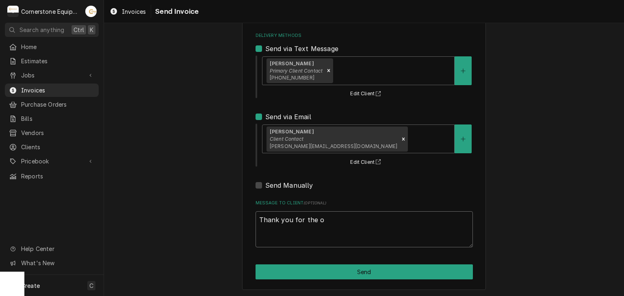
type textarea "Thank you for the op"
type textarea "x"
type textarea "Thank you for the opp"
type textarea "x"
type textarea "Thank you for the oppo"
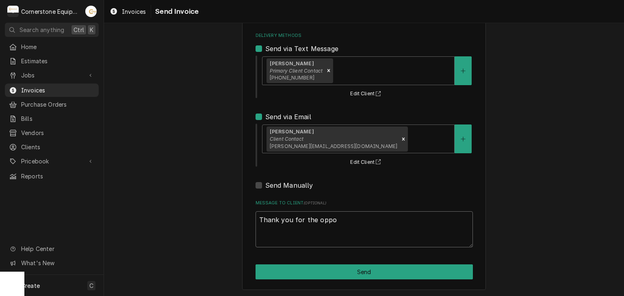
type textarea "x"
type textarea "Thank you for the oppor"
type textarea "x"
type textarea "Thank you for the opport"
type textarea "x"
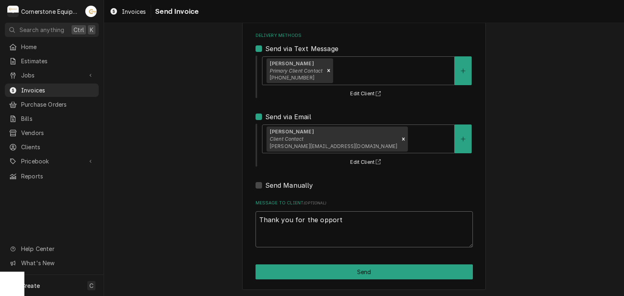
type textarea "Thank you for the opportu"
type textarea "x"
type textarea "Thank you for the opportun"
type textarea "x"
type textarea "Thank you for the opportuni"
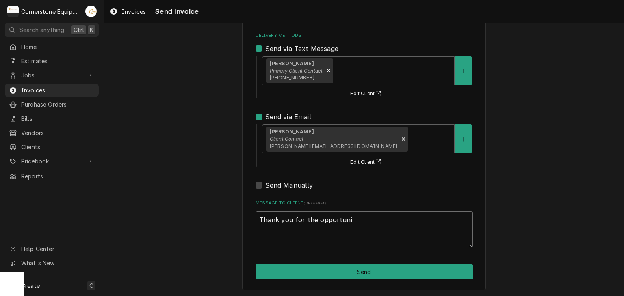
type textarea "x"
type textarea "Thank you for the opportunit"
type textarea "x"
type textarea "Thank you for the opportunity"
type textarea "x"
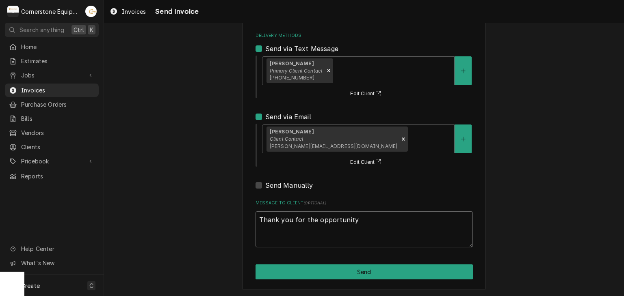
type textarea "Thank you for the opportunity"
type textarea "x"
type textarea "Thank you for the opportunity t"
type textarea "x"
type textarea "Thank you for the opportunity to"
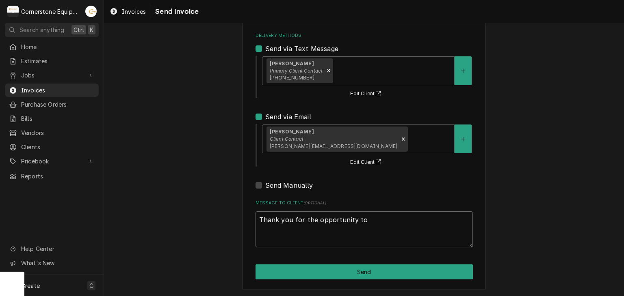
type textarea "x"
type textarea "Thank you for the opportunity to"
type textarea "x"
type textarea "Thank you for the opportunity to b"
type textarea "x"
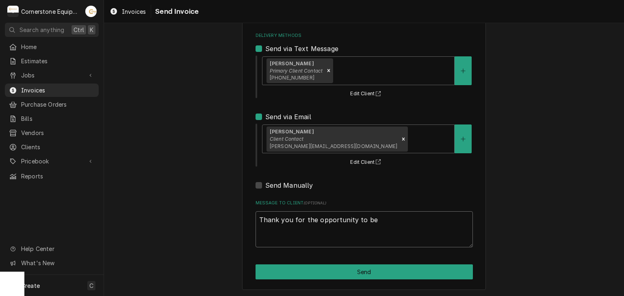
type textarea "Thank you for the opportunity to be"
type textarea "x"
type textarea "Thank you for the opportunity to be o"
type textarea "x"
type textarea "Thank you for the opportunity to be of"
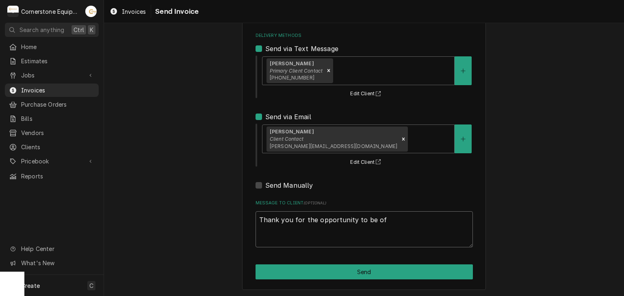
type textarea "x"
type textarea "Thank you for the opportunity to be of"
type textarea "x"
type textarea "Thank you for the opportunity to be of s"
type textarea "x"
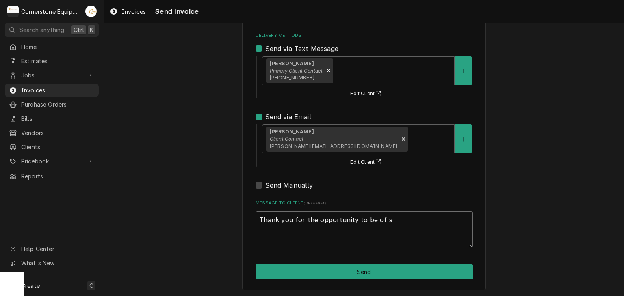
type textarea "Thank you for the opportunity to be of se"
type textarea "x"
type textarea "Thank you for the opportunity to be of ser"
type textarea "x"
type textarea "Thank you for the opportunity to be of servi"
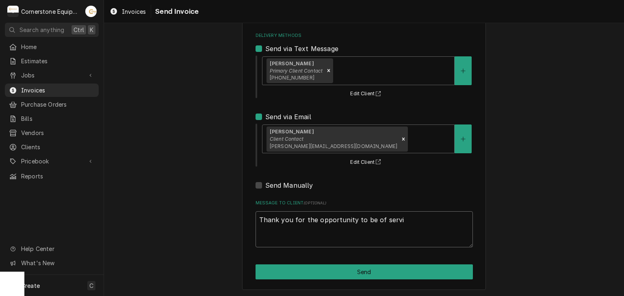
type textarea "x"
type textarea "Thank you for the opportunity to be of servic"
type textarea "x"
type textarea "Thank you for the opportunity to be of service"
type textarea "x"
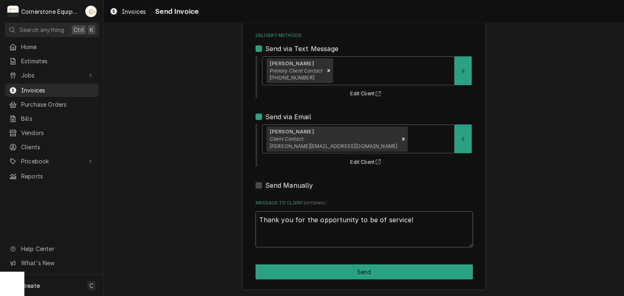
drag, startPoint x: 337, startPoint y: 226, endPoint x: 341, endPoint y: 228, distance: 4.4
click at [339, 230] on textarea "Thank you for the opportunity to be of service!" at bounding box center [363, 230] width 217 height 37
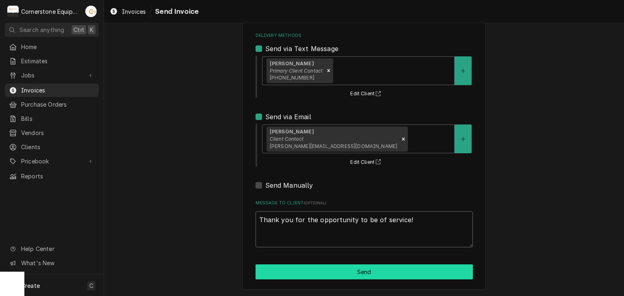
type textarea "Thank you for the opportunity to be of service!"
click at [348, 276] on button "Send" at bounding box center [363, 272] width 217 height 15
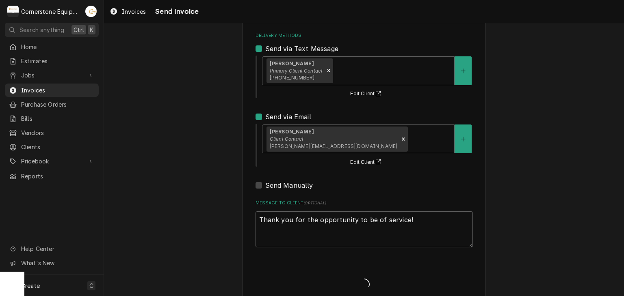
type textarea "x"
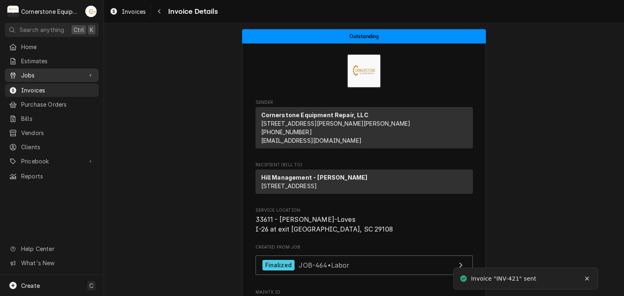
click at [43, 75] on span "Jobs" at bounding box center [51, 75] width 61 height 9
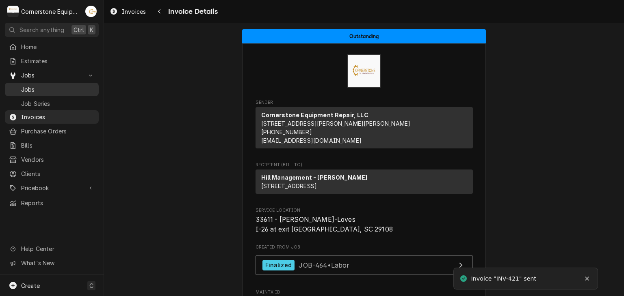
click at [36, 85] on span "Jobs" at bounding box center [57, 89] width 73 height 9
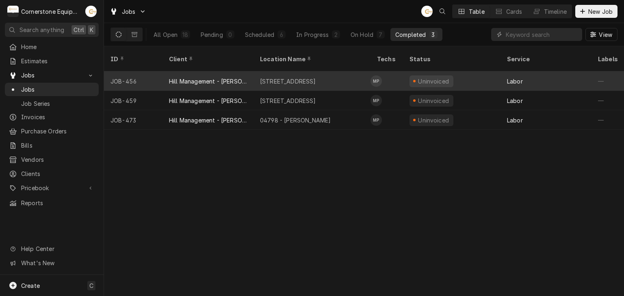
click at [307, 77] on div "[STREET_ADDRESS]" at bounding box center [288, 81] width 56 height 9
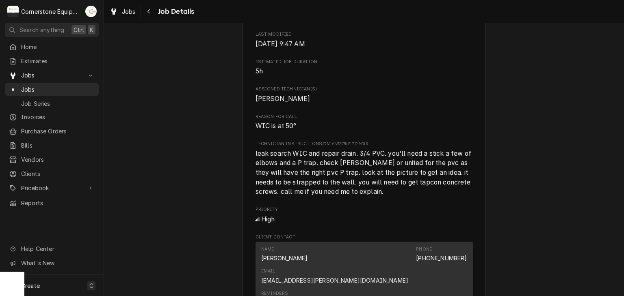
scroll to position [487, 0]
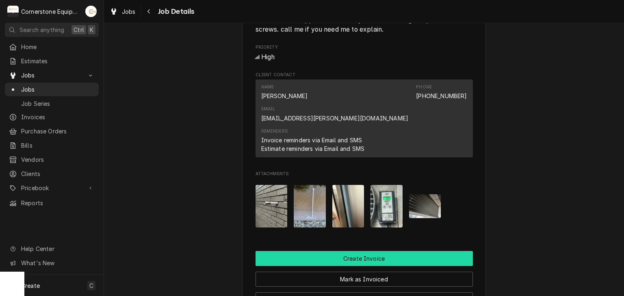
click at [363, 257] on button "Create Invoice" at bounding box center [363, 258] width 217 height 15
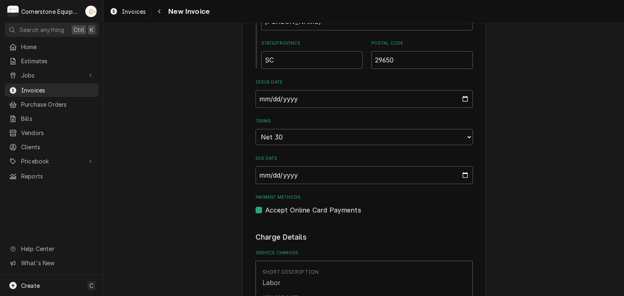
scroll to position [487, 0]
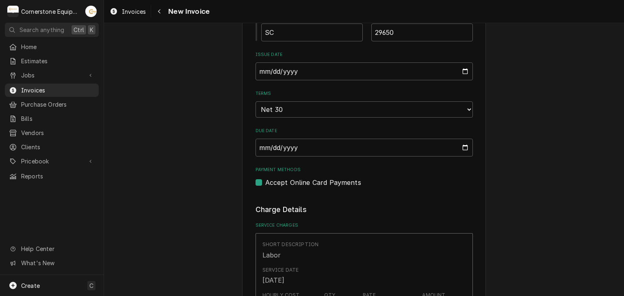
click at [341, 181] on label "Accept Online Card Payments" at bounding box center [313, 183] width 96 height 10
click at [341, 181] on input "Payment Methods" at bounding box center [373, 187] width 217 height 18
checkbox input "false"
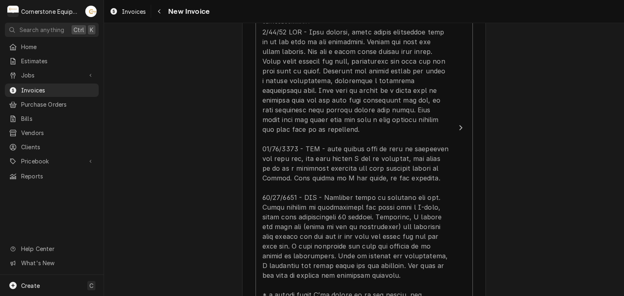
scroll to position [650, 0]
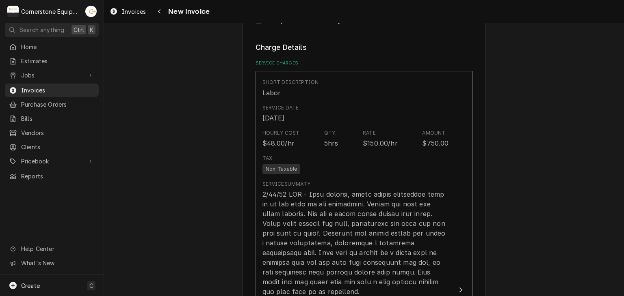
click at [547, 180] on div "Please provide the following information to create your invoice: Client Details…" at bounding box center [364, 297] width 520 height 1831
click at [549, 179] on div "Please provide the following information to create your invoice: Client Details…" at bounding box center [364, 297] width 520 height 1831
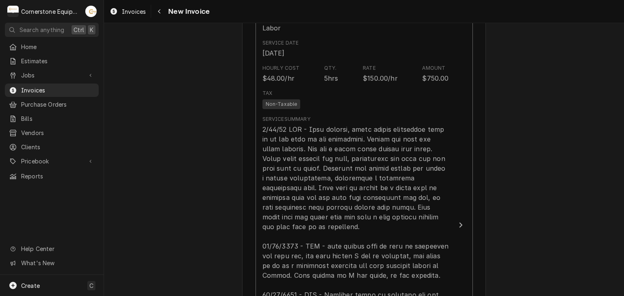
scroll to position [731, 0]
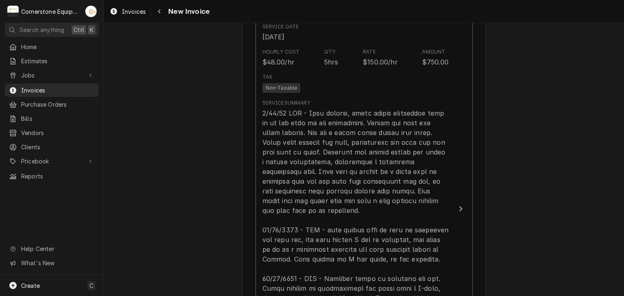
click at [564, 191] on div "Please provide the following information to create your invoice: Client Details…" at bounding box center [364, 216] width 520 height 1831
click at [515, 225] on div "Please provide the following information to create your invoice: Client Details…" at bounding box center [364, 216] width 520 height 1831
click at [515, 224] on div "Please provide the following information to create your invoice: Client Details…" at bounding box center [364, 216] width 520 height 1831
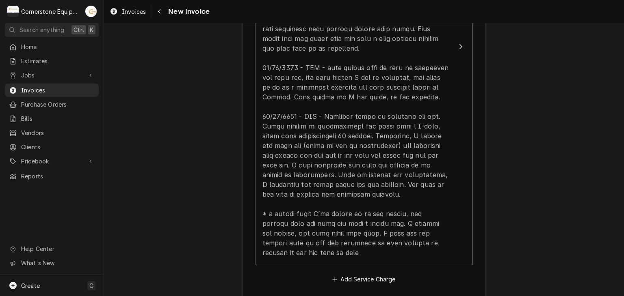
scroll to position [1056, 0]
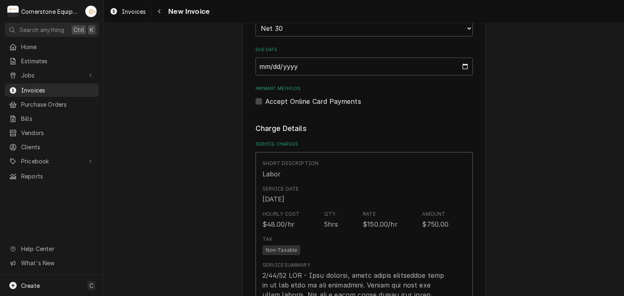
scroll to position [731, 0]
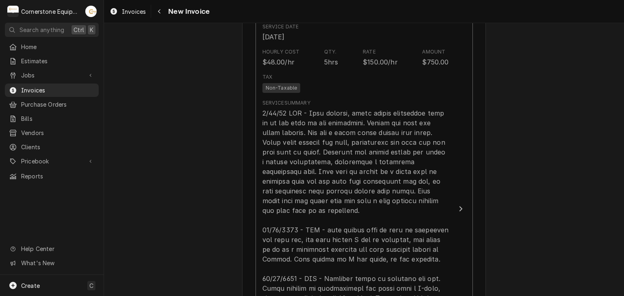
click at [543, 242] on div "Please provide the following information to create your invoice: Client Details…" at bounding box center [364, 216] width 520 height 1831
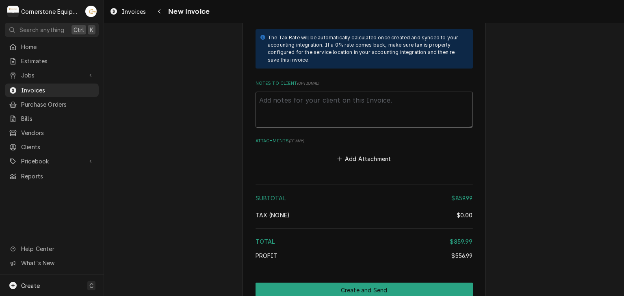
scroll to position [1510, 0]
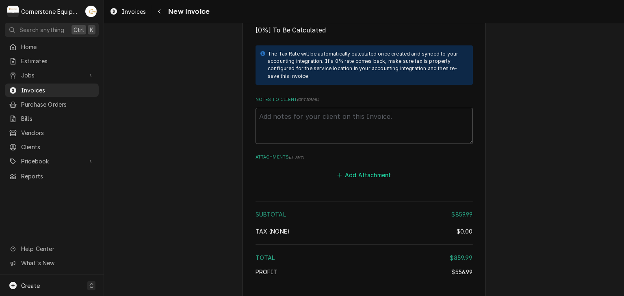
click at [385, 170] on button "Add Attachment" at bounding box center [363, 175] width 57 height 11
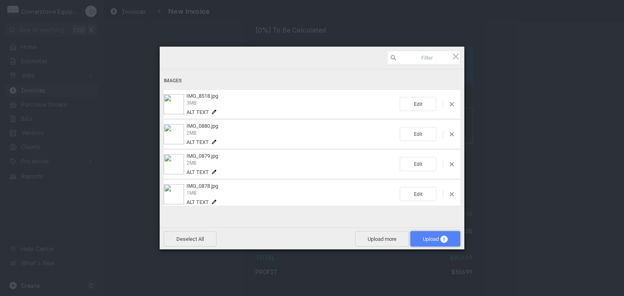
click at [438, 239] on span "Upload 5" at bounding box center [435, 239] width 25 height 6
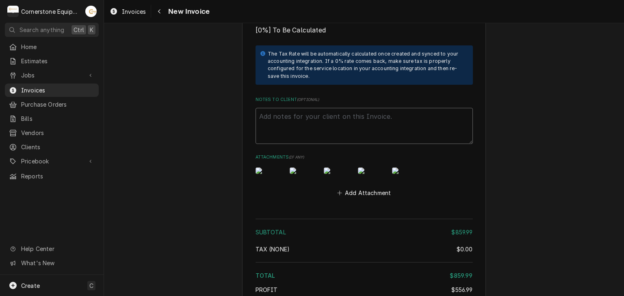
click at [340, 114] on textarea "Notes to Client ( optional )" at bounding box center [363, 126] width 217 height 37
paste textarea "INVOICE APPROVAL AND PAYMENT TERMS All invoices are due upon receipt unless oth…"
type textarea "x"
type textarea "INVOICE APPROVAL AND PAYMENT TERMS All invoices are due upon receipt unless oth…"
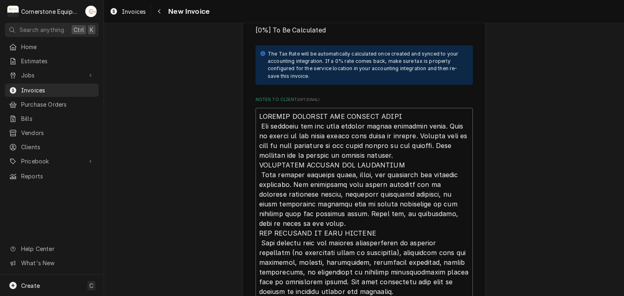
scroll to position [1697, 0]
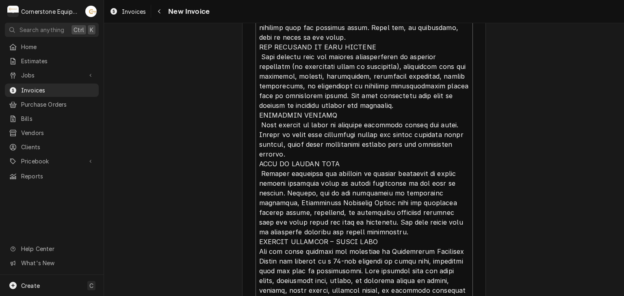
type textarea "x"
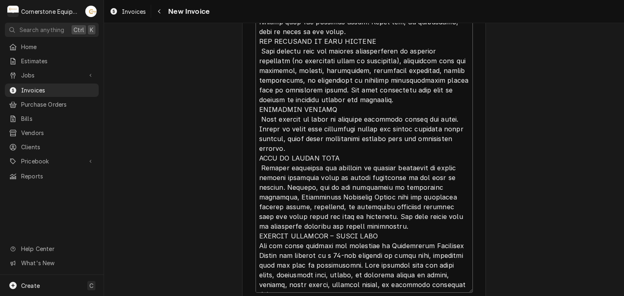
type textarea "INVOICE APPROVAL AND PAYMENT TERMS All invoices are due upon receipt unless oth…"
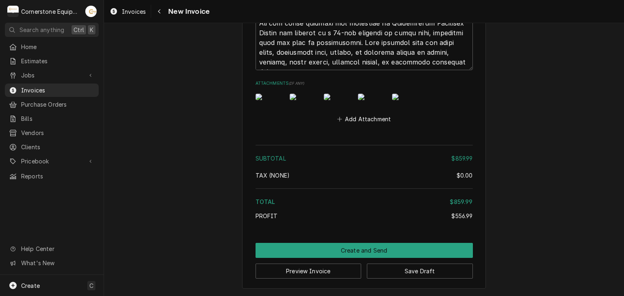
scroll to position [1944, 0]
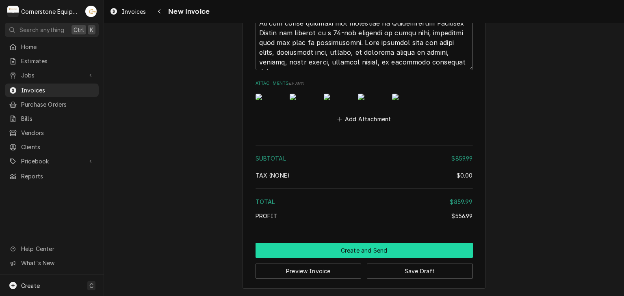
click at [346, 254] on button "Create and Send" at bounding box center [363, 250] width 217 height 15
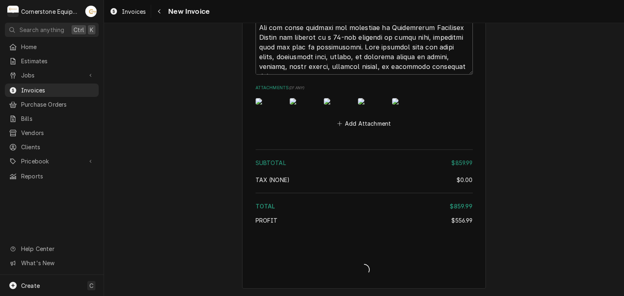
scroll to position [1940, 0]
type textarea "x"
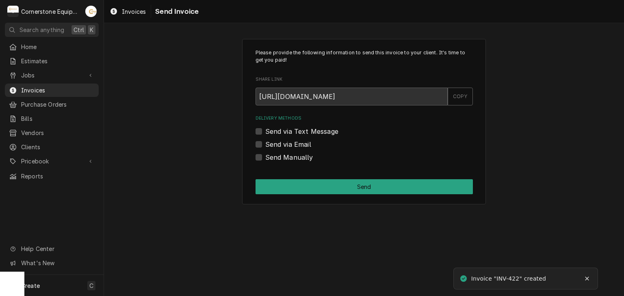
click at [273, 155] on label "Send Manually" at bounding box center [289, 158] width 48 height 10
click at [273, 155] on input "Send Manually" at bounding box center [373, 162] width 217 height 18
checkbox input "true"
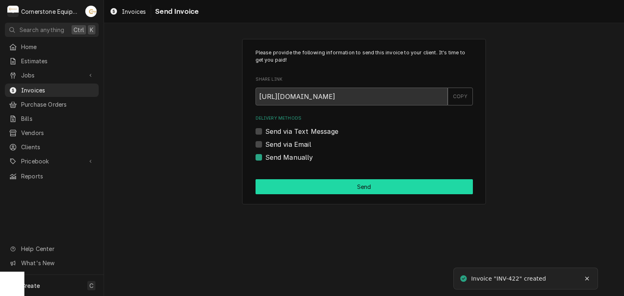
click at [312, 184] on button "Send" at bounding box center [363, 186] width 217 height 15
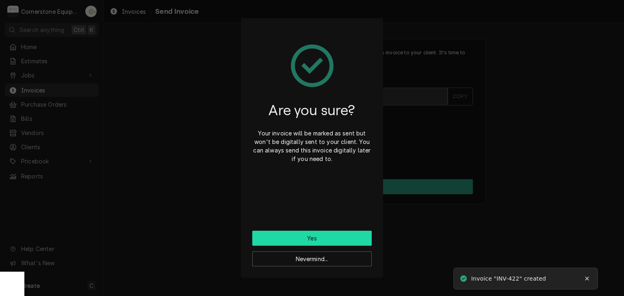
click at [326, 235] on button "Yes" at bounding box center [311, 238] width 119 height 15
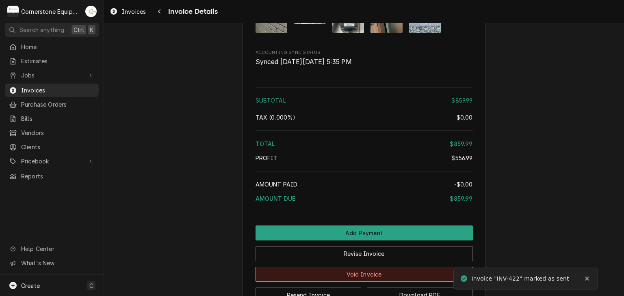
scroll to position [1634, 0]
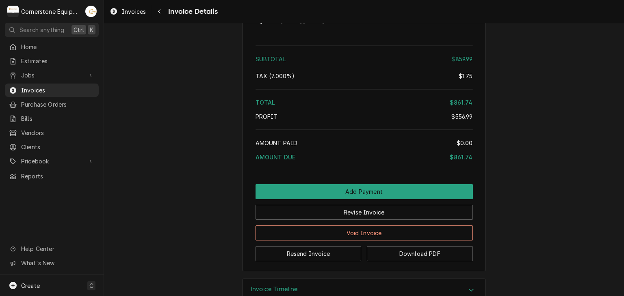
scroll to position [1634, 0]
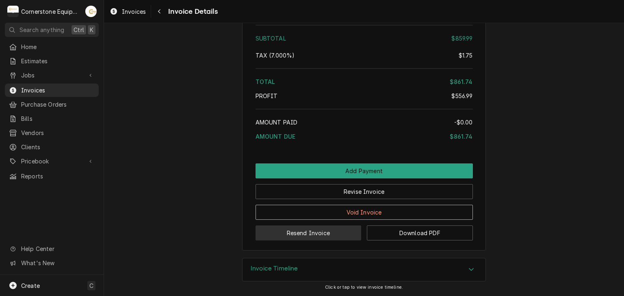
click at [285, 235] on button "Resend Invoice" at bounding box center [308, 233] width 106 height 15
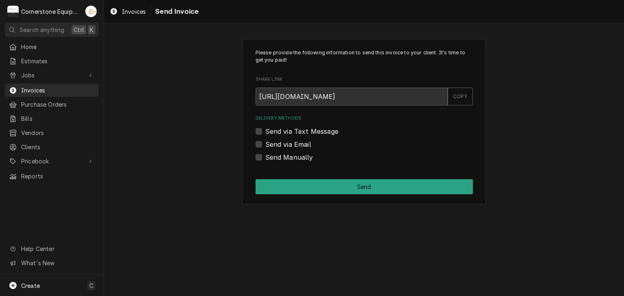
click at [287, 134] on label "Send via Text Message" at bounding box center [301, 132] width 73 height 10
click at [287, 134] on input "Send via Text Message" at bounding box center [373, 136] width 217 height 18
checkbox input "true"
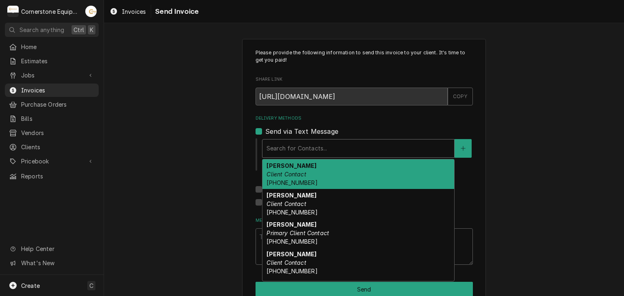
click at [287, 148] on div "Delivery Methods" at bounding box center [357, 148] width 183 height 15
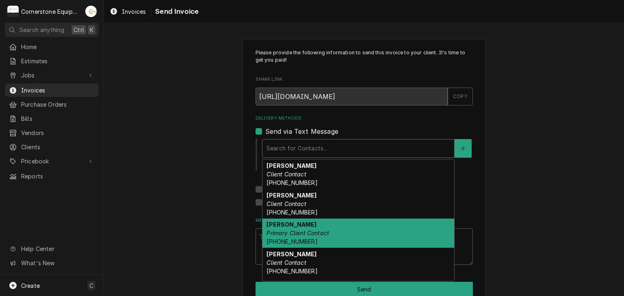
click at [285, 230] on em "Primary Client Contact" at bounding box center [297, 233] width 63 height 7
type textarea "x"
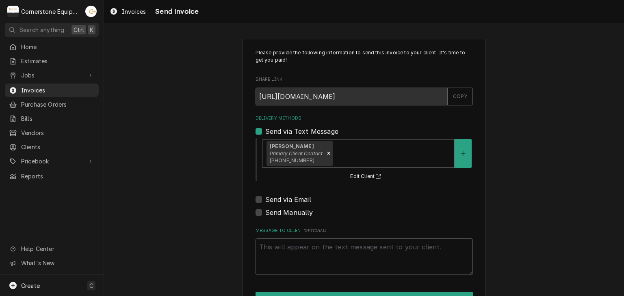
click at [282, 194] on div "Delivery Methods Send via Text Message option [object Object], selected. Ashton…" at bounding box center [363, 166] width 217 height 102
click at [281, 200] on label "Send via Email" at bounding box center [288, 200] width 46 height 10
click at [281, 200] on input "Send via Email" at bounding box center [373, 204] width 217 height 18
checkbox input "true"
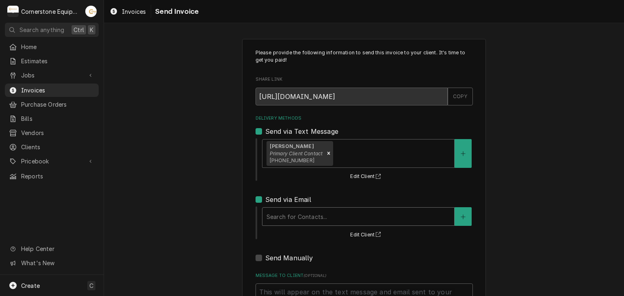
click at [285, 214] on div "Delivery Methods" at bounding box center [357, 216] width 183 height 15
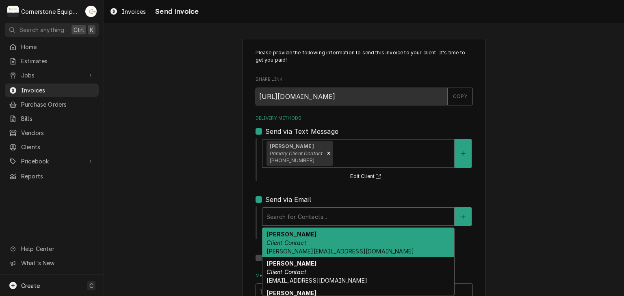
click at [285, 233] on strong "Amy Moore" at bounding box center [291, 234] width 50 height 7
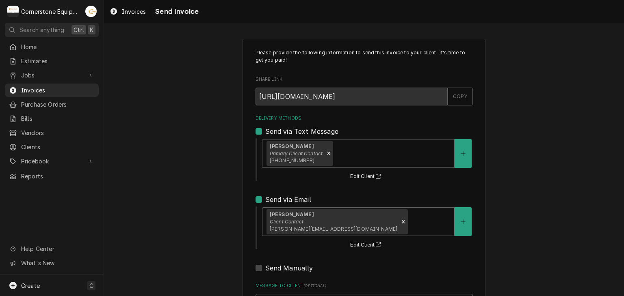
click at [222, 229] on div "Please provide the following information to send this invoice to your client. I…" at bounding box center [364, 206] width 520 height 348
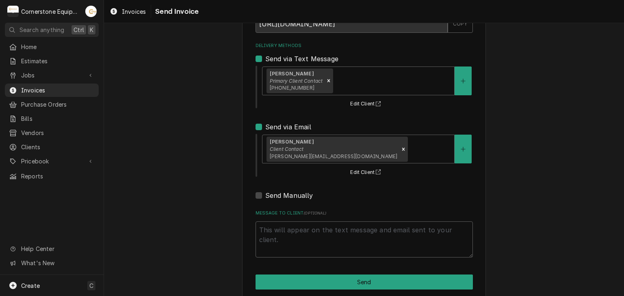
scroll to position [83, 0]
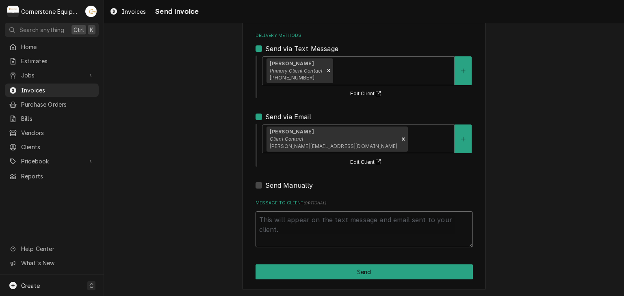
click at [269, 236] on textarea "Message to Client ( optional )" at bounding box center [363, 230] width 217 height 37
type textarea "x"
type textarea "T"
type textarea "x"
type textarea "Th"
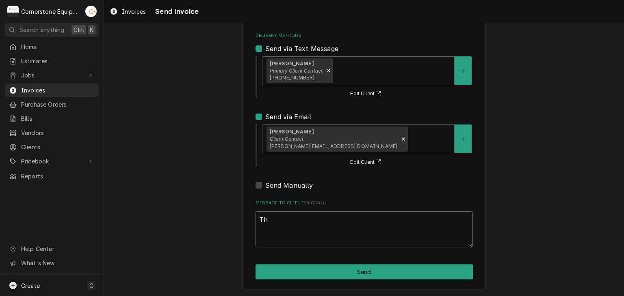
type textarea "x"
type textarea "Tha"
type textarea "x"
type textarea "Than"
type textarea "x"
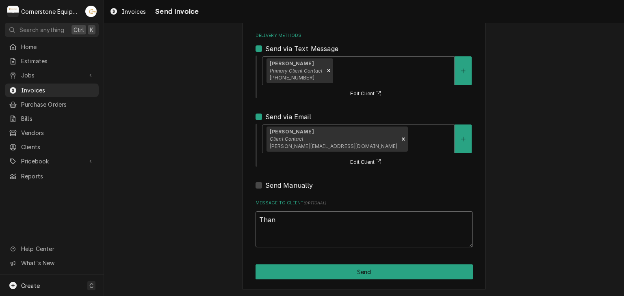
type textarea "Thank"
type textarea "x"
type textarea "Thank"
type textarea "x"
type textarea "Thank y"
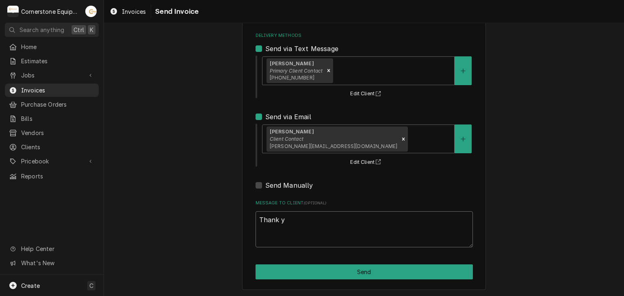
type textarea "x"
type textarea "Thank yo"
type textarea "x"
type textarea "Thank you"
type textarea "x"
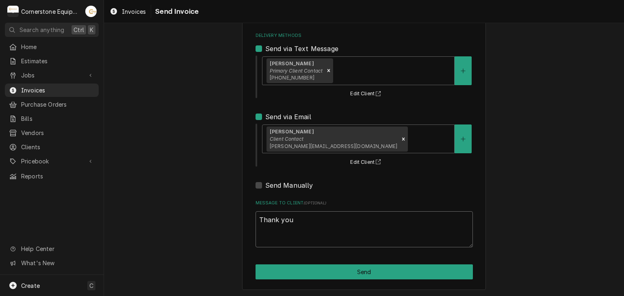
type textarea "Thank you"
type textarea "x"
type textarea "Thank you fo"
type textarea "x"
type textarea "Thank you for"
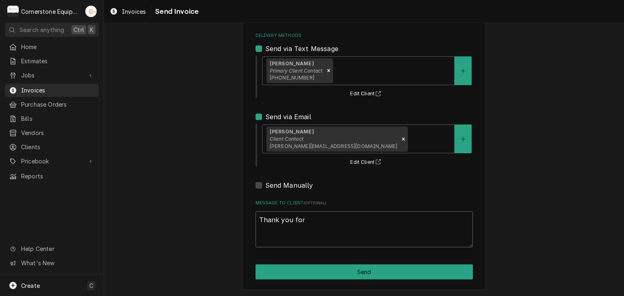
type textarea "x"
type textarea "Thank you for"
type textarea "x"
type textarea "Thank you for th"
type textarea "x"
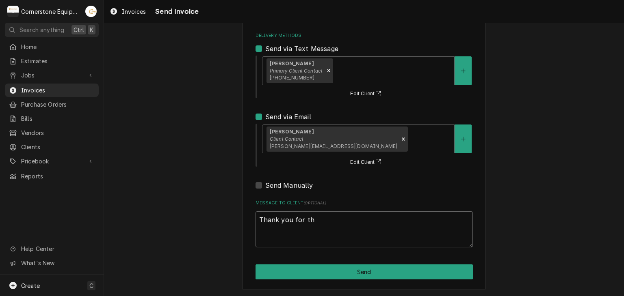
type textarea "Thank you for the"
type textarea "x"
type textarea "Thank you for the"
type textarea "x"
type textarea "Thank you for the o"
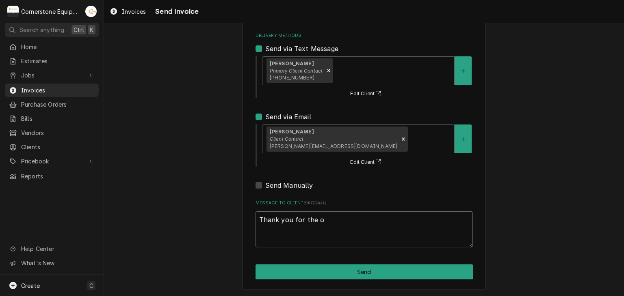
type textarea "x"
type textarea "Thank you for the op"
type textarea "x"
type textarea "Thank you for the opp"
type textarea "x"
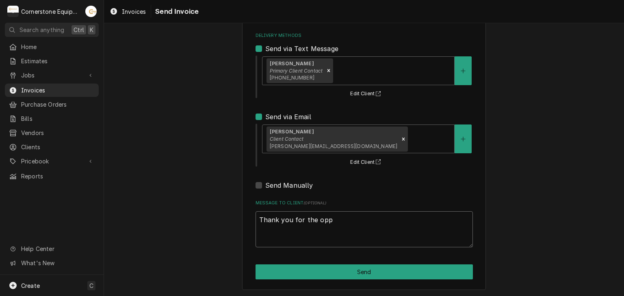
type textarea "Thank you for the oppo"
type textarea "x"
type textarea "Thank you for the oppor"
type textarea "x"
type textarea "Thank you for the opporn"
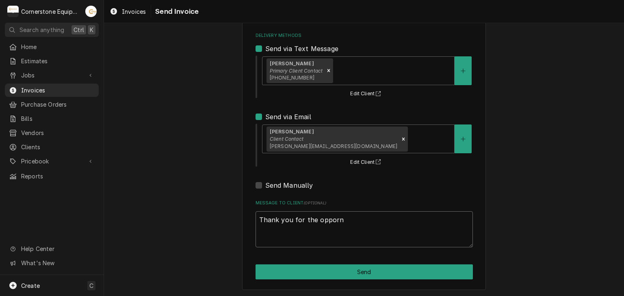
type textarea "x"
type textarea "Thank you for the oppornu"
type textarea "x"
type textarea "Thank you for the oppornut"
type textarea "x"
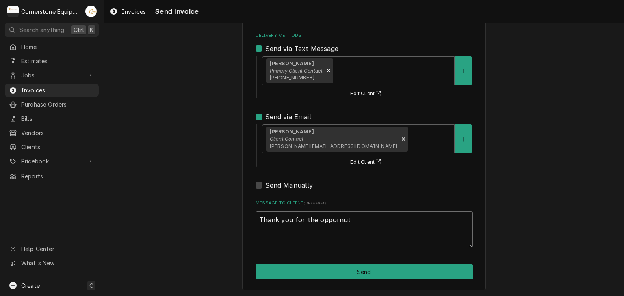
type textarea "Thank you for the oppornuty"
type textarea "x"
type textarea "Thank you for the oppornutyi"
type textarea "x"
type textarea "Thank you for the oppornutyi"
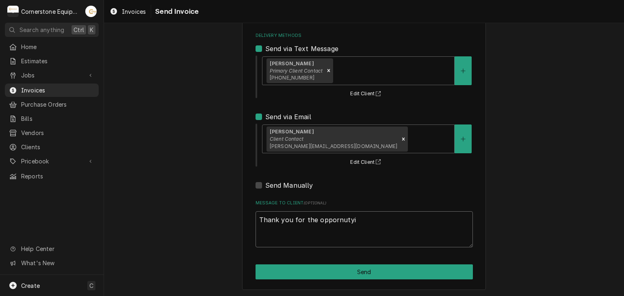
type textarea "x"
type textarea "Thank you for the oppornutyi t"
type textarea "x"
type textarea "Thank you for the oppornutyi to"
type textarea "x"
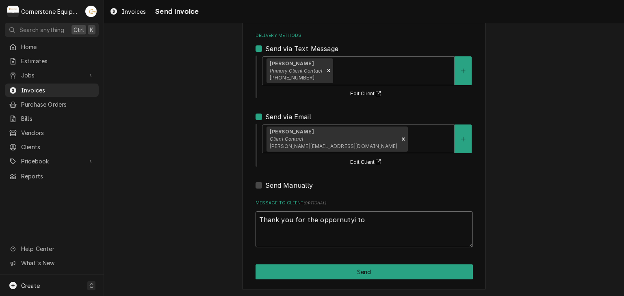
type textarea "Thank you for the oppornutyi to"
type textarea "x"
type textarea "Thank you for the oppornutyi to b"
type textarea "x"
type textarea "Thank you for the oppornutyi to be"
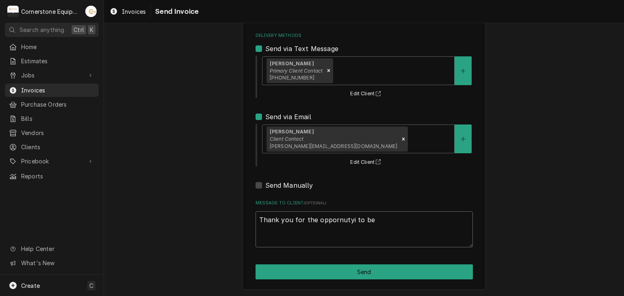
type textarea "x"
type textarea "Thank you for the oppornutyi to be"
type textarea "x"
type textarea "Thank you for the oppornutyi to be o"
type textarea "x"
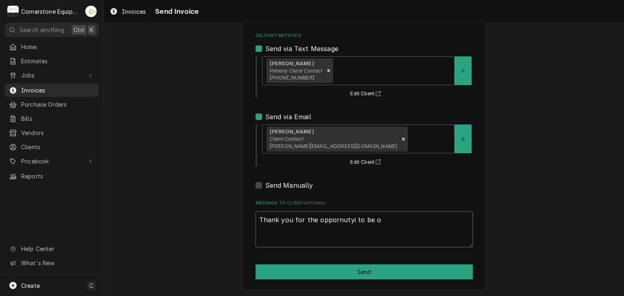
type textarea "Thank you for the oppornutyi to be of"
type textarea "x"
type textarea "Thank you for the oppornutyi to be of"
type textarea "x"
type textarea "Thank you for the oppornutyi to be of s"
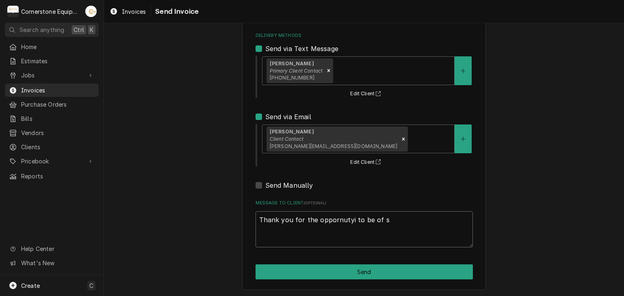
type textarea "x"
type textarea "Thank you for the oppornutyi to be of se"
type textarea "x"
type textarea "Thank you for the oppornutyi to be of ser"
type textarea "x"
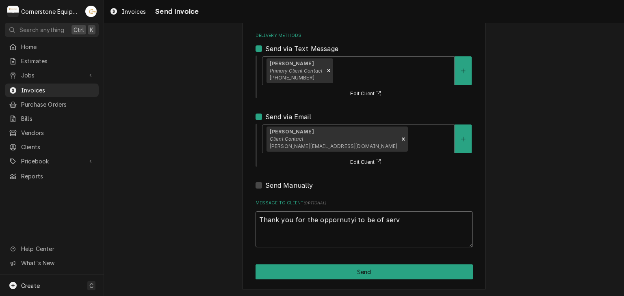
type textarea "Thank you for the oppornutyi to be of servi"
type textarea "x"
type textarea "Thank you for the oppornutyi to be of servic"
type textarea "x"
type textarea "Thank you for the oppornutyi to be of service"
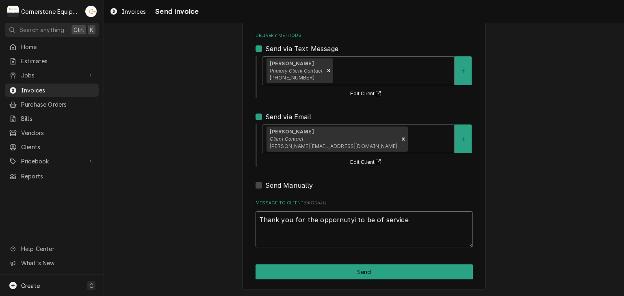
type textarea "x"
type textarea "Thank you for the oppornutyi to be of service!"
drag, startPoint x: 327, startPoint y: 219, endPoint x: 284, endPoint y: 218, distance: 43.0
click at [284, 218] on textarea "Thank you for the oppornutyi to be of service!" at bounding box center [363, 230] width 217 height 37
drag, startPoint x: 313, startPoint y: 220, endPoint x: 349, endPoint y: 221, distance: 35.7
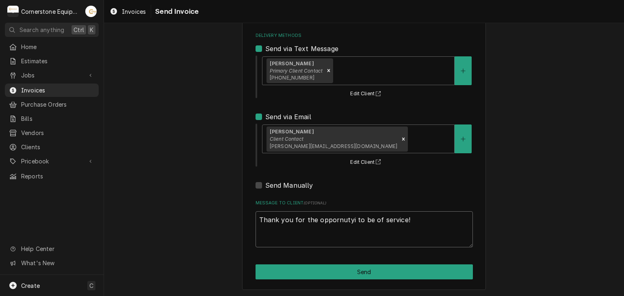
click at [349, 221] on textarea "Thank you for the oppornutyi to be of service!" at bounding box center [363, 230] width 217 height 37
type textarea "x"
type textarea "Thank you for the oto be of service!"
type textarea "x"
type textarea "Thank you for the opto be of service!"
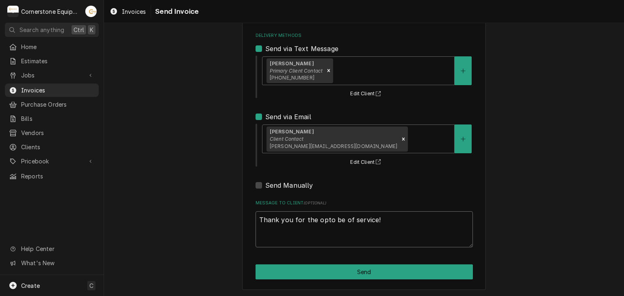
type textarea "x"
type textarea "Thank you for the oppto be of service!"
type textarea "x"
type textarea "Thank you for the oppoto be of service!"
type textarea "x"
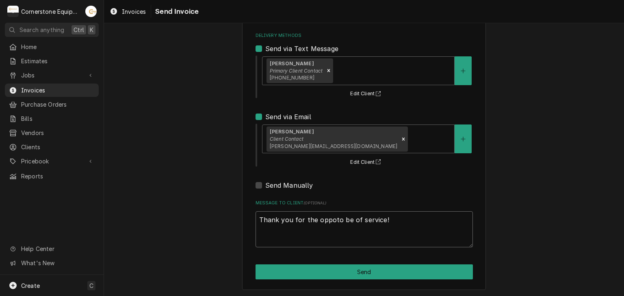
type textarea "Thank you for the opporto be of service!"
type textarea "x"
type textarea "Thank you for the opportuto be of service!"
type textarea "x"
type textarea "Thank you for the opportunto be of service!"
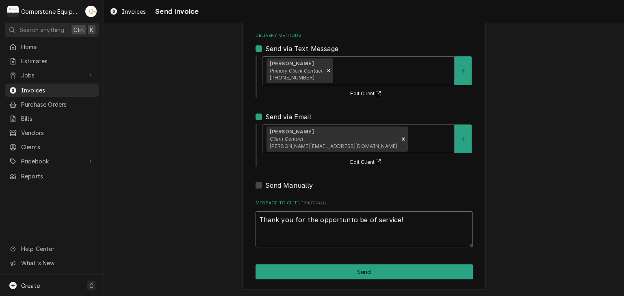
type textarea "x"
type textarea "Thank you for the opportunito be of service!"
type textarea "x"
type textarea "Thank you for the opportunitto be of service!"
type textarea "x"
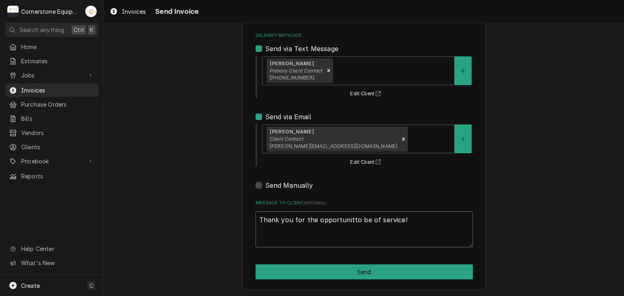
type textarea "Thank you for the opportunityto be of service!"
type textarea "x"
click at [374, 220] on textarea "Thank you for the opportunity to be of service!" at bounding box center [363, 230] width 217 height 37
click at [271, 230] on textarea "Thank you for the opportunity to be of service!" at bounding box center [363, 230] width 217 height 37
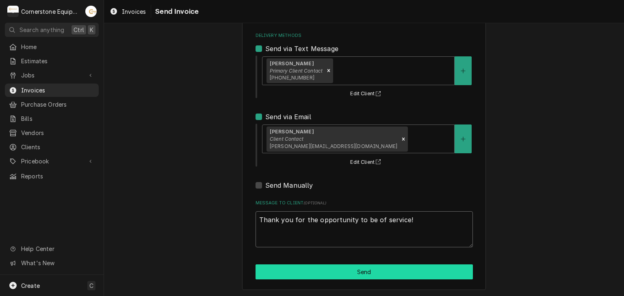
type textarea "Thank you for the opportunity to be of service!"
click at [339, 276] on button "Send" at bounding box center [363, 272] width 217 height 15
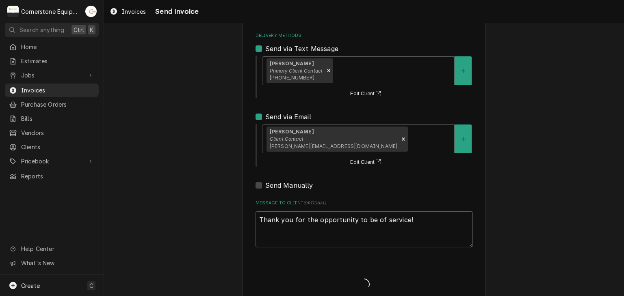
type textarea "x"
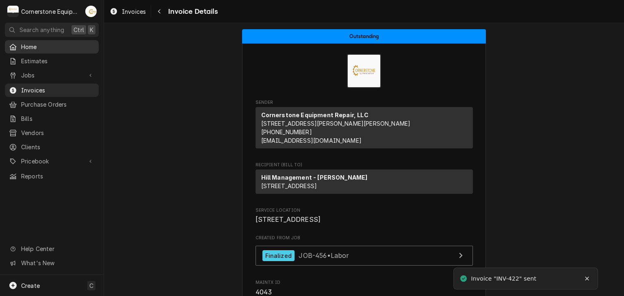
click at [32, 46] on span "Home" at bounding box center [57, 47] width 73 height 9
